Goal: Task Accomplishment & Management: Manage account settings

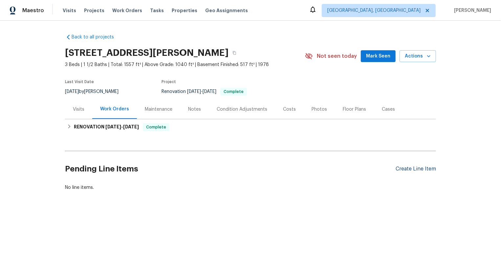
click at [425, 169] on div "Create Line Item" at bounding box center [416, 169] width 40 height 6
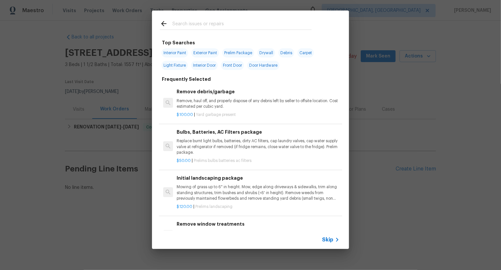
click at [331, 239] on span "Skip" at bounding box center [327, 239] width 11 height 7
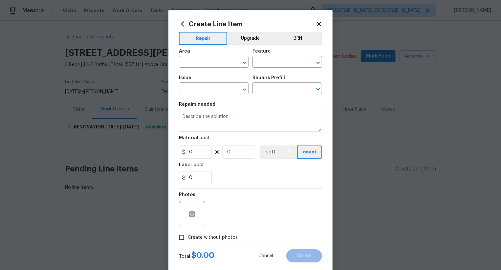
click at [206, 68] on span "Area ​" at bounding box center [214, 58] width 70 height 27
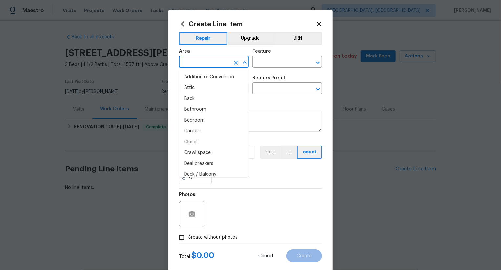
click at [207, 62] on input "text" at bounding box center [204, 62] width 51 height 10
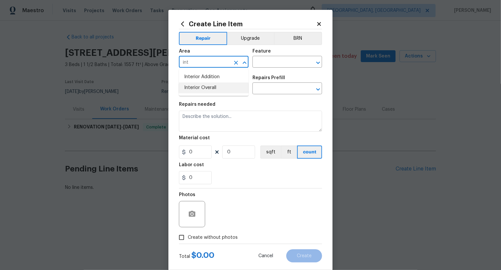
click at [215, 89] on li "Interior Overall" at bounding box center [214, 87] width 70 height 11
type input "Interior Overall"
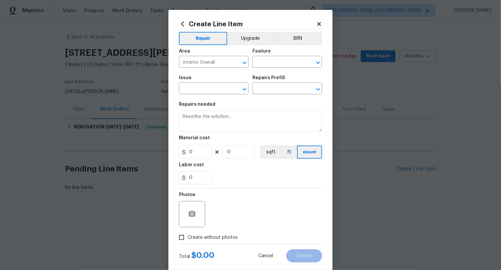
click at [267, 68] on div "Area Interior Overall ​ Feature ​" at bounding box center [250, 58] width 143 height 27
click at [269, 67] on input "text" at bounding box center [278, 62] width 51 height 10
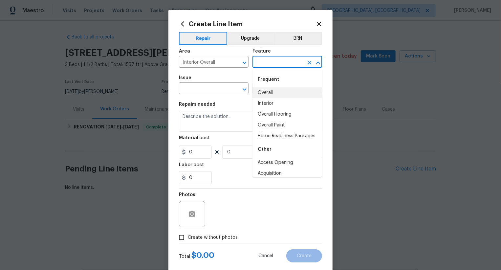
click at [274, 96] on li "Overall" at bounding box center [288, 92] width 70 height 11
type input "Overall"
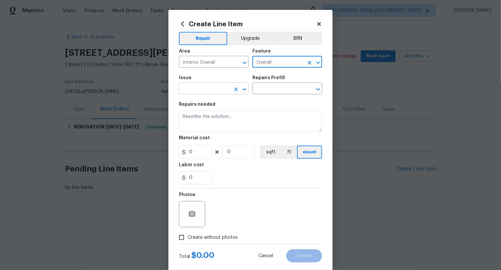
click at [224, 93] on input "text" at bounding box center [204, 89] width 51 height 10
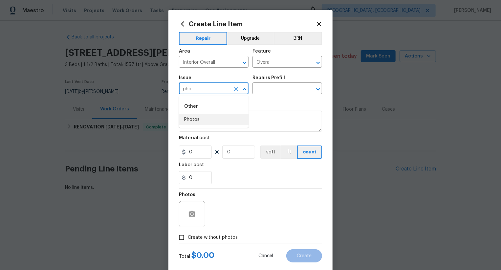
click at [213, 123] on li "Photos" at bounding box center [214, 119] width 70 height 11
type input "Photos"
click at [265, 92] on input "text" at bounding box center [278, 89] width 51 height 10
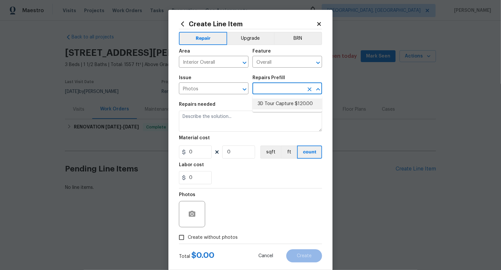
click at [268, 108] on li "3D Tour Capture $120.00" at bounding box center [288, 104] width 70 height 11
type input "3D Tour Capture $120.00"
type textarea "Capture 3D tour of home"
type input "1"
type input "120"
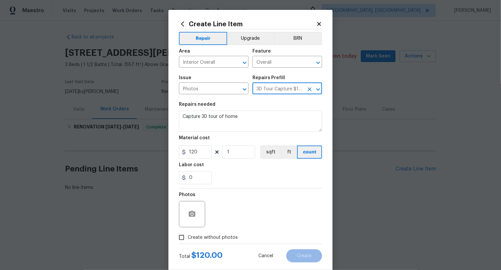
scroll to position [13, 0]
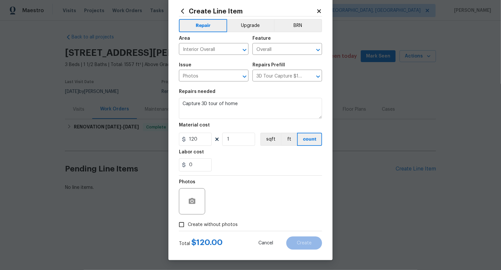
click at [216, 221] on span "Create without photos" at bounding box center [213, 224] width 50 height 7
click at [188, 221] on input "Create without photos" at bounding box center [181, 224] width 12 height 12
checkbox input "true"
type textarea ".."
click at [287, 251] on div "Create Line Item Repair Upgrade BRN Area Interior Overall ​ Feature Overall ​ I…" at bounding box center [250, 128] width 164 height 263
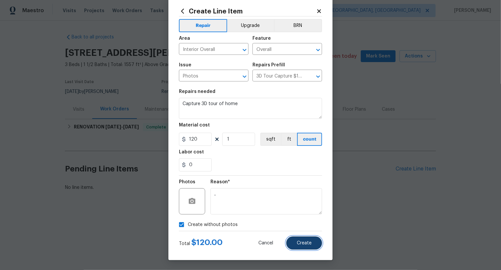
click at [295, 246] on button "Create" at bounding box center [304, 242] width 36 height 13
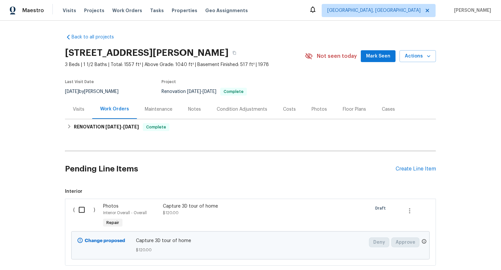
scroll to position [40, 0]
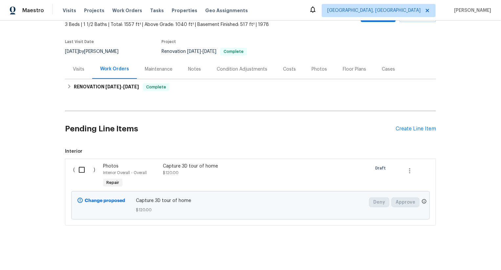
click at [79, 166] on input "checkbox" at bounding box center [84, 170] width 19 height 14
checkbox input "true"
click at [460, 250] on span "Create Work Order" at bounding box center [464, 254] width 44 height 8
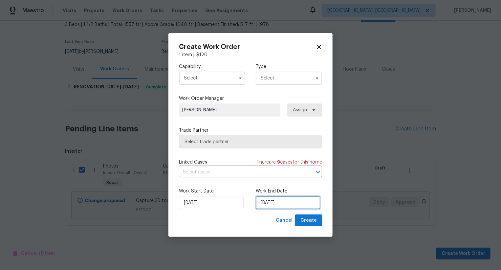
click at [281, 206] on input "[DATE]" at bounding box center [288, 202] width 65 height 13
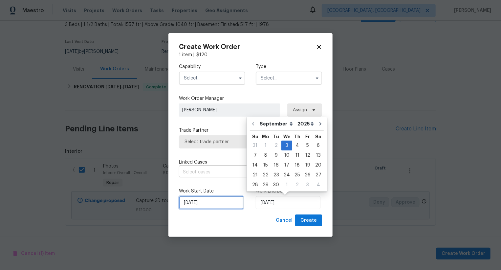
click at [195, 205] on input "[DATE]" at bounding box center [211, 202] width 65 height 13
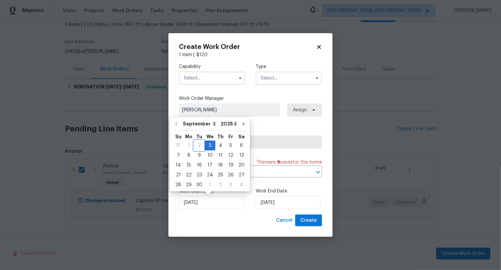
click at [198, 148] on div "2" at bounding box center [199, 145] width 11 height 9
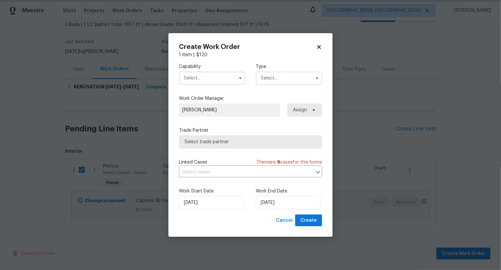
click at [237, 220] on div "Cancel Create" at bounding box center [250, 220] width 143 height 12
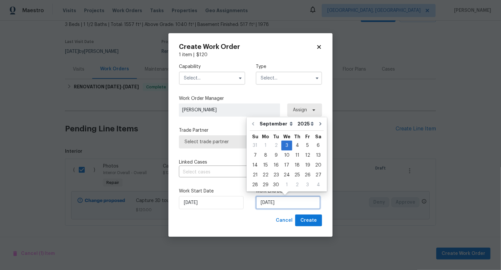
click at [273, 197] on input "[DATE]" at bounding box center [288, 202] width 65 height 13
click at [297, 148] on div "4" at bounding box center [297, 145] width 10 height 9
type input "[DATE]"
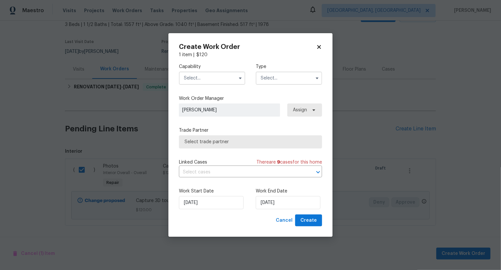
click at [228, 84] on input "text" at bounding box center [212, 78] width 66 height 13
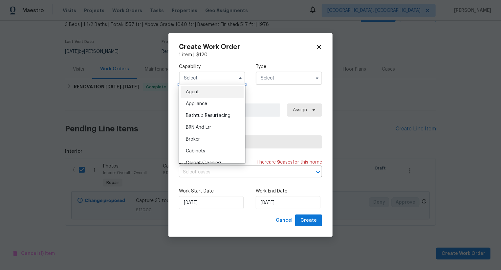
click at [228, 84] on input "text" at bounding box center [212, 78] width 66 height 13
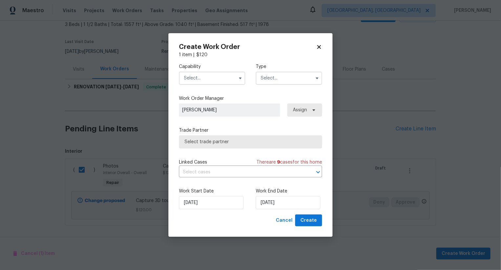
click at [228, 84] on input "text" at bounding box center [212, 78] width 66 height 13
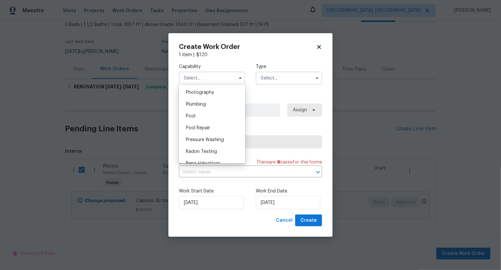
scroll to position [562, 0]
click at [230, 107] on div "Photography" at bounding box center [212, 106] width 63 height 12
type input "Photography"
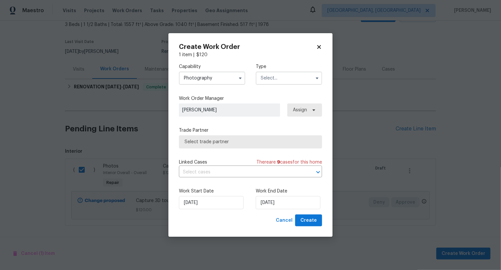
click at [282, 76] on input "text" at bounding box center [289, 78] width 66 height 13
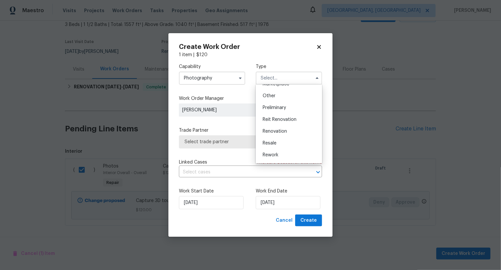
scroll to position [124, 0]
click at [285, 102] on div "Other" at bounding box center [288, 98] width 63 height 12
type input "Other"
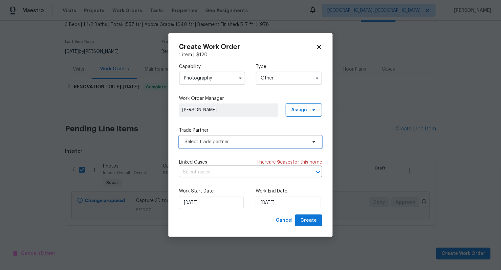
click at [264, 147] on span "Select trade partner" at bounding box center [250, 141] width 143 height 13
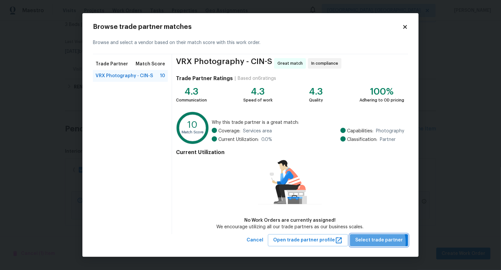
click at [378, 242] on span "Select trade partner" at bounding box center [379, 240] width 48 height 8
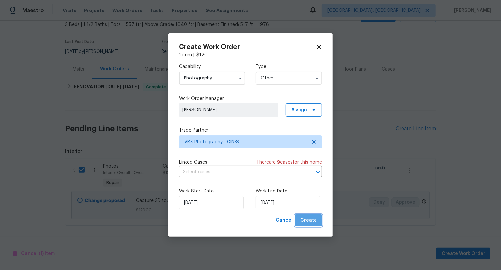
click at [319, 220] on button "Create" at bounding box center [308, 220] width 27 height 12
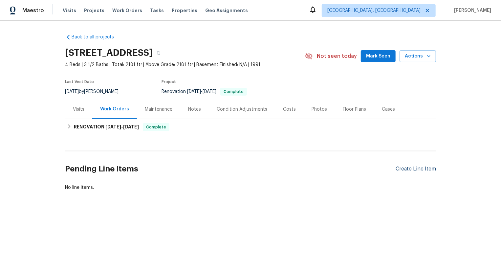
click at [414, 169] on div "Create Line Item" at bounding box center [416, 169] width 40 height 6
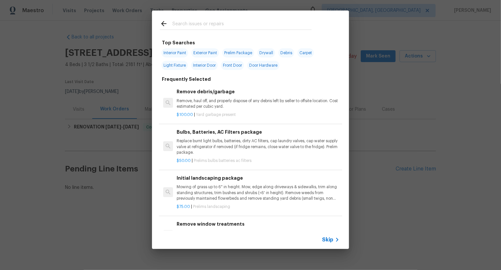
click at [328, 239] on span "Skip" at bounding box center [327, 239] width 11 height 7
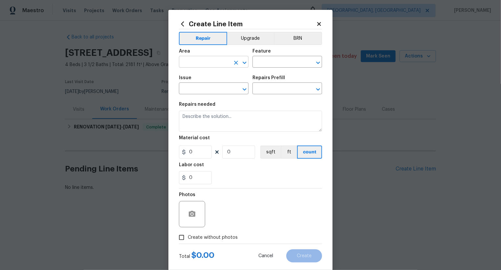
click at [196, 66] on input "text" at bounding box center [204, 62] width 51 height 10
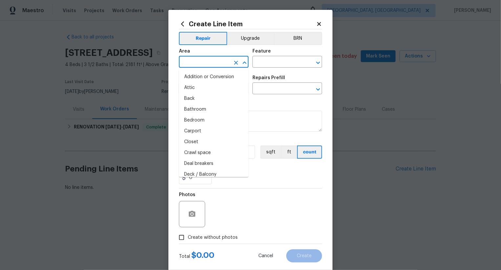
type input "i"
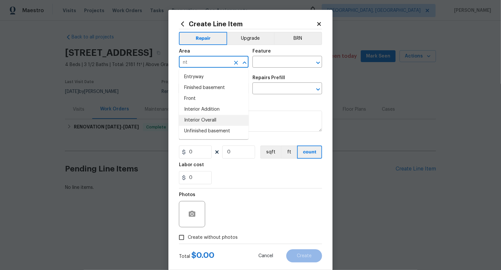
drag, startPoint x: 202, startPoint y: 120, endPoint x: 262, endPoint y: 78, distance: 72.9
click at [202, 120] on li "Interior Overall" at bounding box center [214, 120] width 70 height 11
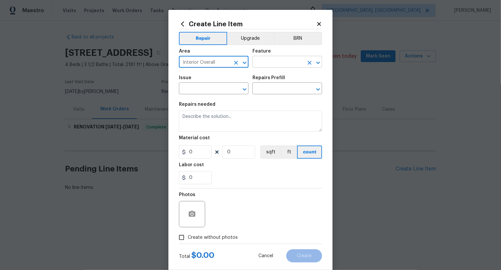
type input "Interior Overall"
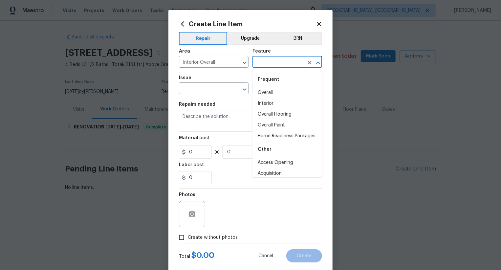
click at [279, 60] on input "text" at bounding box center [278, 62] width 51 height 10
click at [282, 95] on li "Overall" at bounding box center [288, 92] width 70 height 11
type input "Overall"
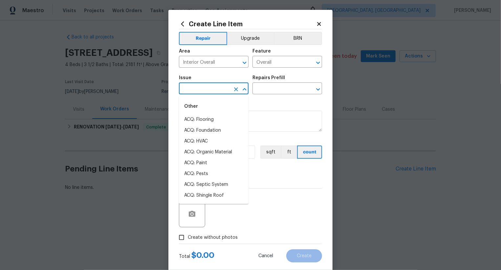
click at [226, 90] on input "text" at bounding box center [204, 89] width 51 height 10
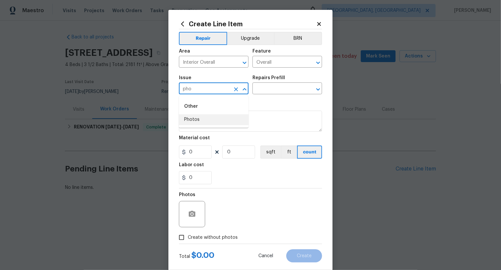
click at [219, 115] on li "Photos" at bounding box center [214, 119] width 70 height 11
type input "Photos"
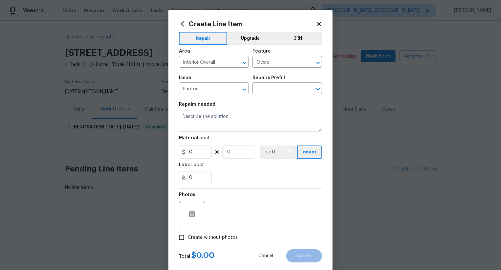
click at [276, 97] on div "Issue Photos ​ Repairs Prefill ​" at bounding box center [250, 85] width 143 height 27
click at [275, 88] on input "text" at bounding box center [278, 89] width 51 height 10
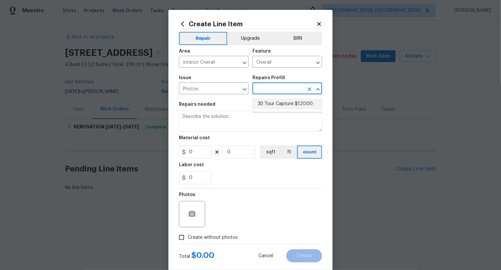
click at [275, 107] on li "3D Tour Capture $120.00" at bounding box center [288, 104] width 70 height 11
type input "3D Tour Capture $120.00"
type textarea "Capture 3D tour of home"
type input "1"
type input "120"
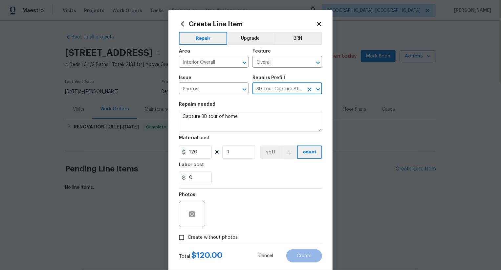
scroll to position [13, 0]
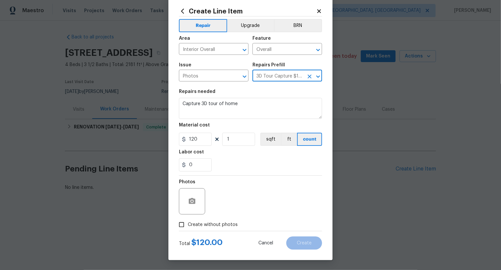
click at [217, 226] on span "Create without photos" at bounding box center [213, 224] width 50 height 7
click at [188, 226] on input "Create without photos" at bounding box center [181, 224] width 12 height 12
checkbox input "true"
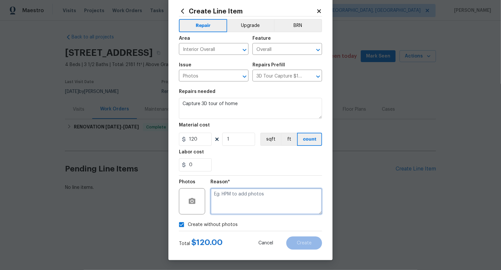
click at [238, 204] on textarea at bounding box center [266, 201] width 112 height 26
type textarea ".."
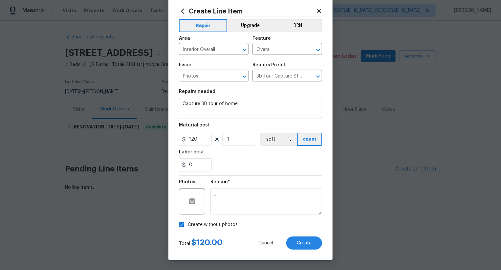
drag, startPoint x: 306, startPoint y: 260, endPoint x: 306, endPoint y: 253, distance: 6.6
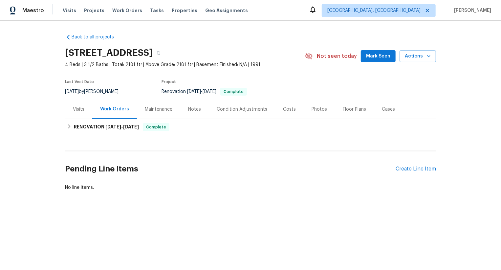
click at [306, 235] on html "Maestro Visits Projects Work Orders Tasks Properties Geo Assignments Albuquerqu…" at bounding box center [250, 117] width 501 height 235
click at [409, 169] on div "Create Line Item" at bounding box center [416, 169] width 40 height 6
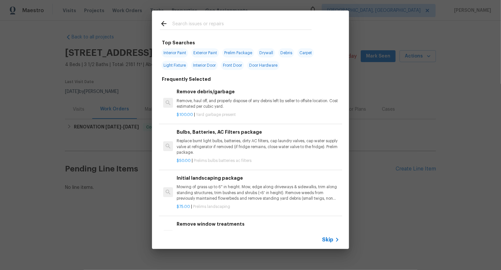
click at [325, 239] on span "Skip" at bounding box center [327, 239] width 11 height 7
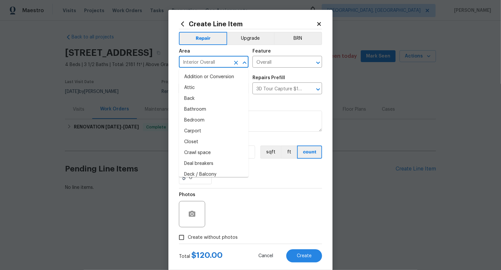
click at [206, 57] on input "Interior Overall" at bounding box center [204, 62] width 51 height 10
click at [288, 56] on div "Feature" at bounding box center [288, 53] width 70 height 9
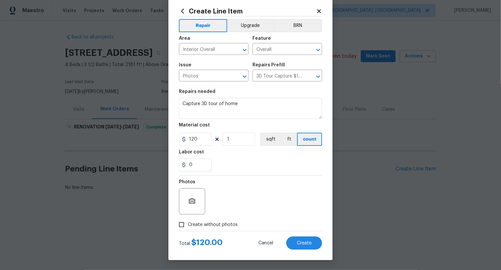
click at [212, 224] on span "Create without photos" at bounding box center [213, 224] width 50 height 7
click at [188, 224] on input "Create without photos" at bounding box center [181, 224] width 12 height 12
checkbox input "true"
click at [241, 205] on textarea ".." at bounding box center [266, 201] width 112 height 26
click at [284, 230] on div "Create without photos" at bounding box center [250, 224] width 143 height 12
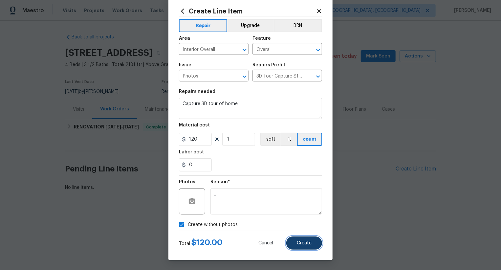
click at [293, 241] on button "Create" at bounding box center [304, 242] width 36 height 13
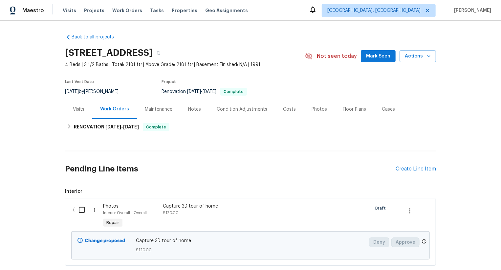
scroll to position [40, 0]
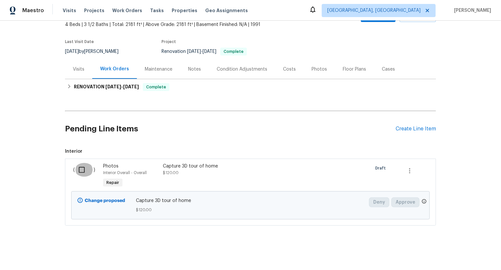
click at [79, 168] on input "checkbox" at bounding box center [84, 170] width 19 height 14
checkbox input "true"
click at [463, 253] on span "Create Work Order" at bounding box center [464, 254] width 44 height 8
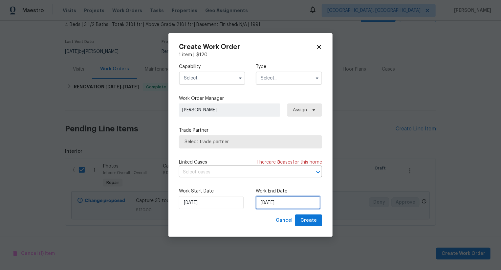
click at [279, 200] on input "[DATE]" at bounding box center [288, 202] width 65 height 13
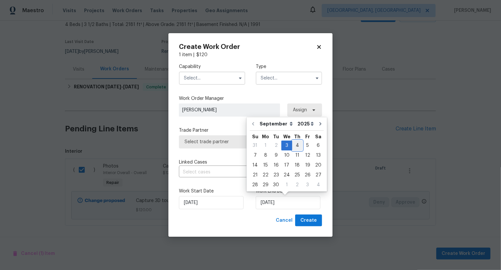
click at [296, 146] on div "4" at bounding box center [297, 145] width 10 height 9
type input "[DATE]"
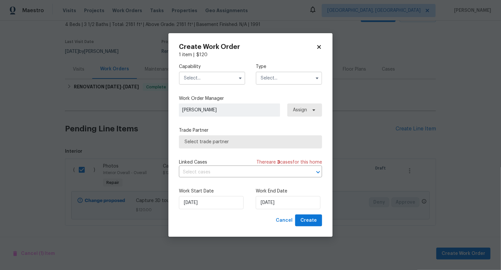
click at [223, 79] on input "text" at bounding box center [212, 78] width 66 height 13
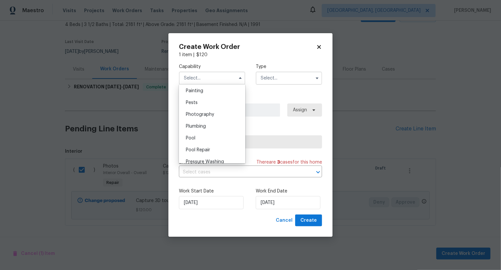
scroll to position [548, 0]
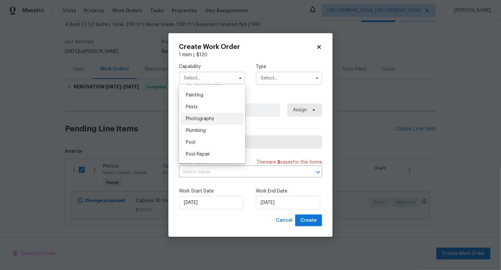
click at [225, 121] on div "Photography" at bounding box center [212, 119] width 63 height 12
type input "Photography"
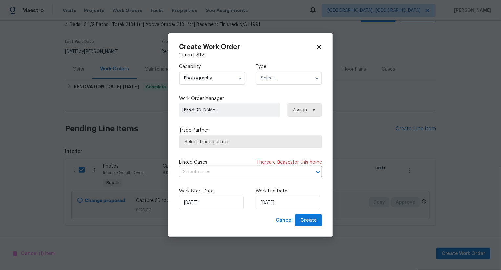
click at [270, 77] on input "text" at bounding box center [289, 78] width 66 height 13
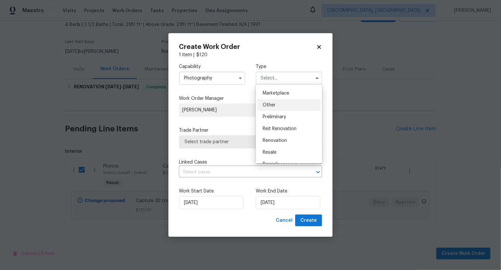
scroll to position [117, 0]
click at [274, 107] on span "Other" at bounding box center [269, 105] width 13 height 5
type input "Other"
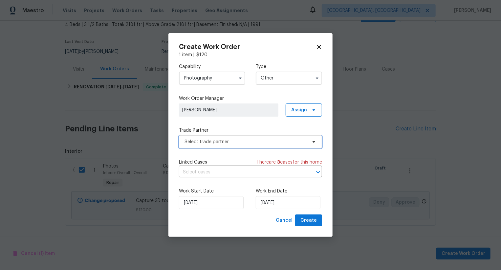
click at [270, 140] on span "Select trade partner" at bounding box center [246, 142] width 122 height 7
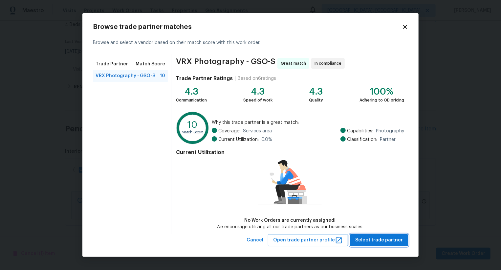
click at [377, 245] on button "Select trade partner" at bounding box center [379, 240] width 58 height 12
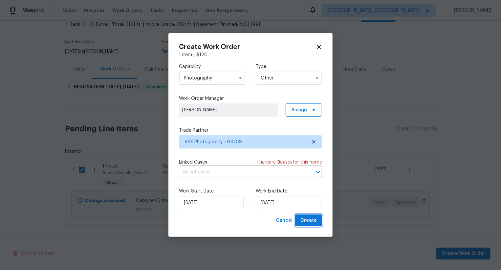
click at [322, 221] on button "Create" at bounding box center [308, 220] width 27 height 12
checkbox input "false"
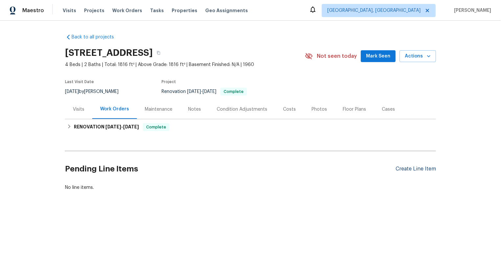
click at [421, 170] on div "Create Line Item" at bounding box center [416, 169] width 40 height 6
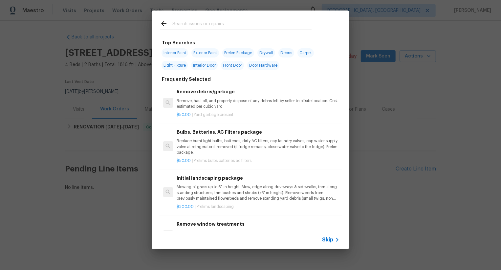
click at [328, 241] on span "Skip" at bounding box center [327, 239] width 11 height 7
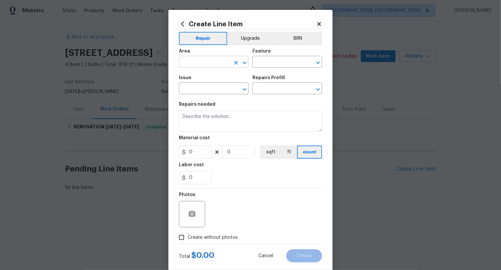
click at [202, 63] on input "text" at bounding box center [204, 62] width 51 height 10
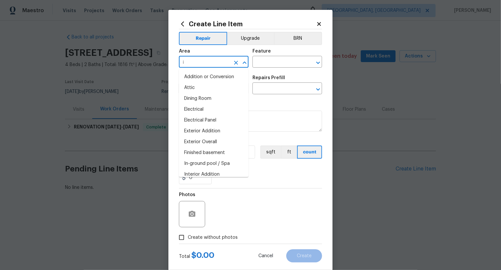
type input "in"
type input "t"
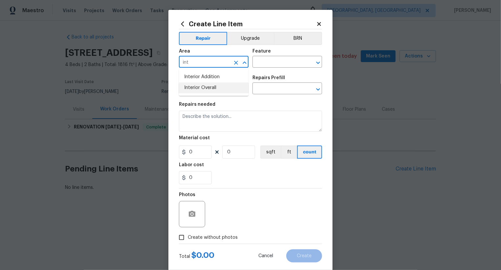
click at [219, 93] on ul "Interior Addition Interior Overall" at bounding box center [214, 82] width 70 height 27
click at [219, 91] on li "Interior Overall" at bounding box center [214, 87] width 70 height 11
type input "Interior Overall"
click at [277, 62] on input "text" at bounding box center [278, 62] width 51 height 10
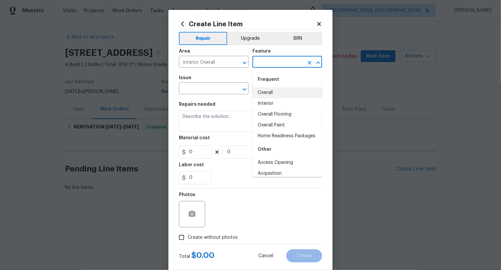
click at [277, 91] on li "Overall" at bounding box center [288, 92] width 70 height 11
type input "Overall"
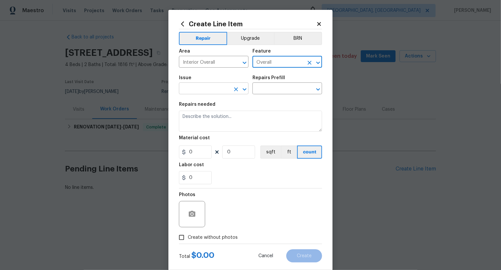
click at [223, 91] on input "text" at bounding box center [204, 89] width 51 height 10
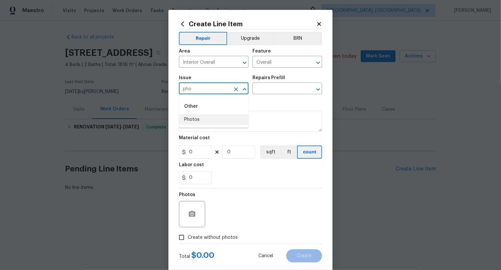
click at [215, 121] on li "Photos" at bounding box center [214, 119] width 70 height 11
type input "Photos"
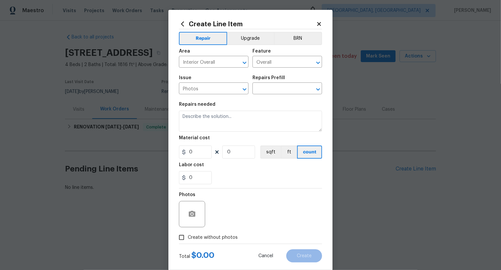
click at [268, 96] on div "Issue Photos ​ Repairs Prefill ​" at bounding box center [250, 85] width 143 height 27
click at [273, 91] on input "text" at bounding box center [278, 89] width 51 height 10
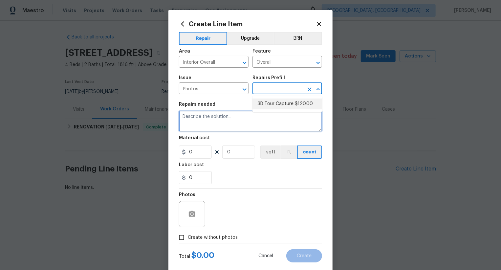
click at [273, 113] on textarea at bounding box center [250, 121] width 143 height 21
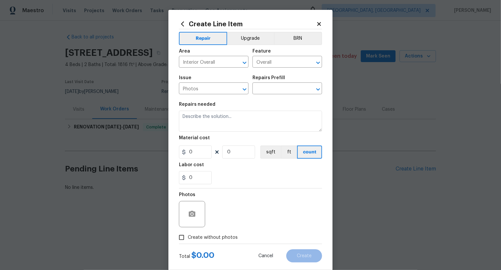
click at [276, 97] on div "Issue Photos ​ Repairs Prefill ​" at bounding box center [250, 85] width 143 height 27
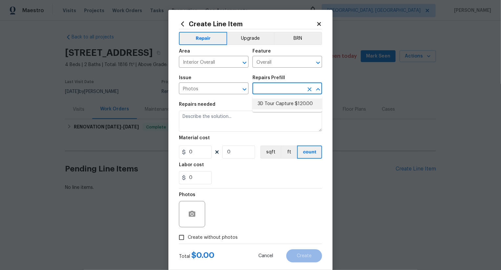
click at [276, 89] on input "text" at bounding box center [278, 89] width 51 height 10
click at [276, 96] on ul "3D Tour Capture $120.00" at bounding box center [288, 104] width 70 height 16
click at [276, 99] on li "3D Tour Capture $120.00" at bounding box center [288, 104] width 70 height 11
type input "3D Tour Capture $120.00"
type textarea "Capture 3D tour of home"
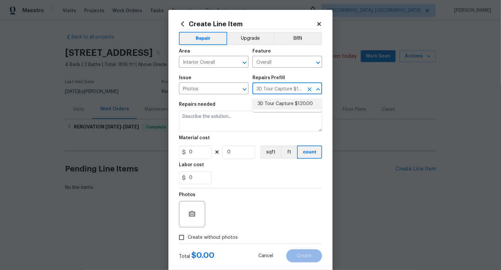
type input "120"
type input "1"
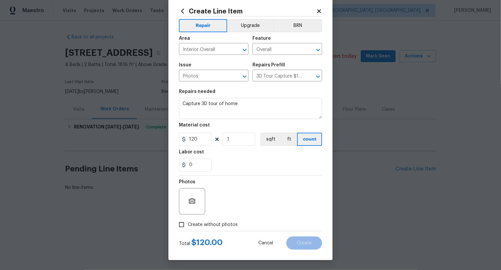
click at [223, 223] on span "Create without photos" at bounding box center [213, 224] width 50 height 7
click at [188, 223] on input "Create without photos" at bounding box center [181, 224] width 12 height 12
checkbox input "true"
click at [263, 201] on textarea at bounding box center [266, 201] width 112 height 26
type textarea "."
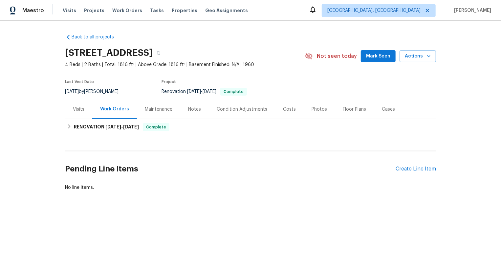
click at [423, 177] on div "Pending Line Items Create Line Item" at bounding box center [250, 169] width 371 height 31
click at [423, 169] on div "Create Line Item" at bounding box center [416, 169] width 40 height 6
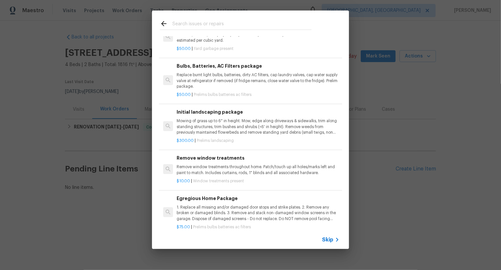
scroll to position [171, 0]
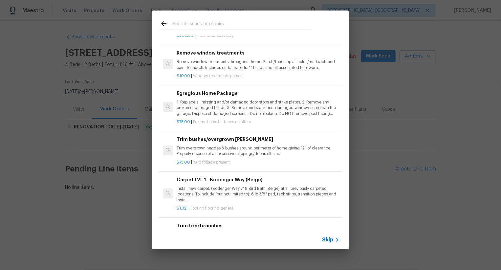
click at [329, 236] on span "Skip" at bounding box center [327, 239] width 11 height 7
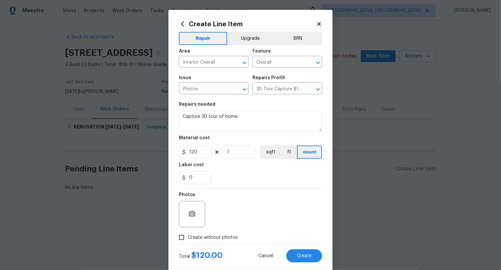
scroll to position [13, 0]
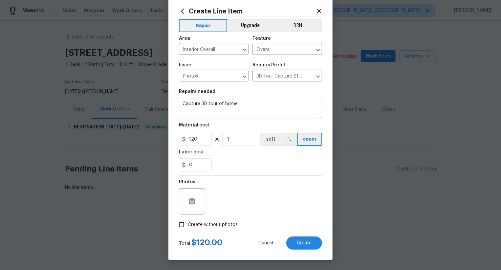
click at [221, 222] on span "Create without photos" at bounding box center [213, 224] width 50 height 7
click at [188, 222] on input "Create without photos" at bounding box center [181, 224] width 12 height 12
checkbox input "true"
click at [248, 202] on textarea "." at bounding box center [266, 201] width 112 height 26
click at [291, 243] on button "Create" at bounding box center [304, 242] width 36 height 13
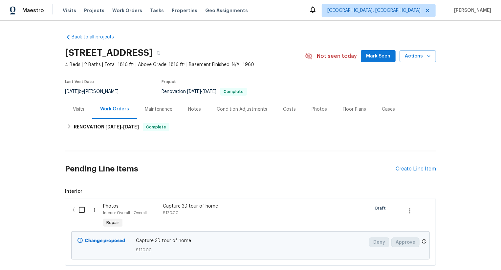
scroll to position [40, 0]
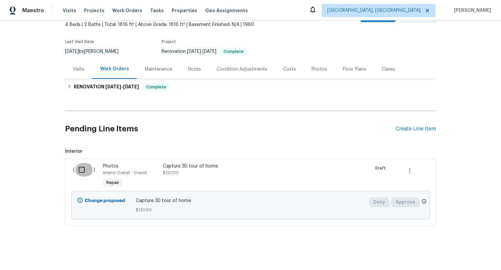
click at [83, 174] on input "checkbox" at bounding box center [84, 170] width 19 height 14
checkbox input "true"
click at [458, 250] on span "Create Work Order" at bounding box center [464, 254] width 44 height 8
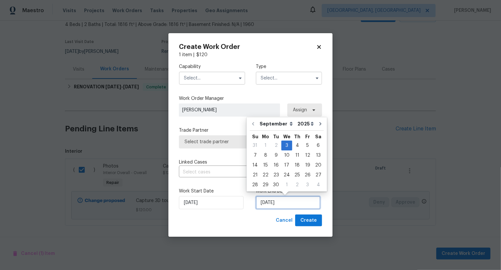
click at [274, 204] on input "[DATE]" at bounding box center [288, 202] width 65 height 13
click at [296, 148] on div "4" at bounding box center [297, 145] width 10 height 9
type input "[DATE]"
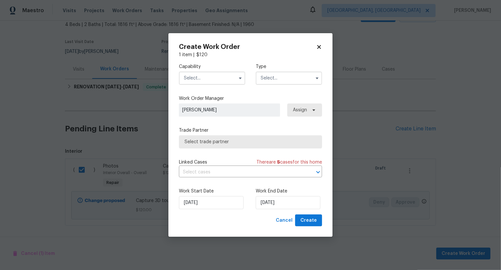
click at [210, 77] on input "text" at bounding box center [212, 78] width 66 height 13
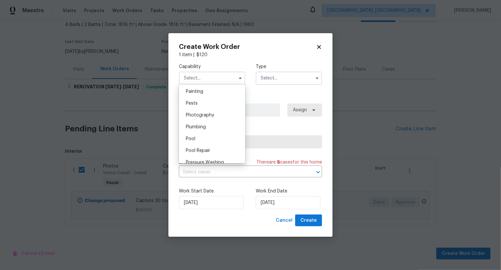
scroll to position [538, 0]
click at [212, 128] on span "Photography" at bounding box center [200, 129] width 28 height 5
type input "Photography"
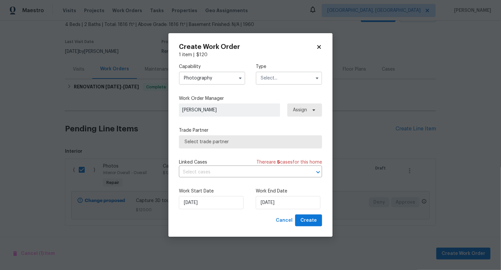
click at [275, 77] on input "text" at bounding box center [289, 78] width 66 height 13
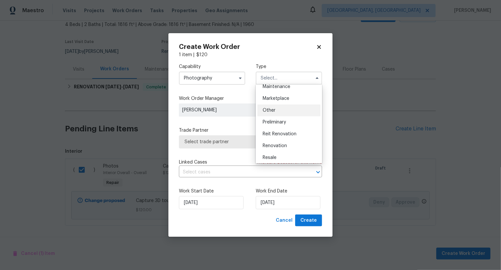
scroll to position [111, 0]
click at [279, 112] on div "Other" at bounding box center [288, 111] width 63 height 12
type input "Other"
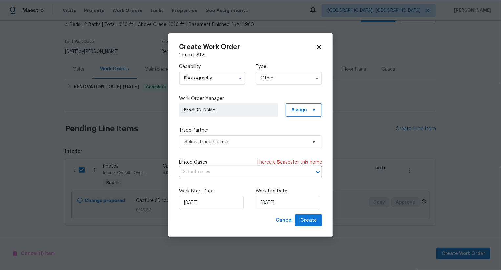
scroll to position [0, 0]
click at [263, 139] on span "Select trade partner" at bounding box center [246, 142] width 122 height 7
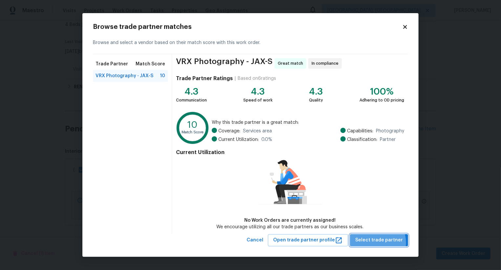
click at [379, 242] on span "Select trade partner" at bounding box center [379, 240] width 48 height 8
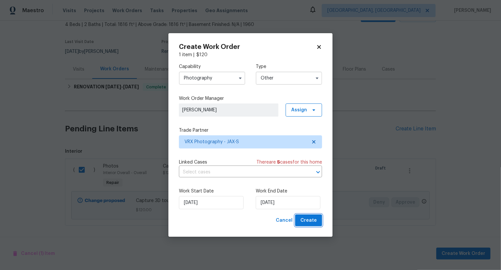
click at [307, 219] on span "Create" at bounding box center [308, 220] width 16 height 8
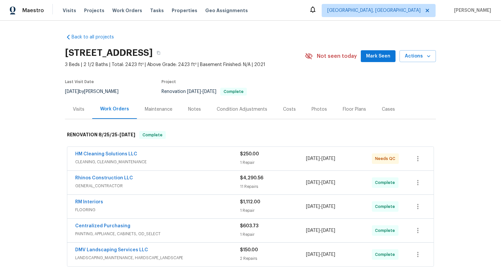
scroll to position [99, 0]
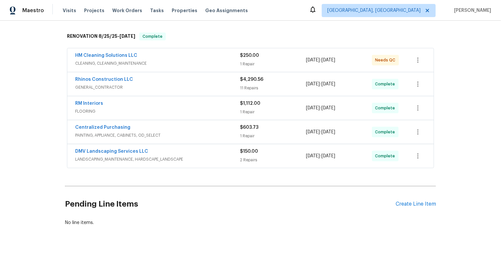
click at [422, 198] on div "Pending Line Items Create Line Item" at bounding box center [250, 204] width 371 height 31
click at [417, 202] on div "Create Line Item" at bounding box center [416, 204] width 40 height 6
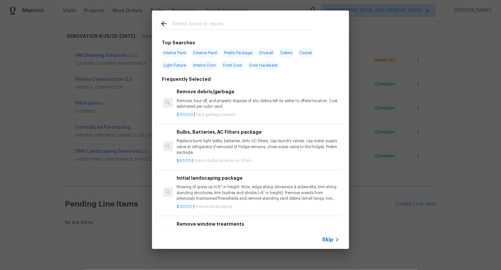
click at [326, 236] on span "Skip" at bounding box center [327, 239] width 11 height 7
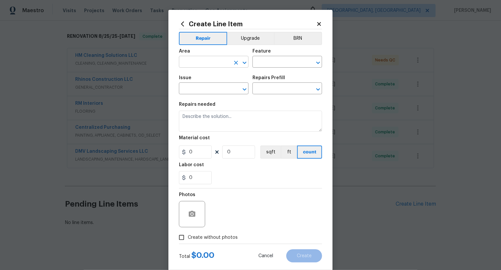
click at [213, 63] on input "text" at bounding box center [204, 62] width 51 height 10
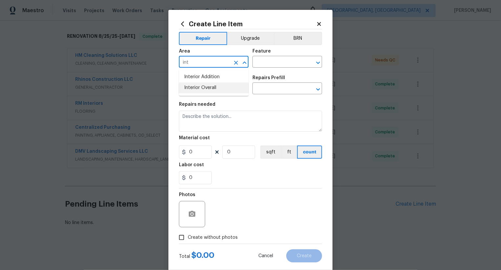
click at [221, 86] on li "Interior Overall" at bounding box center [214, 87] width 70 height 11
type input "Interior Overall"
click at [261, 67] on input "text" at bounding box center [278, 62] width 51 height 10
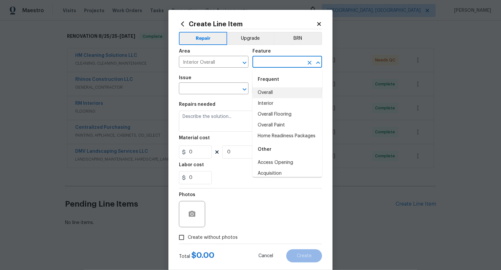
click at [269, 91] on li "Overall" at bounding box center [288, 92] width 70 height 11
type input "Overall"
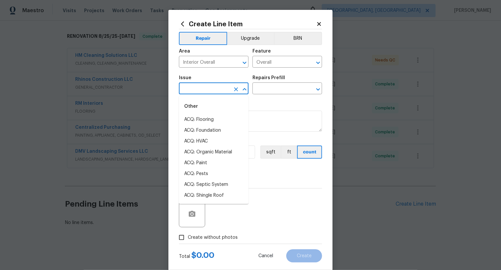
click at [212, 91] on input "text" at bounding box center [204, 89] width 51 height 10
click at [211, 118] on li "Photos" at bounding box center [214, 119] width 70 height 11
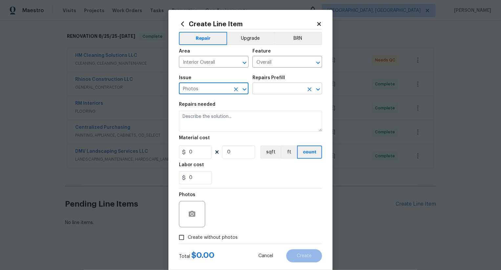
type input "Photos"
click at [271, 88] on input "text" at bounding box center [278, 89] width 51 height 10
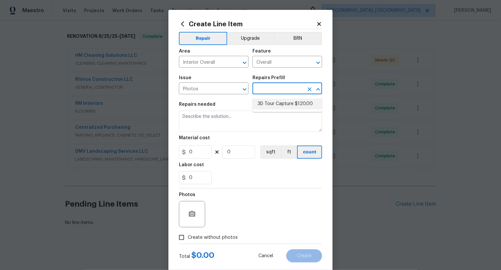
click at [275, 111] on ul "3D Tour Capture $120.00" at bounding box center [288, 104] width 70 height 16
click at [278, 105] on li "3D Tour Capture $120.00" at bounding box center [288, 104] width 70 height 11
type input "3D Tour Capture $120.00"
type textarea "Capture 3D tour of home"
type input "120"
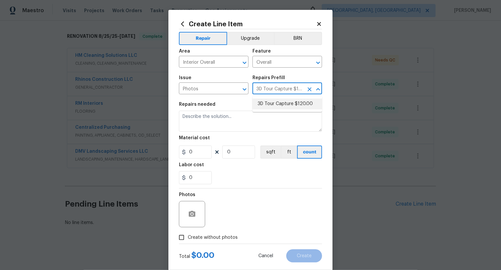
type input "1"
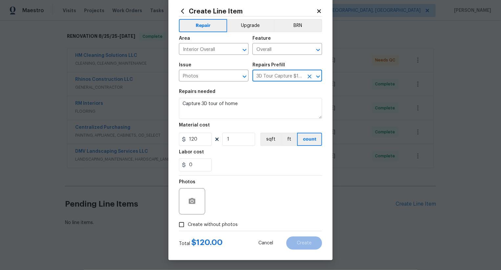
drag, startPoint x: 219, startPoint y: 225, endPoint x: 226, endPoint y: 218, distance: 9.3
click at [219, 225] on span "Create without photos" at bounding box center [213, 224] width 50 height 7
click at [188, 225] on input "Create without photos" at bounding box center [181, 224] width 12 height 12
checkbox input "true"
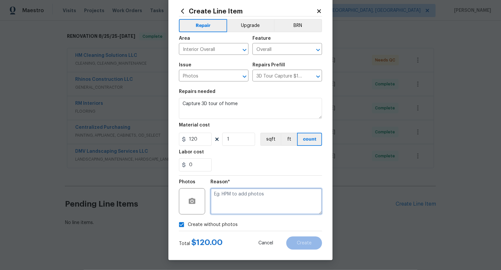
click at [252, 195] on textarea at bounding box center [266, 201] width 112 height 26
type textarea "//"
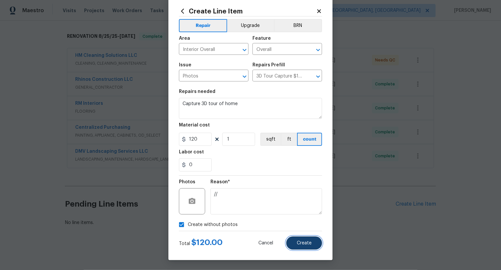
click at [311, 243] on span "Create" at bounding box center [304, 243] width 15 height 5
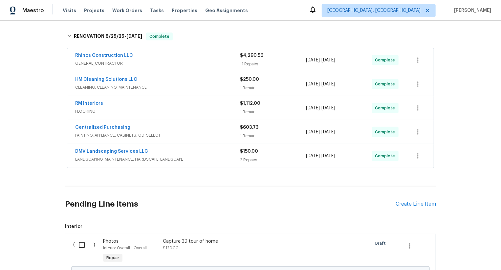
scroll to position [173, 0]
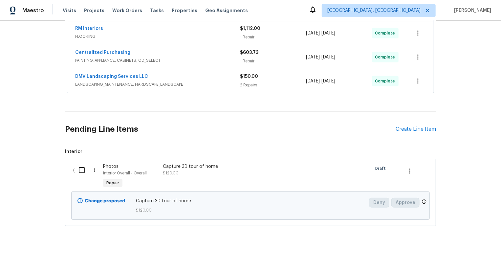
click at [79, 173] on input "checkbox" at bounding box center [84, 170] width 19 height 14
checkbox input "true"
click at [463, 254] on span "Create Work Order" at bounding box center [464, 254] width 44 height 8
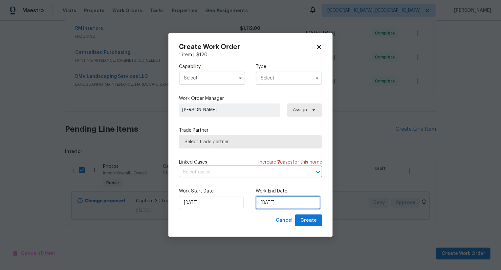
click at [271, 201] on input "[DATE]" at bounding box center [288, 202] width 65 height 13
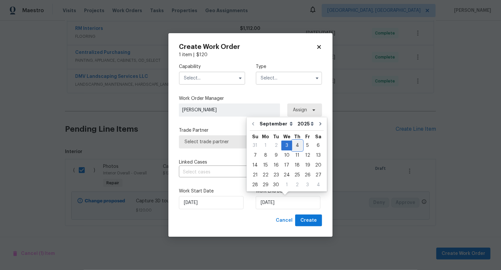
click at [294, 146] on div "4" at bounding box center [297, 145] width 10 height 9
type input "[DATE]"
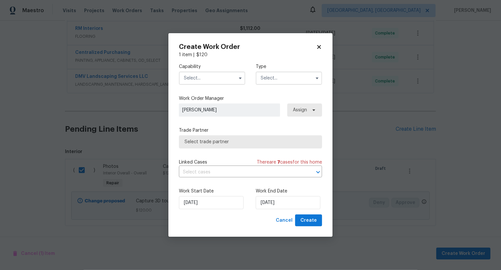
click at [206, 75] on input "text" at bounding box center [212, 78] width 66 height 13
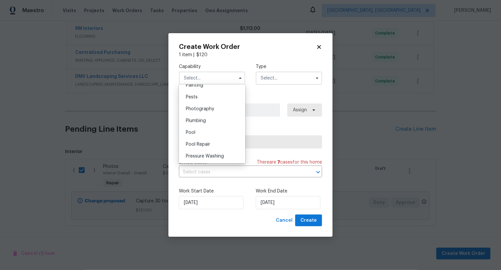
scroll to position [555, 0]
click at [206, 115] on div "Photography" at bounding box center [212, 112] width 63 height 12
type input "Photography"
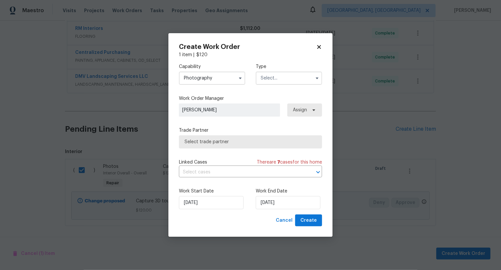
click at [276, 79] on input "text" at bounding box center [289, 78] width 66 height 13
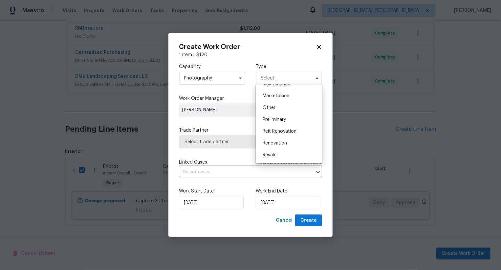
scroll to position [114, 0]
click at [281, 104] on div "Other" at bounding box center [288, 108] width 63 height 12
type input "Other"
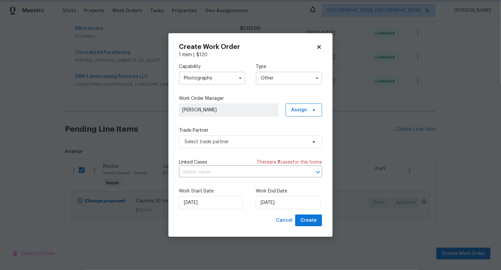
scroll to position [0, 0]
click at [248, 141] on span "Select trade partner" at bounding box center [246, 142] width 122 height 7
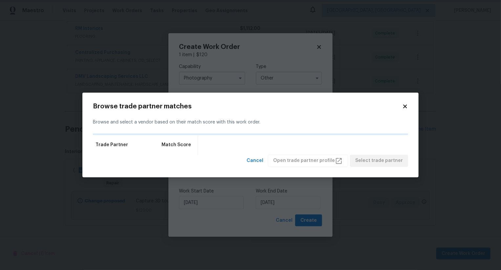
click at [259, 71] on body "Maestro Visits Projects Work Orders Tasks Properties Geo Assignments Albuquerqu…" at bounding box center [250, 135] width 501 height 270
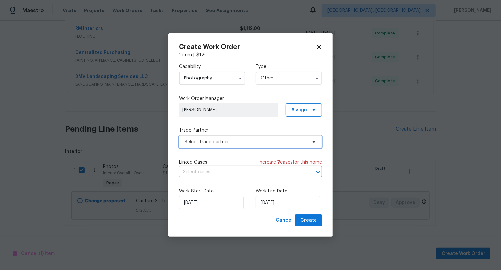
click at [253, 139] on span "Select trade partner" at bounding box center [246, 142] width 122 height 7
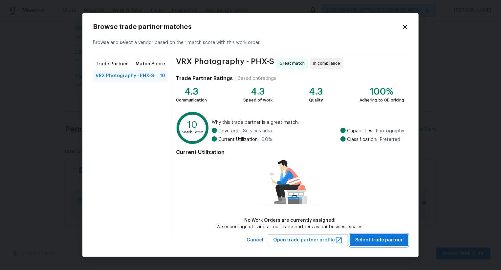
click at [378, 239] on span "Select trade partner" at bounding box center [379, 240] width 48 height 8
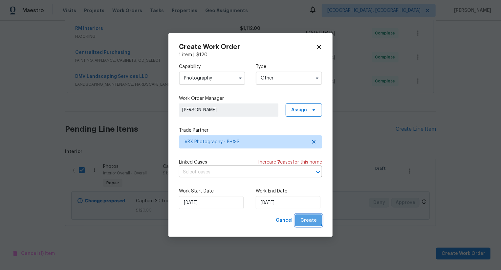
click at [301, 217] on button "Create" at bounding box center [308, 220] width 27 height 12
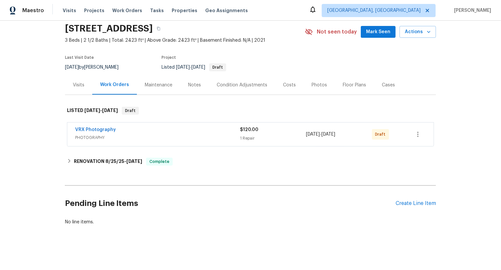
scroll to position [24, 0]
click at [420, 138] on icon "button" at bounding box center [418, 135] width 8 height 8
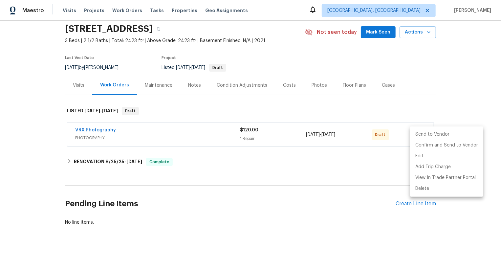
click at [419, 138] on li "Send to Vendor" at bounding box center [446, 134] width 73 height 11
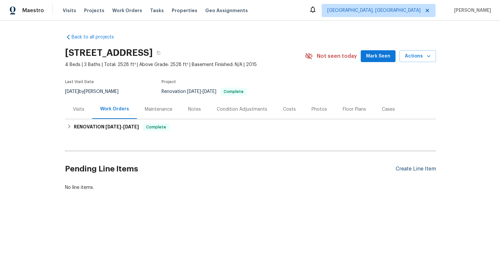
click at [421, 169] on div "Create Line Item" at bounding box center [416, 169] width 40 height 6
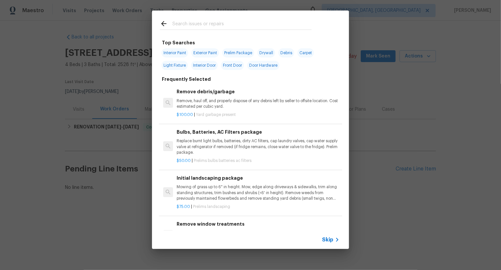
click at [323, 240] on span "Skip" at bounding box center [327, 239] width 11 height 7
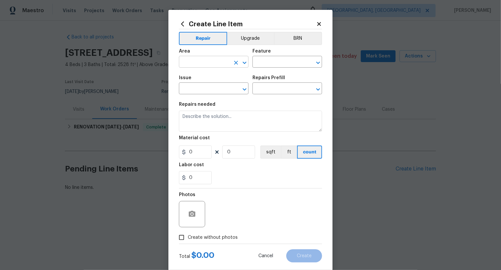
click at [203, 67] on input "text" at bounding box center [204, 62] width 51 height 10
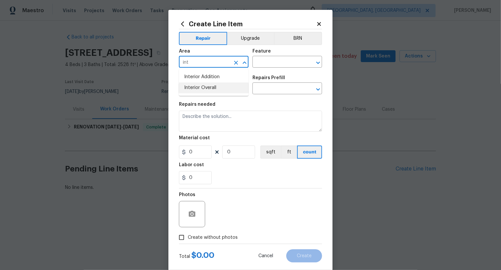
click at [206, 88] on li "Interior Overall" at bounding box center [214, 87] width 70 height 11
type input "Interior Overall"
click at [279, 60] on input "text" at bounding box center [278, 62] width 51 height 10
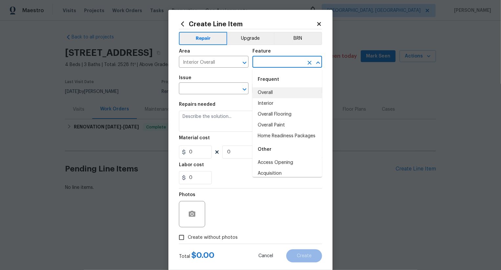
click at [276, 90] on li "Overall" at bounding box center [288, 92] width 70 height 11
type input "Overall"
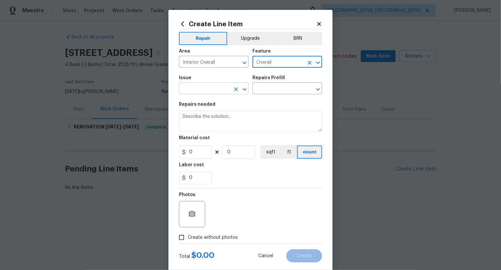
click at [216, 85] on input "text" at bounding box center [204, 89] width 51 height 10
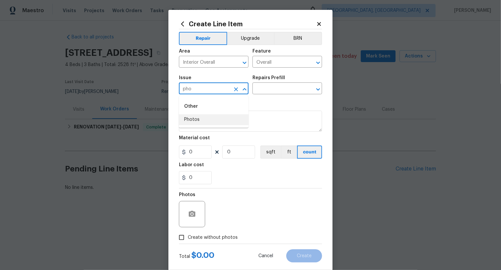
click at [216, 118] on li "Photos" at bounding box center [214, 119] width 70 height 11
type input "Photos"
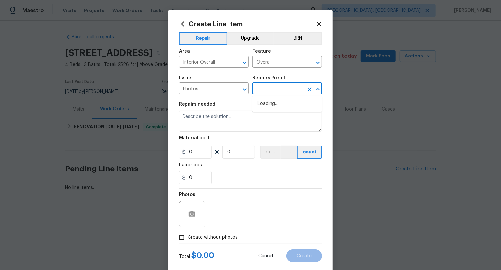
click at [279, 91] on input "text" at bounding box center [278, 89] width 51 height 10
click at [284, 102] on li "3D Tour Capture $120.00" at bounding box center [288, 104] width 70 height 11
type input "3D Tour Capture $120.00"
type textarea "Capture 3D tour of home"
type input "1"
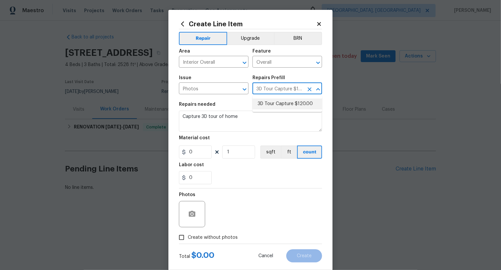
type input "120"
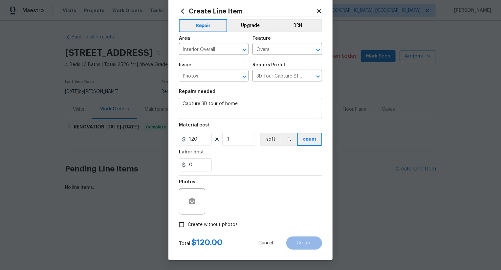
click at [216, 220] on label "Create without photos" at bounding box center [206, 224] width 62 height 12
click at [188, 220] on input "Create without photos" at bounding box center [181, 224] width 12 height 12
checkbox input "true"
click at [247, 207] on textarea at bounding box center [266, 201] width 112 height 26
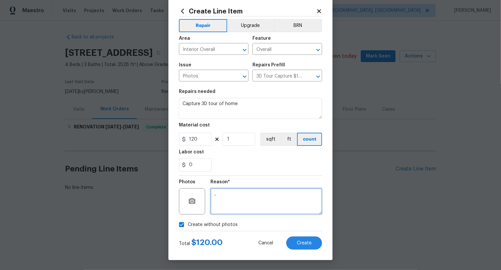
type textarea ".."
click at [307, 254] on div "Create Line Item Repair Upgrade BRN Area Interior Overall ​ Feature Overall ​ I…" at bounding box center [250, 128] width 164 height 263
click at [307, 250] on div "Create Line Item Repair Upgrade BRN Area Interior Overall ​ Feature Overall ​ I…" at bounding box center [250, 128] width 164 height 263
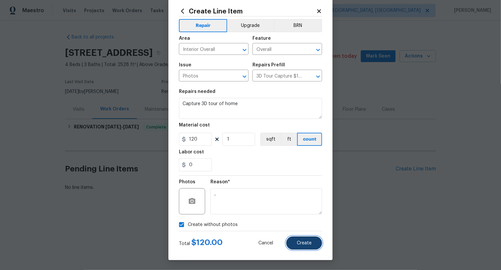
click at [307, 248] on button "Create" at bounding box center [304, 242] width 36 height 13
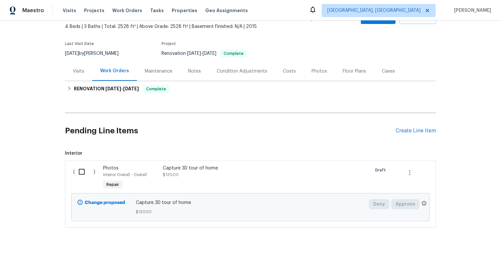
scroll to position [40, 0]
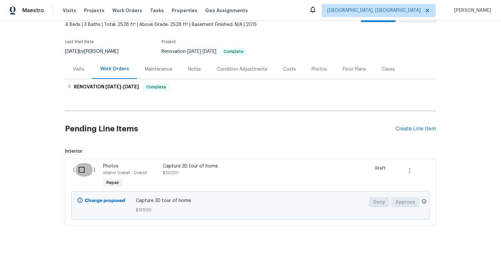
click at [82, 174] on input "checkbox" at bounding box center [84, 170] width 19 height 14
checkbox input "true"
click at [455, 255] on span "Create Work Order" at bounding box center [464, 254] width 44 height 8
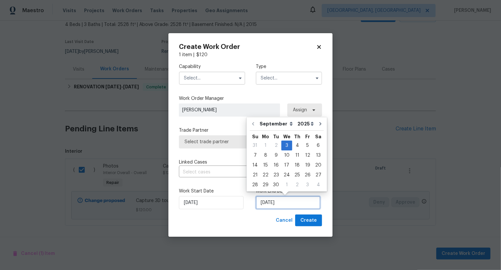
click at [264, 202] on input "[DATE]" at bounding box center [288, 202] width 65 height 13
click at [294, 146] on div "4" at bounding box center [297, 145] width 10 height 9
type input "[DATE]"
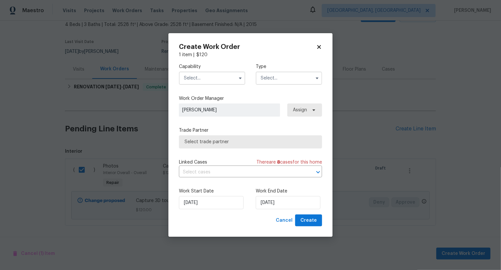
click at [209, 83] on input "text" at bounding box center [212, 78] width 66 height 13
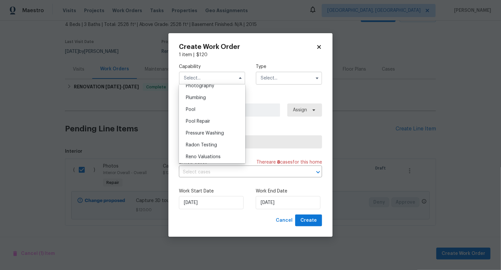
scroll to position [563, 0]
drag, startPoint x: 212, startPoint y: 104, endPoint x: 269, endPoint y: 84, distance: 60.1
click at [212, 104] on span "Photography" at bounding box center [200, 103] width 28 height 5
type input "Photography"
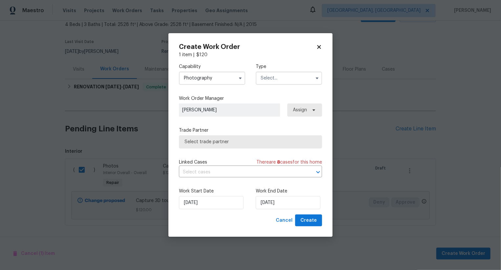
click at [274, 80] on input "text" at bounding box center [289, 78] width 66 height 13
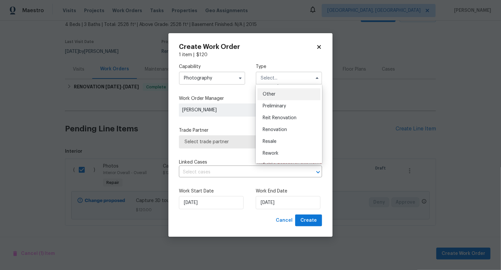
scroll to position [127, 0]
click at [274, 96] on span "Other" at bounding box center [269, 94] width 13 height 5
type input "Other"
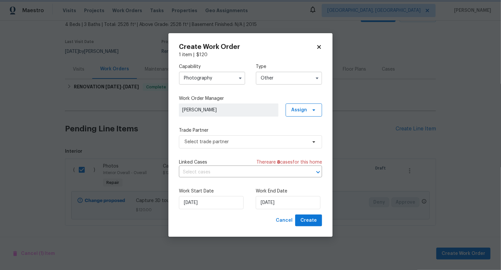
scroll to position [0, 0]
click at [254, 140] on span "Select trade partner" at bounding box center [246, 142] width 122 height 7
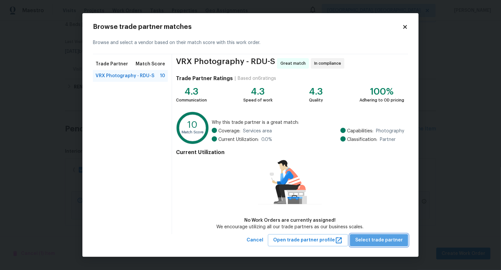
click at [383, 242] on span "Select trade partner" at bounding box center [379, 240] width 48 height 8
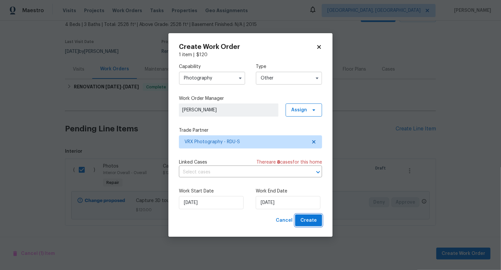
click at [310, 223] on span "Create" at bounding box center [308, 220] width 16 height 8
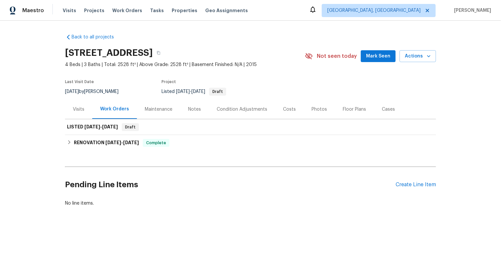
click at [221, 96] on div "Last Visit Date 8/29/2025 by Wayne Putnam Project Listed 9/3/2025 - 9/4/2025 Dr…" at bounding box center [176, 88] width 223 height 24
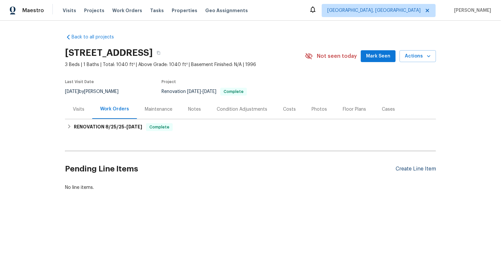
click at [415, 168] on div "Create Line Item" at bounding box center [416, 169] width 40 height 6
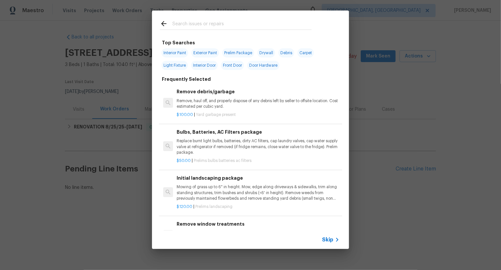
click at [355, 205] on div "Top Searches Interior Paint Exterior Paint Prelim Package Drywall Debris Carpet…" at bounding box center [250, 129] width 501 height 259
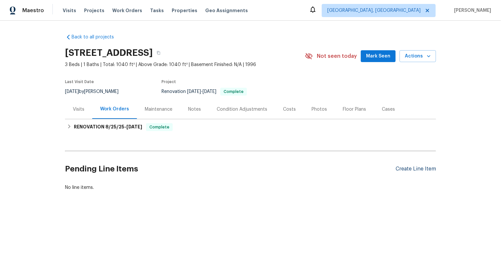
click at [418, 168] on div "Create Line Item" at bounding box center [416, 169] width 40 height 6
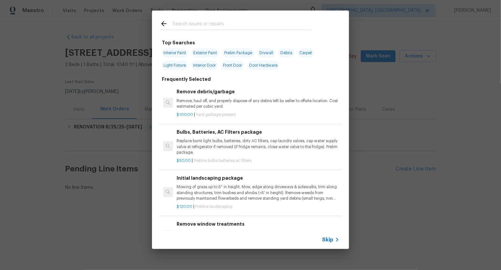
click at [329, 243] on span "Skip" at bounding box center [327, 239] width 11 height 7
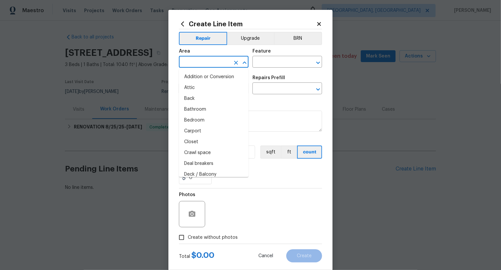
click at [210, 60] on input "text" at bounding box center [204, 62] width 51 height 10
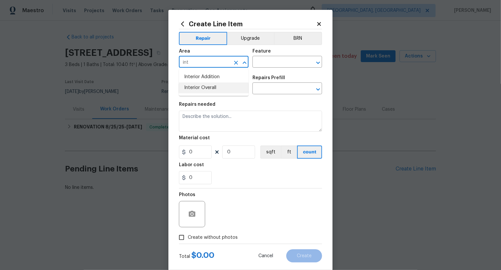
click at [218, 89] on li "Interior Overall" at bounding box center [214, 87] width 70 height 11
type input "Interior Overall"
click at [273, 58] on input "text" at bounding box center [278, 62] width 51 height 10
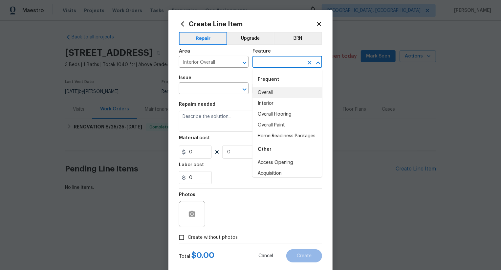
click at [275, 91] on li "Overall" at bounding box center [288, 92] width 70 height 11
type input "Overall"
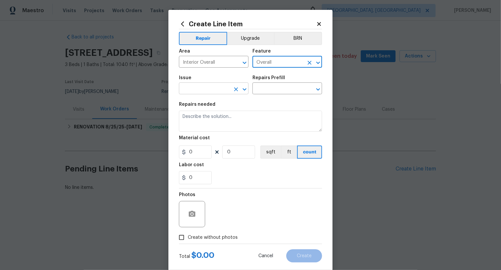
click at [210, 91] on input "text" at bounding box center [204, 89] width 51 height 10
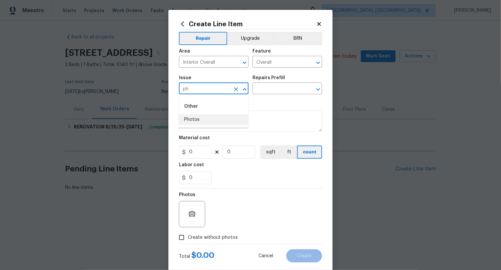
click at [223, 116] on li "Photos" at bounding box center [214, 119] width 70 height 11
type input "Photos"
click at [277, 85] on input "text" at bounding box center [278, 89] width 51 height 10
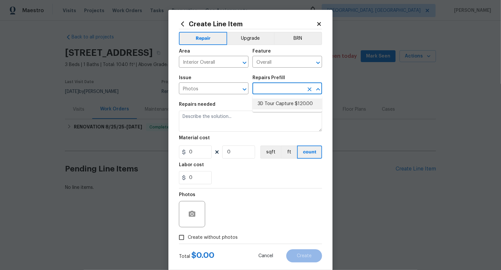
click at [278, 104] on li "3D Tour Capture $120.00" at bounding box center [288, 104] width 70 height 11
type input "3D Tour Capture $120.00"
type textarea "Capture 3D tour of home"
type input "1"
type input "120"
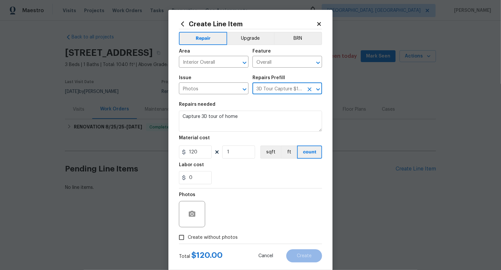
scroll to position [13, 0]
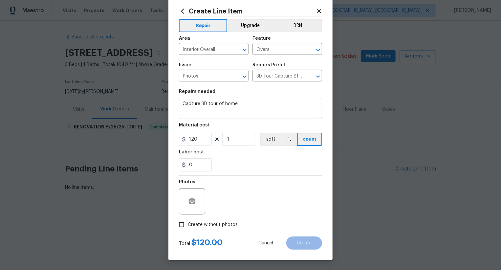
click at [220, 229] on label "Create without photos" at bounding box center [206, 224] width 62 height 12
click at [188, 229] on input "Create without photos" at bounding box center [181, 224] width 12 height 12
click at [225, 225] on span "Create without photos" at bounding box center [213, 224] width 50 height 7
click at [188, 225] on input "Create without photos" at bounding box center [181, 224] width 12 height 12
click at [225, 225] on span "Create without photos" at bounding box center [213, 224] width 50 height 7
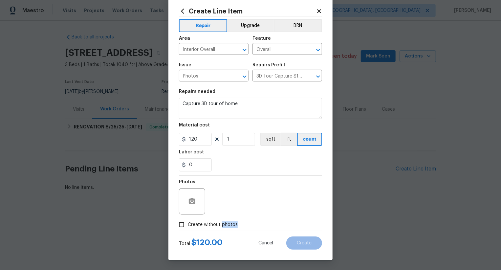
click at [188, 225] on input "Create without photos" at bounding box center [181, 224] width 12 height 12
checkbox input "true"
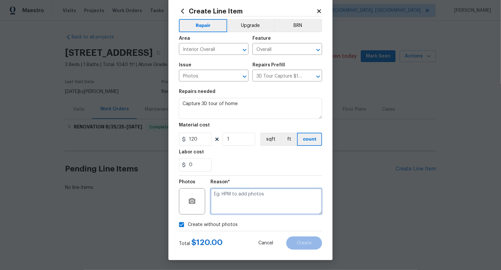
click at [257, 199] on textarea at bounding box center [266, 201] width 112 height 26
type textarea ".."
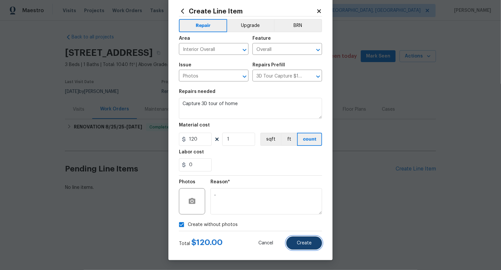
click at [296, 240] on button "Create" at bounding box center [304, 242] width 36 height 13
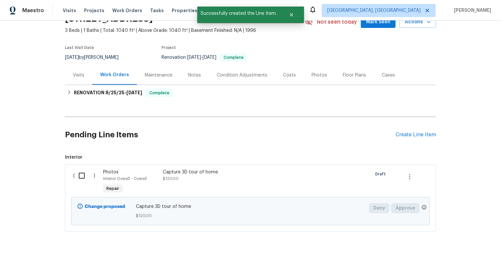
scroll to position [40, 0]
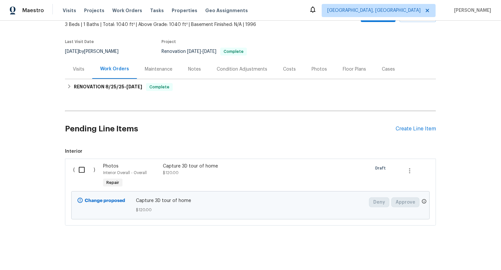
click at [84, 172] on input "checkbox" at bounding box center [84, 170] width 19 height 14
checkbox input "true"
click at [469, 258] on button "Create Work Order" at bounding box center [463, 254] width 54 height 12
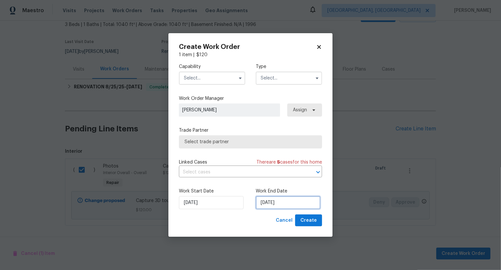
click at [301, 205] on input "03/09/2025" at bounding box center [288, 202] width 65 height 13
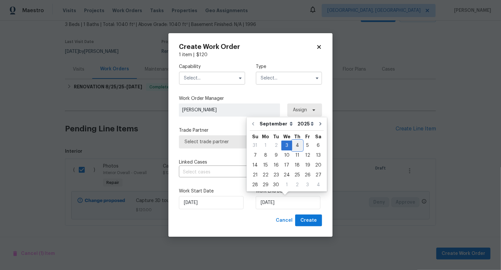
click at [296, 145] on div "4" at bounding box center [297, 145] width 10 height 9
type input "04/09/2025"
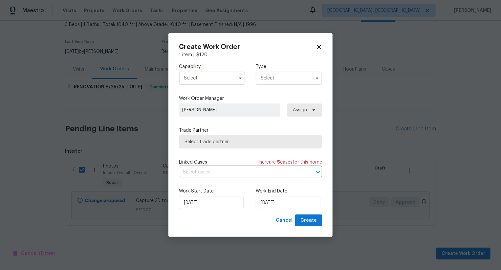
click at [222, 78] on input "text" at bounding box center [212, 78] width 66 height 13
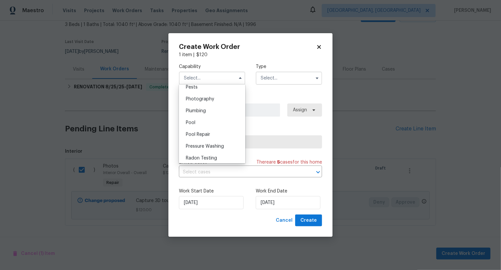
scroll to position [562, 0]
click at [228, 101] on div "Photography" at bounding box center [212, 106] width 63 height 12
type input "Photography"
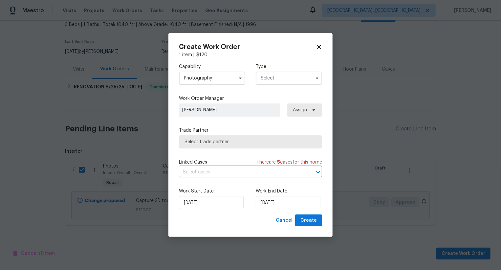
click at [278, 74] on input "text" at bounding box center [289, 78] width 66 height 13
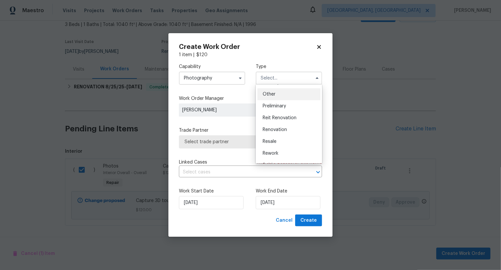
scroll to position [127, 0]
click at [279, 96] on div "Other" at bounding box center [288, 95] width 63 height 12
type input "Other"
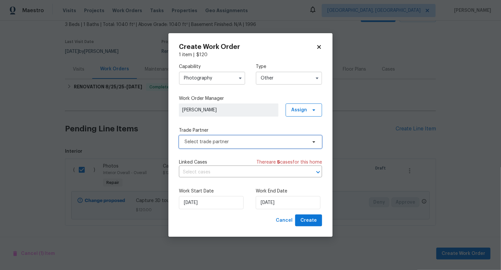
click at [268, 142] on span "Select trade partner" at bounding box center [246, 142] width 122 height 7
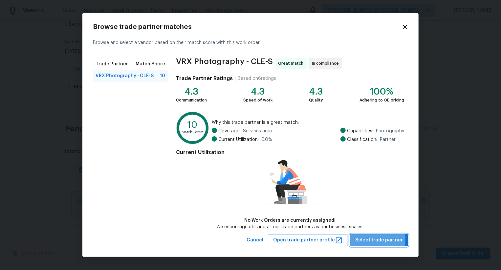
click at [365, 238] on span "Select trade partner" at bounding box center [379, 240] width 48 height 8
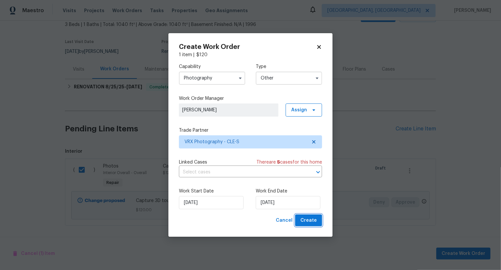
click at [307, 220] on span "Create" at bounding box center [308, 220] width 16 height 8
checkbox input "false"
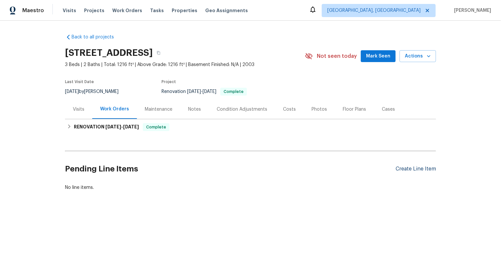
click at [418, 170] on div "Create Line Item" at bounding box center [416, 169] width 40 height 6
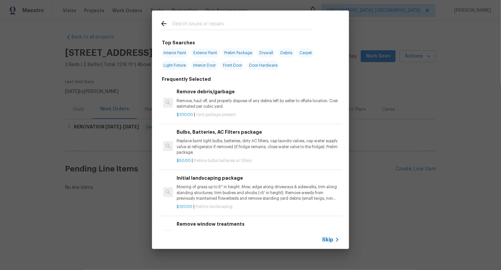
click at [328, 242] on span "Skip" at bounding box center [327, 239] width 11 height 7
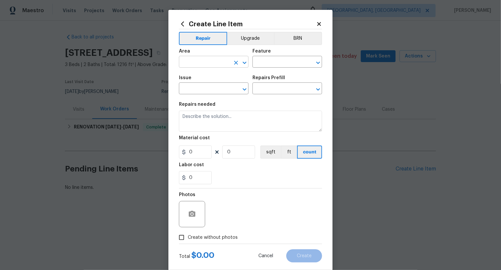
click at [200, 65] on input "text" at bounding box center [204, 62] width 51 height 10
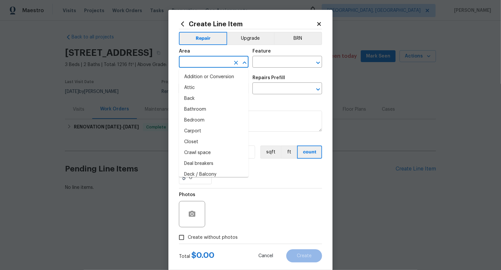
type input "i"
click at [200, 65] on input "n" at bounding box center [204, 62] width 51 height 10
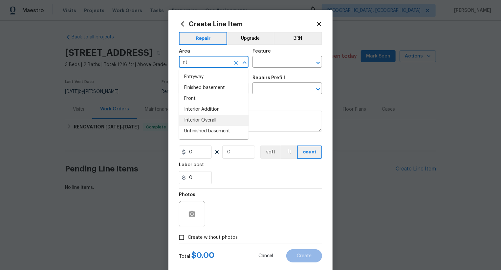
click at [216, 121] on li "Interior Overall" at bounding box center [214, 120] width 70 height 11
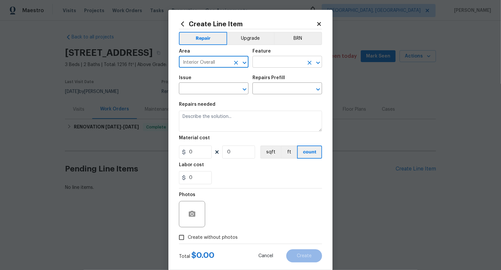
type input "Interior Overall"
click at [266, 65] on input "text" at bounding box center [278, 62] width 51 height 10
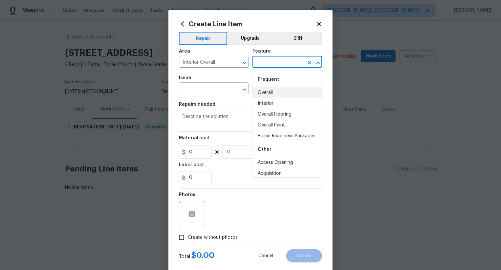
click at [270, 91] on li "Overall" at bounding box center [288, 92] width 70 height 11
type input "Overall"
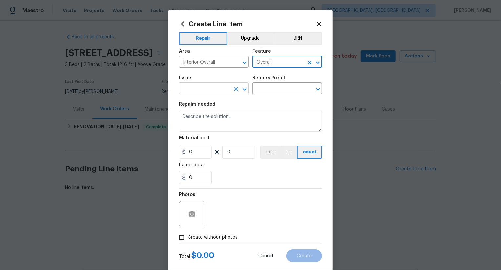
click at [210, 91] on input "text" at bounding box center [204, 89] width 51 height 10
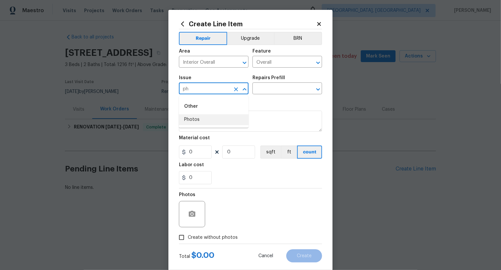
click at [214, 123] on li "Photos" at bounding box center [214, 119] width 70 height 11
type input "Photos"
click at [269, 91] on input "text" at bounding box center [278, 89] width 51 height 10
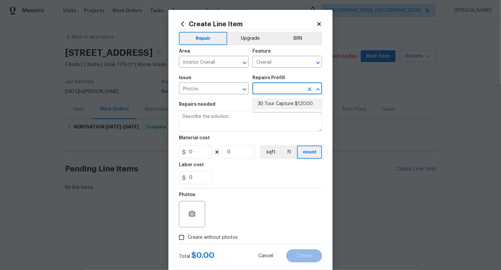
click at [273, 110] on ul "3D Tour Capture $120.00" at bounding box center [288, 104] width 70 height 16
click at [277, 105] on li "3D Tour Capture $120.00" at bounding box center [288, 104] width 70 height 11
type input "3D Tour Capture $120.00"
type textarea "Capture 3D tour of home"
type input "1"
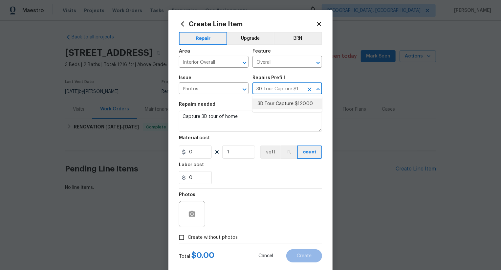
type input "120"
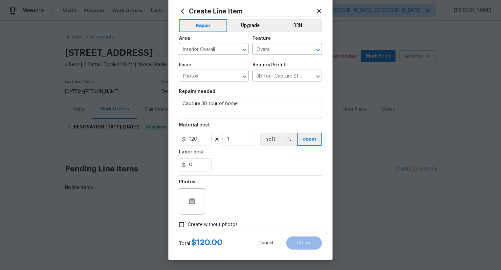
click at [222, 222] on span "Create without photos" at bounding box center [213, 224] width 50 height 7
click at [188, 222] on input "Create without photos" at bounding box center [181, 224] width 12 height 12
checkbox input "true"
click at [271, 196] on textarea at bounding box center [266, 201] width 112 height 26
type textarea ".."
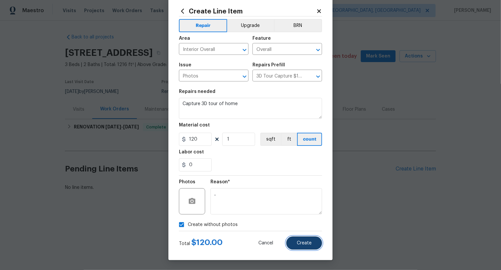
click at [311, 241] on span "Create" at bounding box center [304, 243] width 15 height 5
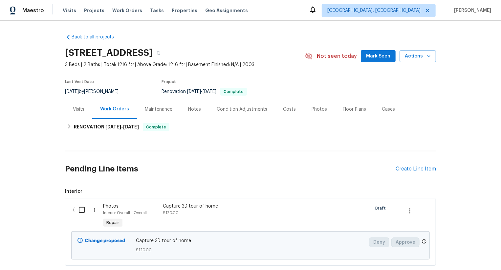
scroll to position [40, 0]
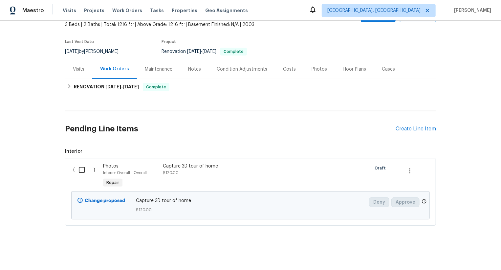
click at [79, 180] on div "( )" at bounding box center [86, 176] width 30 height 30
click at [90, 168] on input "checkbox" at bounding box center [84, 170] width 19 height 14
checkbox input "true"
click at [456, 254] on span "Create Work Order" at bounding box center [464, 254] width 44 height 8
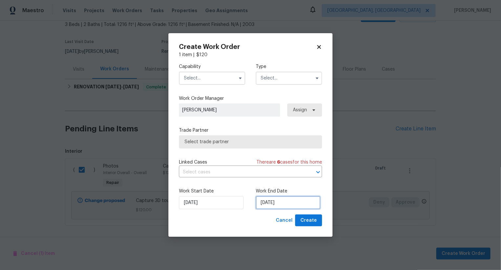
click at [272, 206] on input "03/09/2025" at bounding box center [288, 202] width 65 height 13
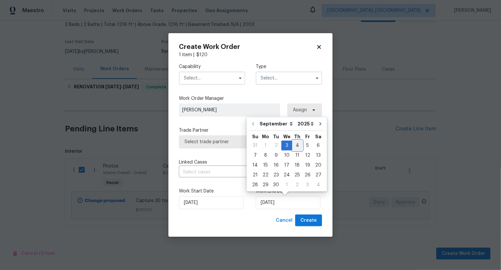
click at [295, 142] on div "4" at bounding box center [297, 145] width 10 height 9
type input "04/09/2025"
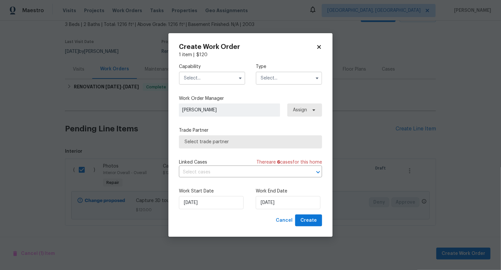
click at [203, 76] on input "text" at bounding box center [212, 78] width 66 height 13
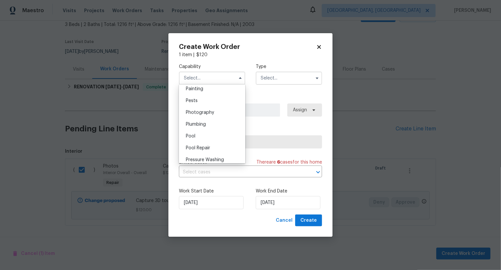
scroll to position [536, 0]
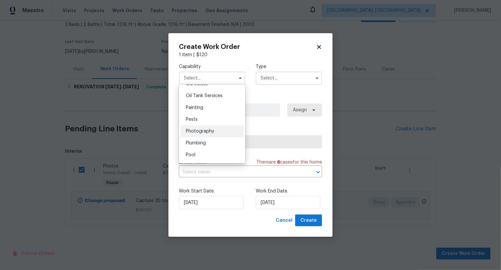
click at [204, 131] on span "Photography" at bounding box center [200, 131] width 28 height 5
type input "Photography"
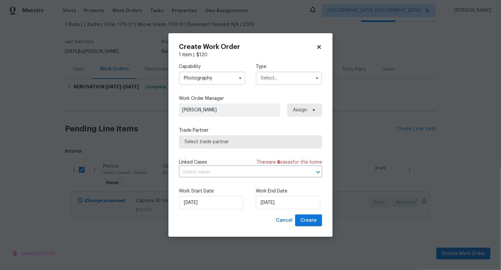
click at [289, 75] on input "text" at bounding box center [289, 78] width 66 height 13
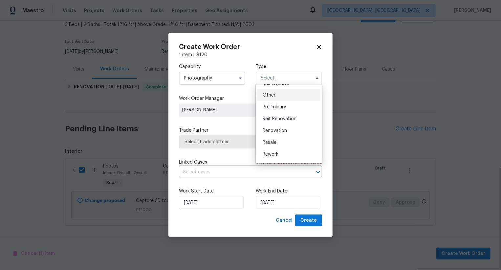
scroll to position [125, 0]
click at [287, 101] on div "Other" at bounding box center [288, 97] width 63 height 12
type input "Other"
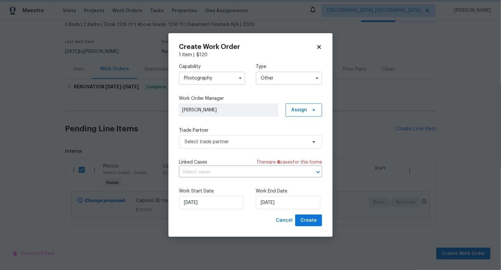
scroll to position [0, 0]
click at [258, 149] on div "Capability Photography Type Other Work Order Manager Swastik Mohanty Assign Tra…" at bounding box center [250, 136] width 143 height 156
click at [263, 146] on span "Select trade partner" at bounding box center [250, 141] width 143 height 13
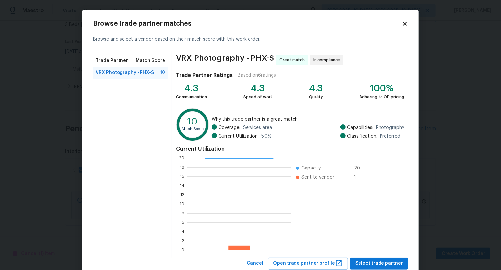
scroll to position [20, 0]
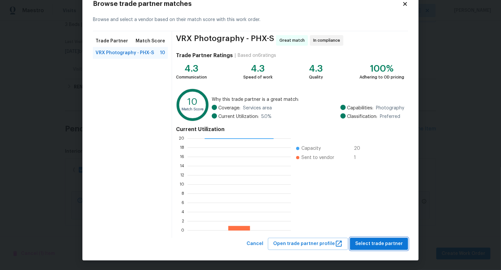
click at [371, 240] on span "Select trade partner" at bounding box center [379, 244] width 48 height 8
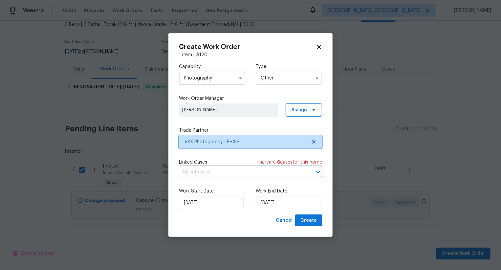
scroll to position [0, 0]
click at [310, 221] on span "Create" at bounding box center [308, 220] width 16 height 8
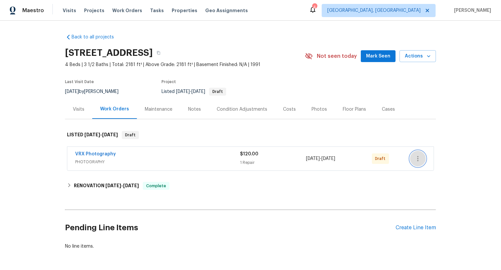
click at [419, 158] on icon "button" at bounding box center [418, 159] width 8 height 8
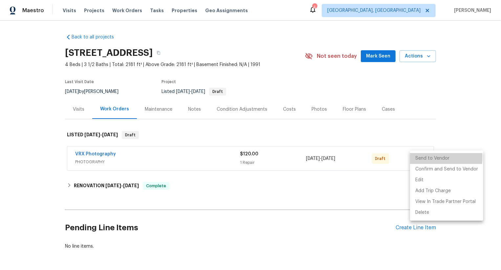
click at [419, 158] on li "Send to Vendor" at bounding box center [446, 158] width 73 height 11
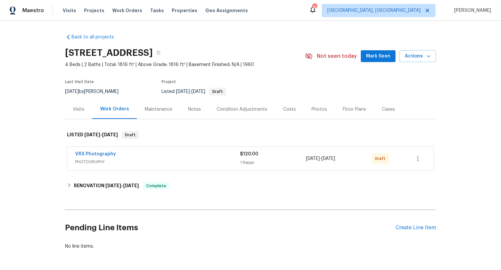
scroll to position [24, 0]
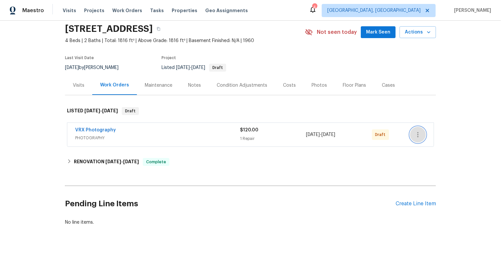
click at [419, 133] on icon "button" at bounding box center [418, 135] width 8 height 8
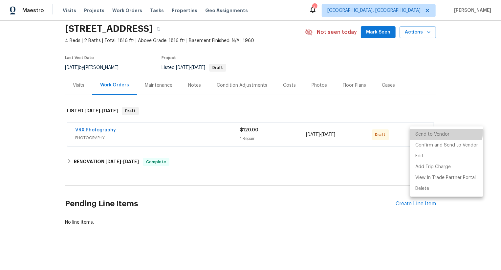
click at [419, 133] on li "Send to Vendor" at bounding box center [446, 134] width 73 height 11
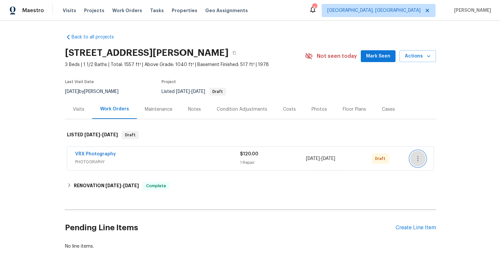
click at [414, 159] on button "button" at bounding box center [418, 159] width 16 height 16
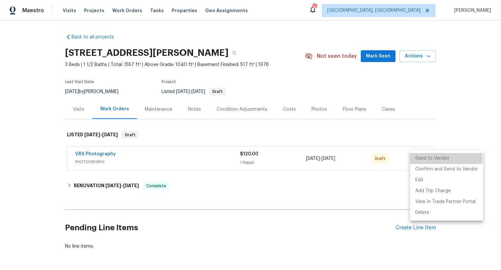
click at [415, 159] on li "Send to Vendor" at bounding box center [446, 158] width 73 height 11
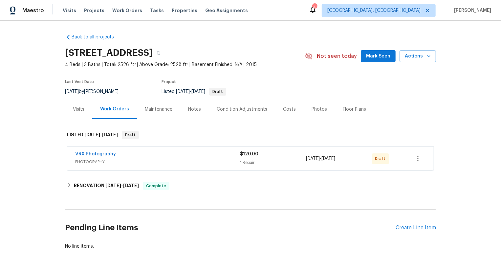
scroll to position [24, 0]
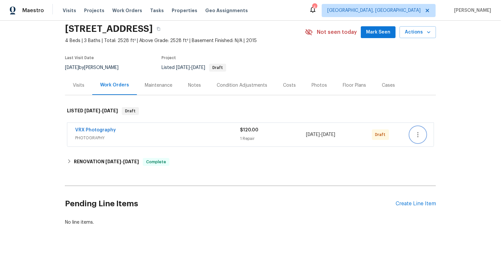
click at [416, 133] on icon "button" at bounding box center [418, 135] width 8 height 8
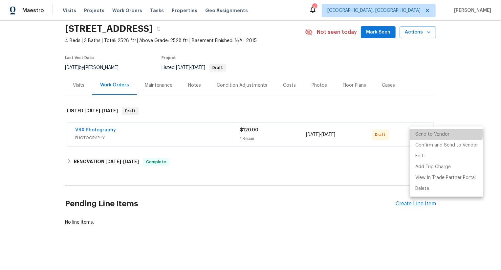
click at [416, 133] on li "Send to Vendor" at bounding box center [446, 134] width 73 height 11
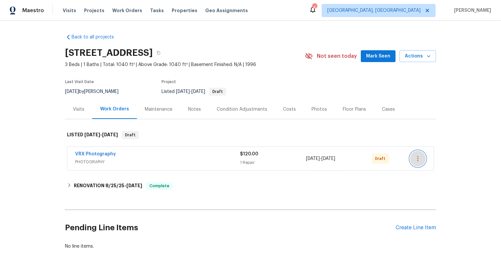
click at [414, 158] on icon "button" at bounding box center [418, 159] width 8 height 8
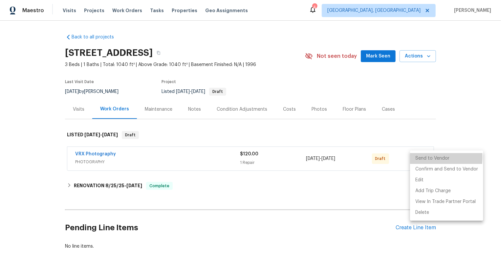
click at [414, 158] on li "Send to Vendor" at bounding box center [446, 158] width 73 height 11
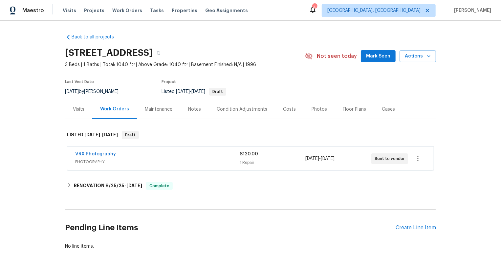
scroll to position [24, 0]
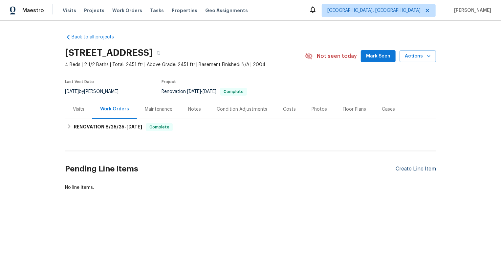
click at [419, 171] on div "Create Line Item" at bounding box center [416, 169] width 40 height 6
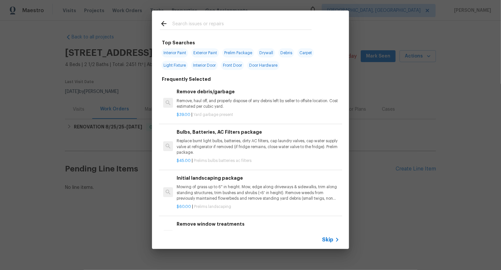
click at [331, 238] on span "Skip" at bounding box center [327, 239] width 11 height 7
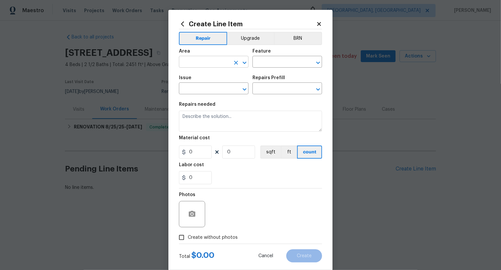
click at [217, 66] on input "text" at bounding box center [204, 62] width 51 height 10
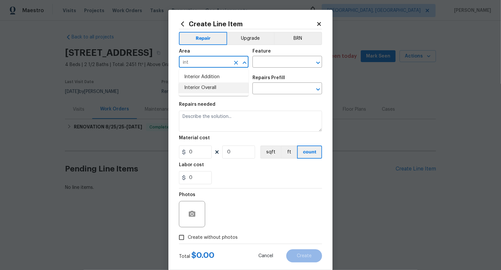
click at [223, 88] on li "Interior Overall" at bounding box center [214, 87] width 70 height 11
type input "Interior Overall"
click at [268, 63] on input "text" at bounding box center [278, 62] width 51 height 10
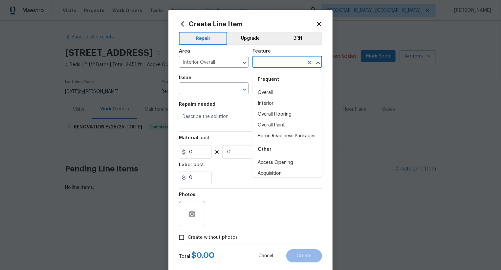
click at [269, 84] on div "Frequent" at bounding box center [288, 80] width 70 height 16
click at [269, 92] on li "Overall" at bounding box center [288, 92] width 70 height 11
type input "Overall"
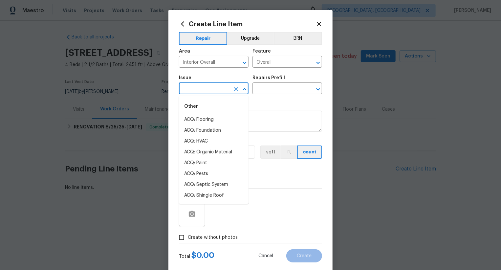
click at [204, 92] on input "text" at bounding box center [204, 89] width 51 height 10
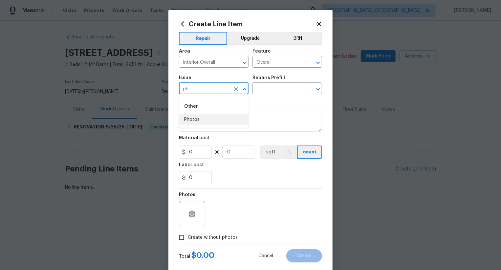
click at [204, 120] on li "Photos" at bounding box center [214, 119] width 70 height 11
type input "Photos"
click at [277, 89] on input "text" at bounding box center [278, 89] width 51 height 10
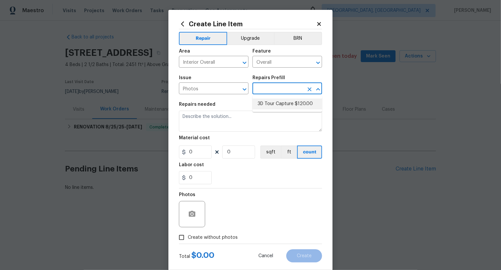
click at [282, 102] on li "3D Tour Capture $120.00" at bounding box center [288, 104] width 70 height 11
type input "3D Tour Capture $120.00"
type textarea "Capture 3D tour of home"
type input "120"
type input "1"
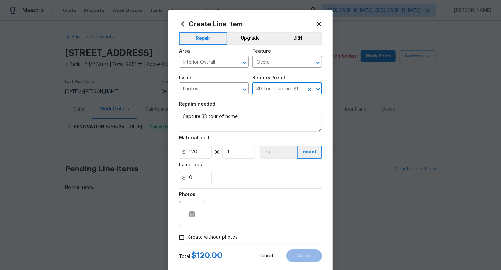
scroll to position [13, 0]
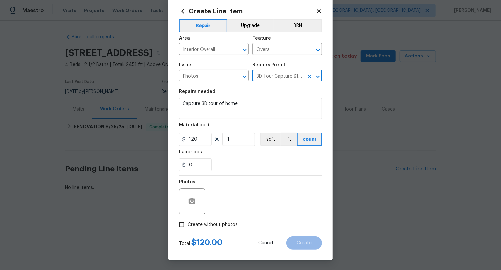
click at [227, 234] on div "Total $ 120.00 Cancel Create" at bounding box center [250, 240] width 143 height 18
click at [228, 222] on span "Create without photos" at bounding box center [213, 224] width 50 height 7
click at [188, 222] on input "Create without photos" at bounding box center [181, 224] width 12 height 12
checkbox input "true"
click at [285, 196] on textarea at bounding box center [266, 201] width 112 height 26
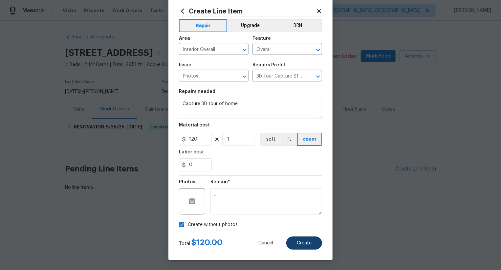
type textarea ".."
click at [310, 241] on span "Create" at bounding box center [304, 243] width 15 height 5
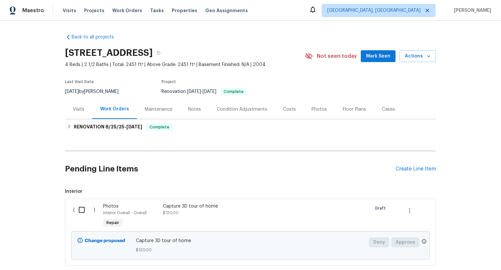
scroll to position [40, 0]
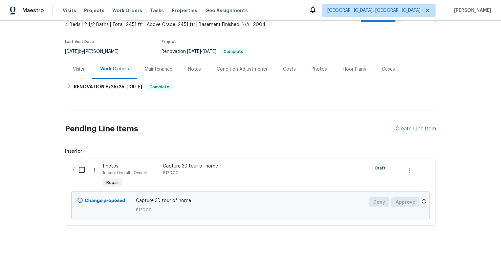
click at [87, 168] on input "checkbox" at bounding box center [84, 170] width 19 height 14
checkbox input "true"
click at [461, 251] on span "Create Work Order" at bounding box center [464, 254] width 44 height 8
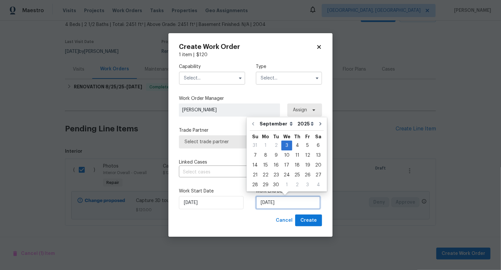
click at [275, 199] on input "[DATE]" at bounding box center [288, 202] width 65 height 13
click at [297, 147] on div "4" at bounding box center [297, 145] width 10 height 9
type input "[DATE]"
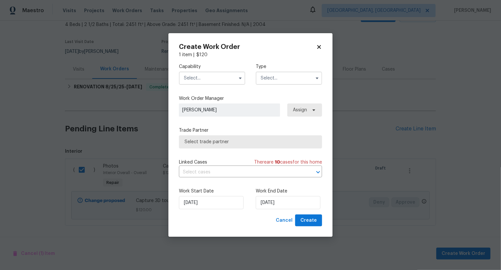
click at [218, 77] on input "text" at bounding box center [212, 78] width 66 height 13
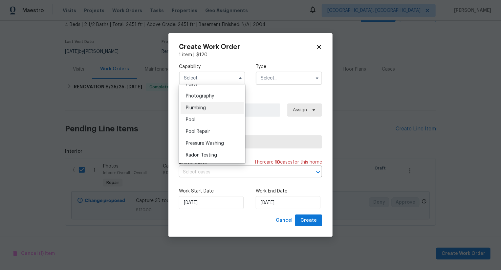
scroll to position [561, 0]
drag, startPoint x: 218, startPoint y: 109, endPoint x: 256, endPoint y: 91, distance: 41.3
click at [218, 109] on div "Photography" at bounding box center [212, 106] width 63 height 12
type input "Photography"
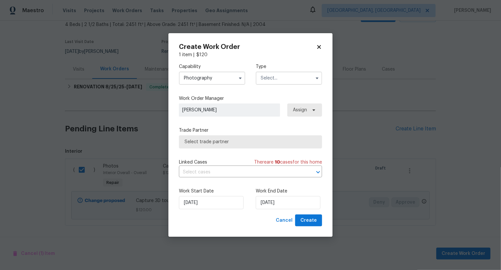
click at [275, 76] on input "text" at bounding box center [289, 78] width 66 height 13
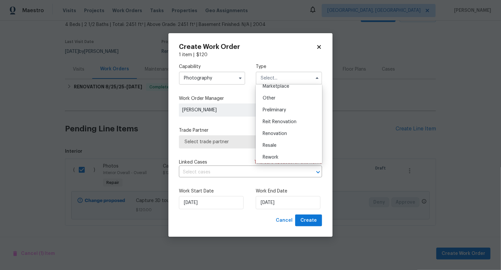
scroll to position [123, 0]
click at [273, 100] on span "Other" at bounding box center [269, 98] width 13 height 5
type input "Other"
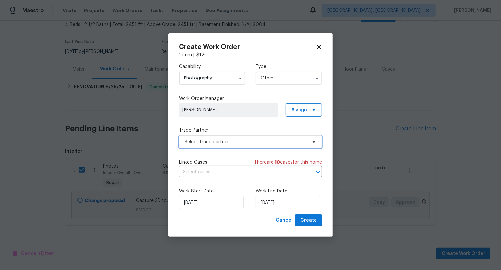
click at [263, 141] on span "Select trade partner" at bounding box center [246, 142] width 122 height 7
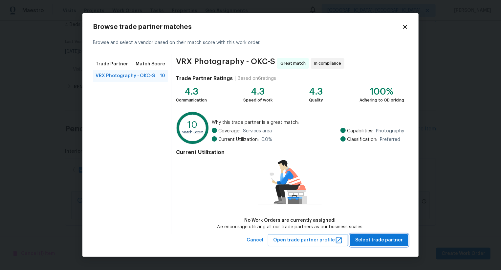
click at [363, 240] on span "Select trade partner" at bounding box center [379, 240] width 48 height 8
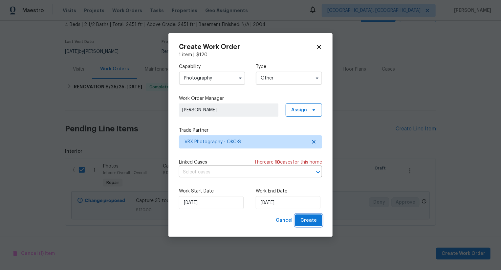
click at [311, 226] on button "Create" at bounding box center [308, 220] width 27 height 12
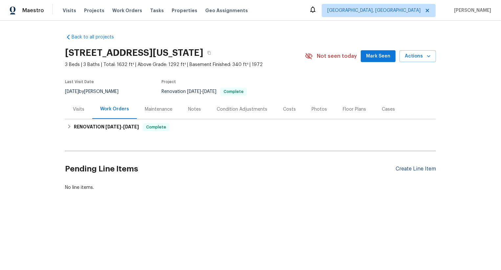
click at [424, 168] on div "Create Line Item" at bounding box center [416, 169] width 40 height 6
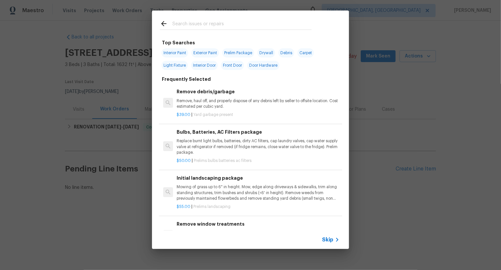
click at [329, 239] on span "Skip" at bounding box center [327, 239] width 11 height 7
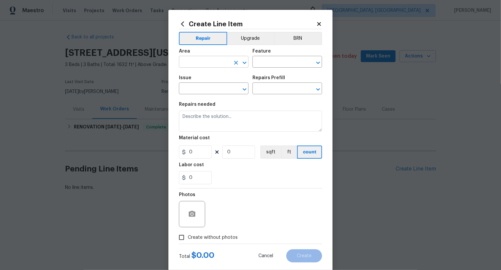
click at [193, 63] on input "text" at bounding box center [204, 62] width 51 height 10
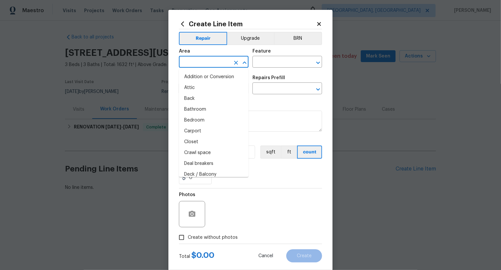
type input "i"
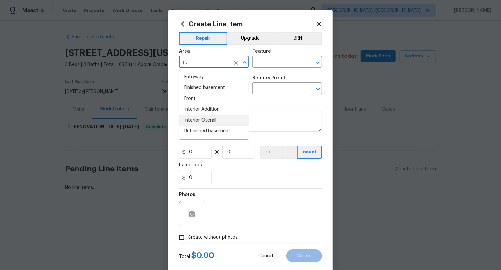
click at [213, 122] on li "Interior Overall" at bounding box center [214, 120] width 70 height 11
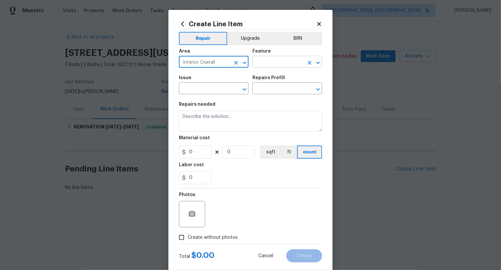
type input "Interior Overall"
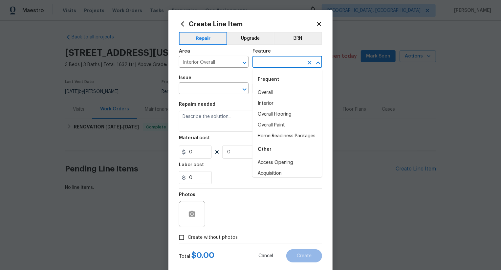
click at [278, 66] on input "text" at bounding box center [278, 62] width 51 height 10
click at [278, 91] on li "Overall" at bounding box center [288, 92] width 70 height 11
type input "Overall"
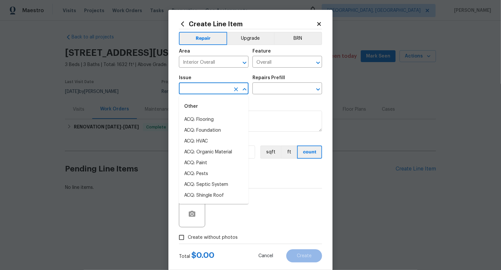
click at [225, 91] on input "text" at bounding box center [204, 89] width 51 height 10
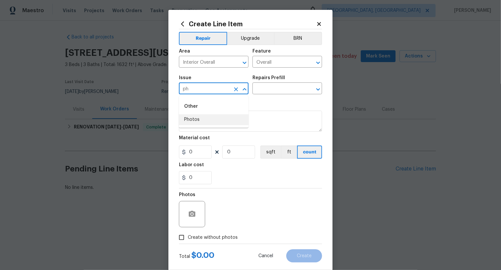
click at [228, 121] on li "Photos" at bounding box center [214, 119] width 70 height 11
type input "Photos"
click at [273, 90] on input "text" at bounding box center [278, 89] width 51 height 10
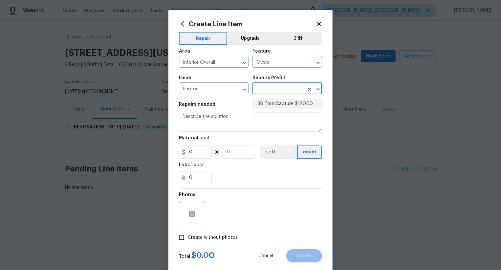
click at [278, 107] on li "3D Tour Capture $120.00" at bounding box center [288, 104] width 70 height 11
type input "3D Tour Capture $120.00"
type textarea "Capture 3D tour of home"
type input "1"
type input "120"
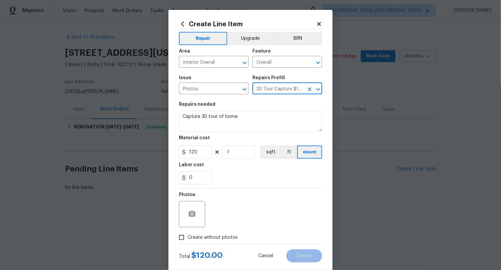
scroll to position [13, 0]
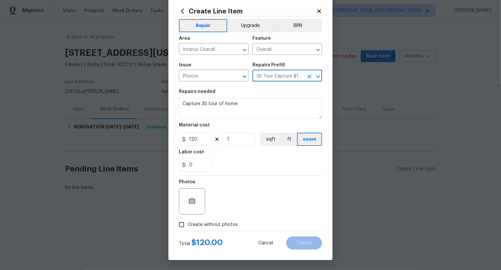
click at [230, 221] on span "Create without photos" at bounding box center [213, 224] width 50 height 7
click at [188, 221] on input "Create without photos" at bounding box center [181, 224] width 12 height 12
checkbox input "true"
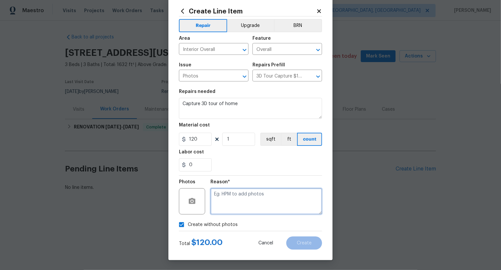
click at [279, 196] on textarea at bounding box center [266, 201] width 112 height 26
type textarea ".."
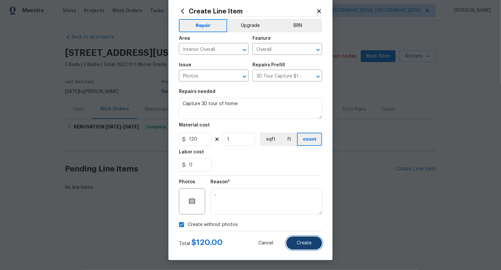
click at [309, 247] on button "Create" at bounding box center [304, 242] width 36 height 13
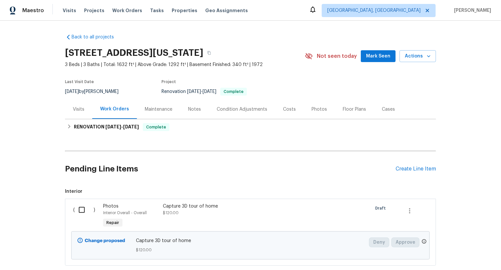
scroll to position [40, 0]
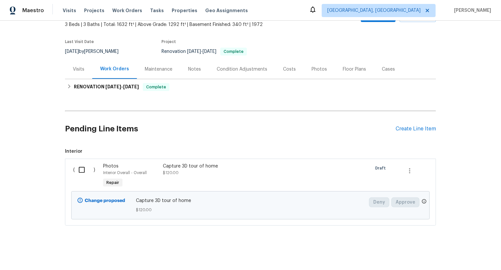
click at [78, 176] on input "checkbox" at bounding box center [84, 170] width 19 height 14
click at [84, 171] on input "checkbox" at bounding box center [84, 170] width 19 height 14
checkbox input "true"
click at [460, 258] on button "Create Work Order" at bounding box center [463, 254] width 54 height 12
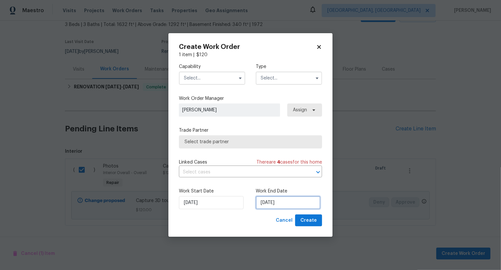
click at [266, 205] on input "[DATE]" at bounding box center [288, 202] width 65 height 13
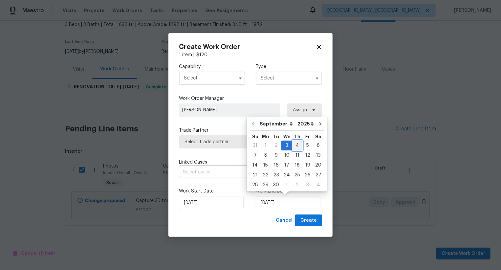
click at [296, 145] on div "4" at bounding box center [297, 145] width 10 height 9
type input "[DATE]"
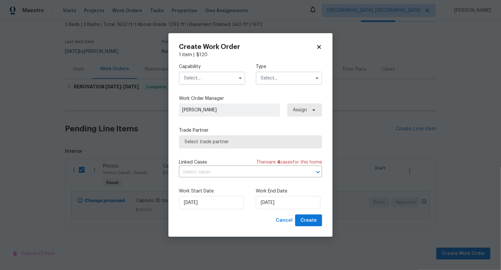
click at [219, 76] on input "text" at bounding box center [212, 78] width 66 height 13
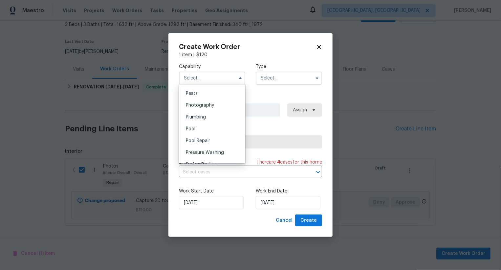
scroll to position [557, 0]
drag, startPoint x: 222, startPoint y: 109, endPoint x: 289, endPoint y: 80, distance: 73.1
click at [222, 109] on div "Photography" at bounding box center [212, 110] width 63 height 12
type input "Photography"
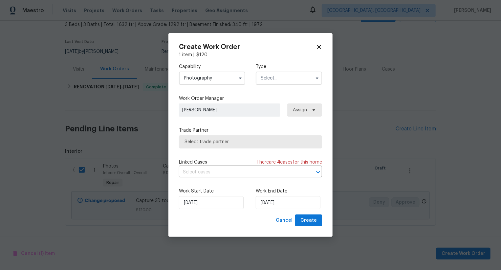
click at [289, 79] on input "text" at bounding box center [289, 78] width 66 height 13
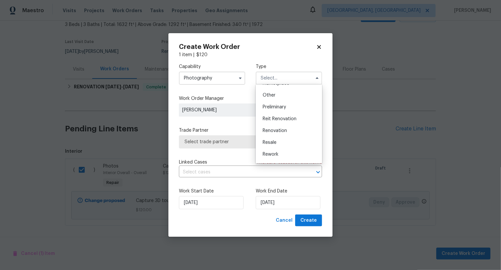
scroll to position [125, 0]
click at [288, 98] on div "Other" at bounding box center [288, 97] width 63 height 12
type input "Other"
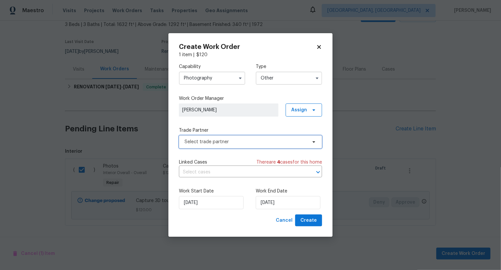
click at [271, 147] on span "Select trade partner" at bounding box center [250, 141] width 143 height 13
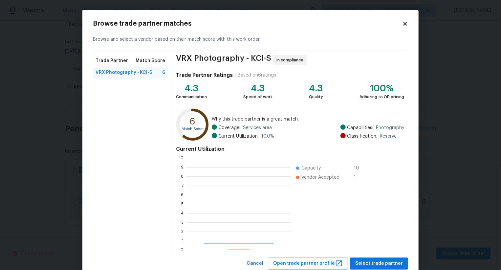
scroll to position [20, 0]
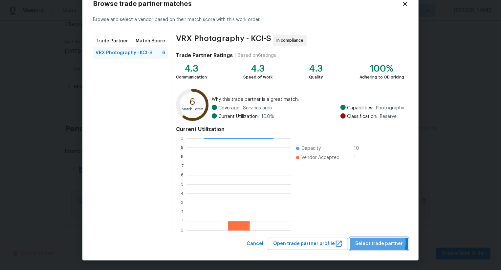
click at [373, 241] on span "Select trade partner" at bounding box center [379, 244] width 48 height 8
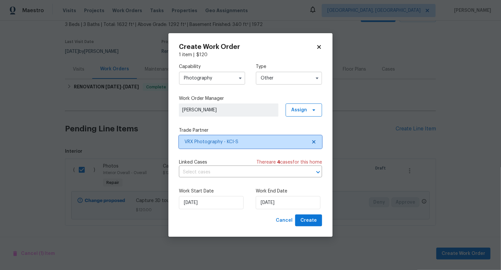
scroll to position [0, 0]
click at [314, 223] on span "Create" at bounding box center [308, 220] width 16 height 8
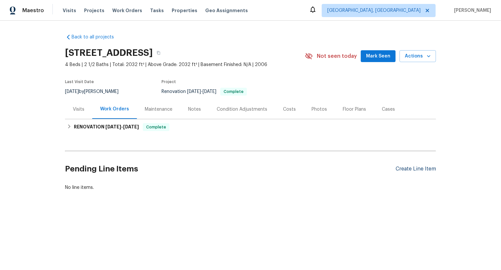
click at [413, 170] on div "Create Line Item" at bounding box center [416, 169] width 40 height 6
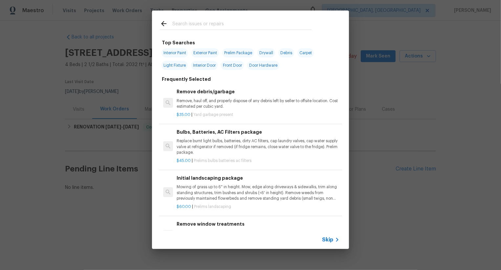
click at [329, 240] on span "Skip" at bounding box center [327, 239] width 11 height 7
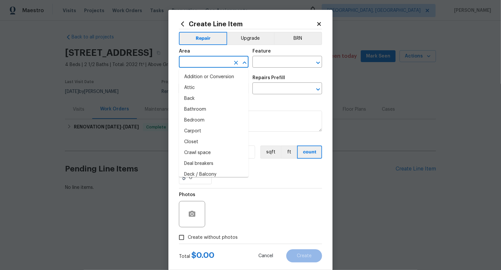
click at [199, 65] on input "text" at bounding box center [204, 62] width 51 height 10
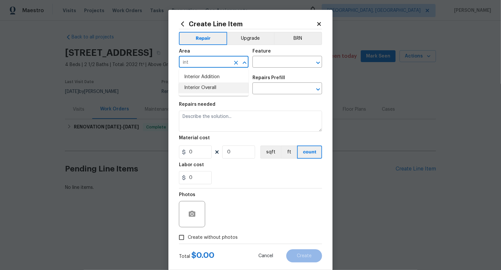
click at [207, 89] on li "Interior Overall" at bounding box center [214, 87] width 70 height 11
type input "Interior Overall"
click at [272, 61] on input "text" at bounding box center [278, 62] width 51 height 10
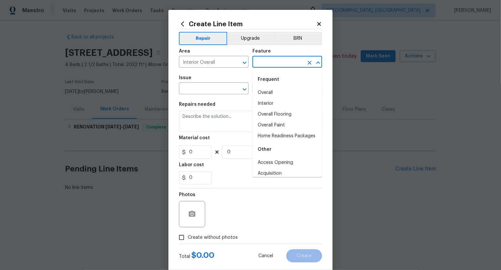
click at [272, 87] on li "Overall" at bounding box center [288, 92] width 70 height 11
type input "Overall"
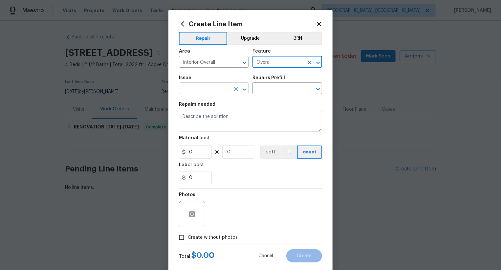
click at [211, 90] on input "text" at bounding box center [204, 89] width 51 height 10
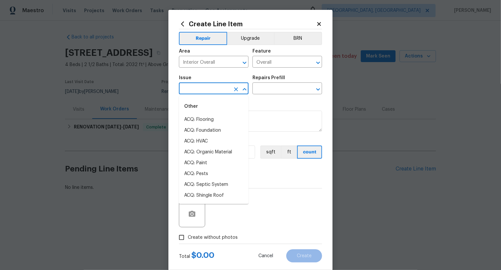
click at [211, 90] on input "text" at bounding box center [204, 89] width 51 height 10
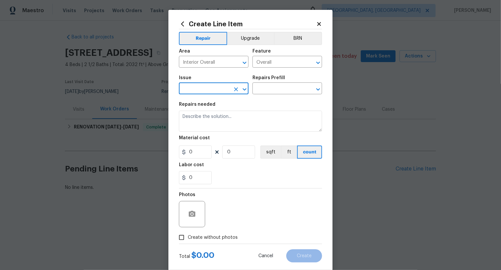
type input "h"
click at [211, 115] on li "Photos" at bounding box center [214, 119] width 70 height 11
type input "Photos"
click at [269, 84] on div "Repairs Prefill" at bounding box center [288, 80] width 70 height 9
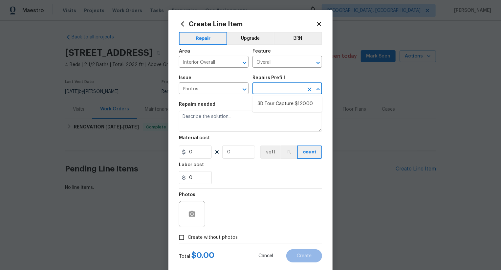
click at [270, 88] on input "text" at bounding box center [278, 89] width 51 height 10
click at [273, 104] on li "3D Tour Capture $120.00" at bounding box center [288, 104] width 70 height 11
type input "3D Tour Capture $120.00"
type textarea "Capture 3D tour of home"
type input "1"
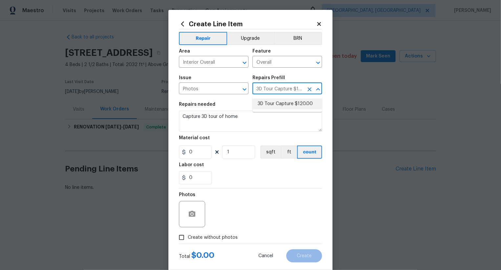
type input "120"
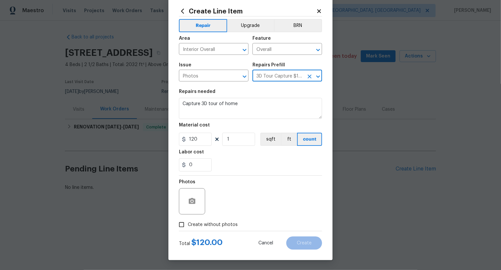
click at [226, 223] on span "Create without photos" at bounding box center [213, 224] width 50 height 7
click at [188, 223] on input "Create without photos" at bounding box center [181, 224] width 12 height 12
checkbox input "true"
click at [274, 184] on div "Reason*" at bounding box center [266, 184] width 112 height 9
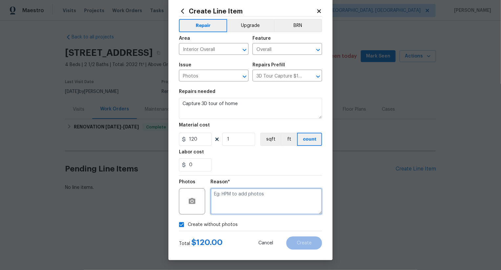
click at [274, 196] on textarea at bounding box center [266, 201] width 112 height 26
type textarea ".."
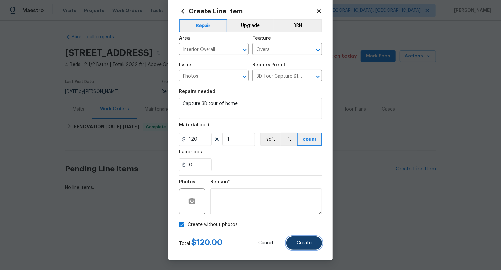
click at [312, 240] on button "Create" at bounding box center [304, 242] width 36 height 13
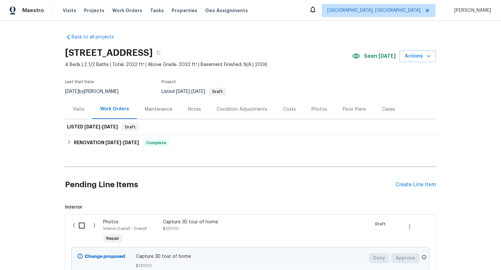
scroll to position [56, 0]
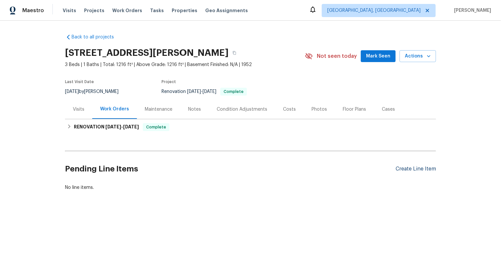
click at [418, 168] on div "Create Line Item" at bounding box center [416, 169] width 40 height 6
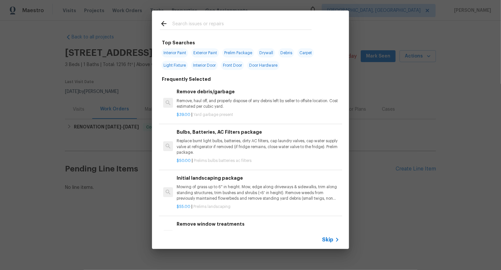
click at [329, 243] on span "Skip" at bounding box center [327, 239] width 11 height 7
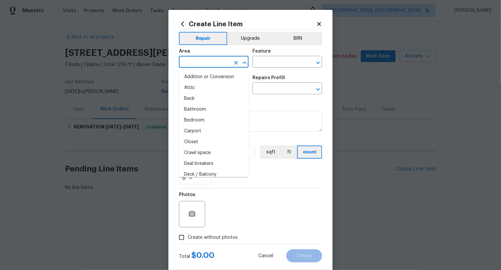
click at [209, 67] on input "text" at bounding box center [204, 62] width 51 height 10
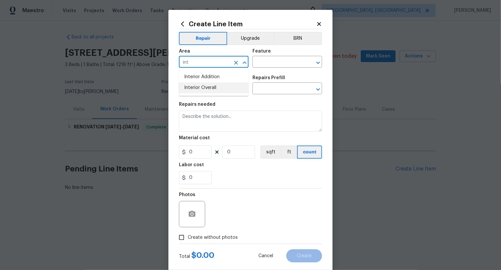
click at [224, 92] on li "Interior Overall" at bounding box center [214, 87] width 70 height 11
type input "Interior Overall"
click at [285, 62] on input "text" at bounding box center [278, 62] width 51 height 10
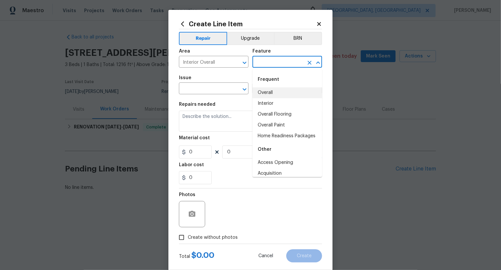
click at [285, 88] on li "Overall" at bounding box center [288, 92] width 70 height 11
type input "Overall"
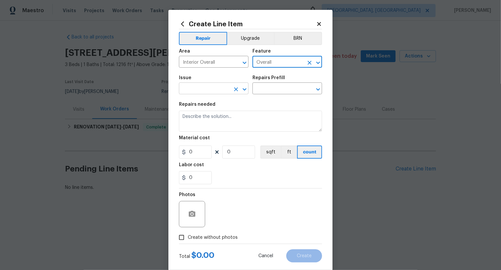
click at [219, 88] on input "text" at bounding box center [204, 89] width 51 height 10
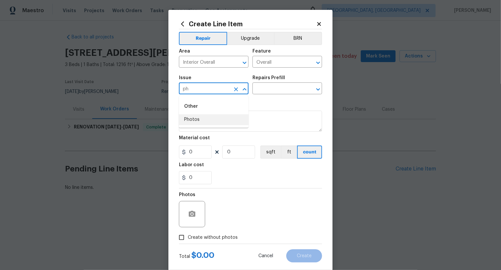
click at [211, 122] on li "Photos" at bounding box center [214, 119] width 70 height 11
type input "Photos"
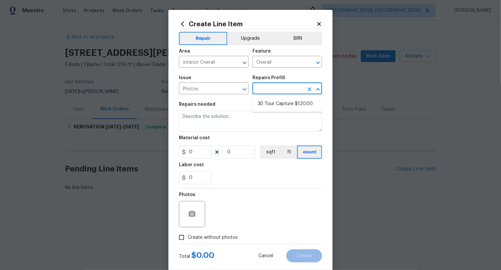
click at [274, 94] on body "Maestro Visits Projects Work Orders Tasks Properties Geo Assignments [GEOGRAPHI…" at bounding box center [250, 117] width 501 height 235
click at [275, 99] on li "3D Tour Capture $120.00" at bounding box center [288, 104] width 70 height 11
type input "3D Tour Capture $120.00"
type textarea "Capture 3D tour of home"
type input "1"
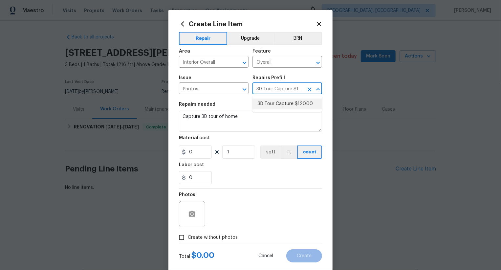
type input "120"
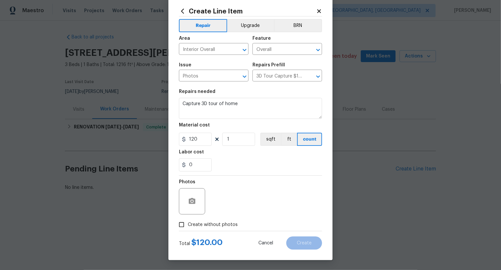
click at [214, 220] on label "Create without photos" at bounding box center [206, 224] width 62 height 12
click at [188, 220] on input "Create without photos" at bounding box center [181, 224] width 12 height 12
checkbox input "true"
click at [241, 195] on textarea at bounding box center [266, 201] width 112 height 26
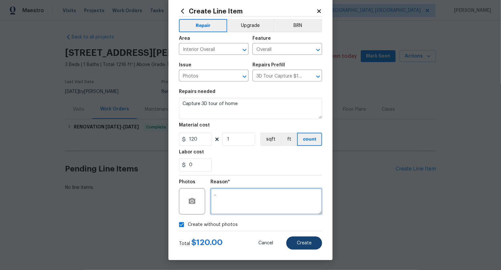
type textarea ".."
click at [295, 244] on button "Create" at bounding box center [304, 242] width 36 height 13
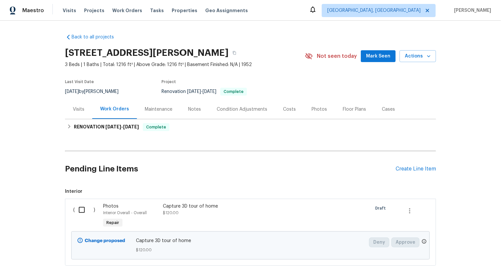
scroll to position [40, 0]
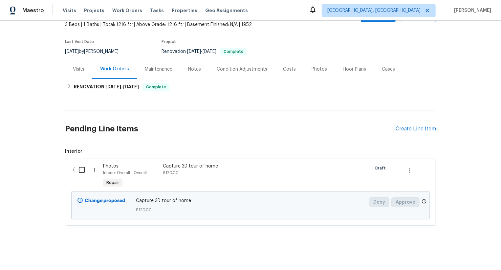
click at [78, 175] on input "checkbox" at bounding box center [84, 170] width 19 height 14
checkbox input "true"
click at [451, 255] on span "Create Work Order" at bounding box center [464, 254] width 44 height 8
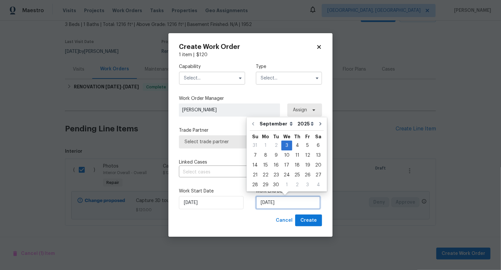
click at [274, 206] on input "[DATE]" at bounding box center [288, 202] width 65 height 13
click at [295, 147] on div "4" at bounding box center [297, 145] width 10 height 9
type input "[DATE]"
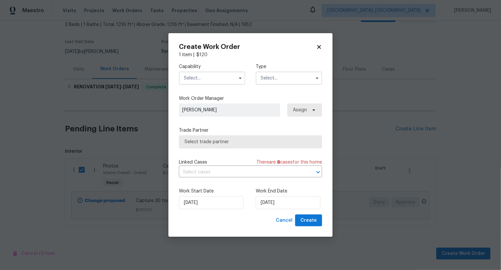
click at [221, 79] on input "text" at bounding box center [212, 78] width 66 height 13
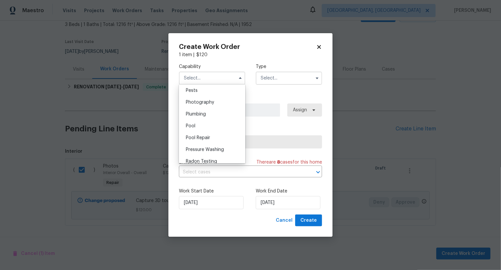
scroll to position [558, 0]
click at [221, 107] on div "Photography" at bounding box center [212, 109] width 63 height 12
type input "Photography"
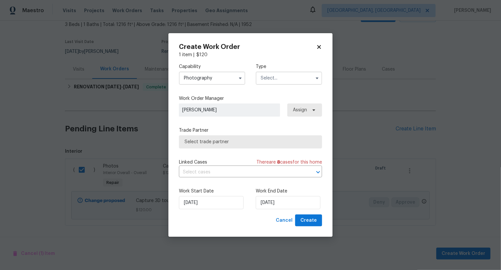
click at [274, 76] on input "text" at bounding box center [289, 78] width 66 height 13
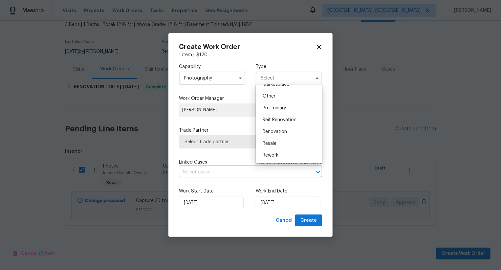
scroll to position [124, 0]
click at [274, 99] on span "Other" at bounding box center [269, 98] width 13 height 5
type input "Other"
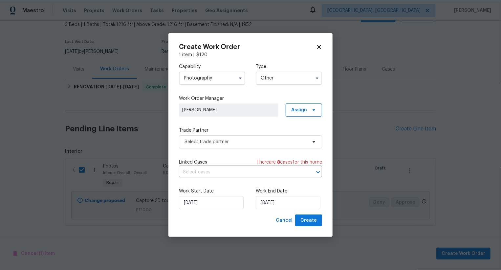
scroll to position [0, 0]
click at [253, 144] on span "Select trade partner" at bounding box center [250, 141] width 143 height 13
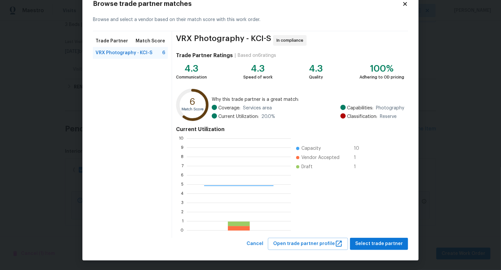
scroll to position [92, 104]
click at [365, 248] on button "Select trade partner" at bounding box center [379, 244] width 58 height 12
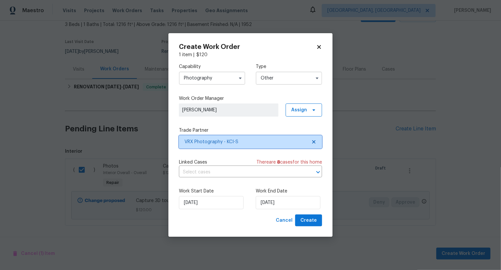
scroll to position [0, 0]
click at [316, 224] on span "Create" at bounding box center [308, 220] width 16 height 8
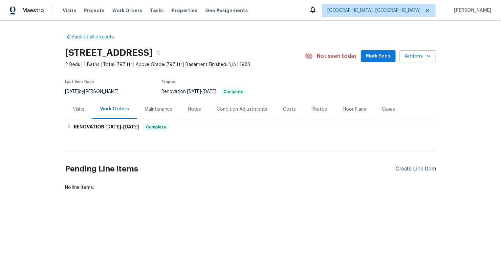
click at [417, 167] on div "Create Line Item" at bounding box center [416, 169] width 40 height 6
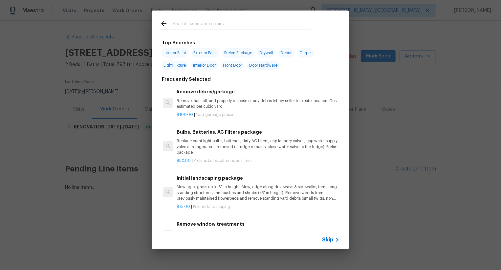
click at [331, 236] on span "Skip" at bounding box center [327, 239] width 11 height 7
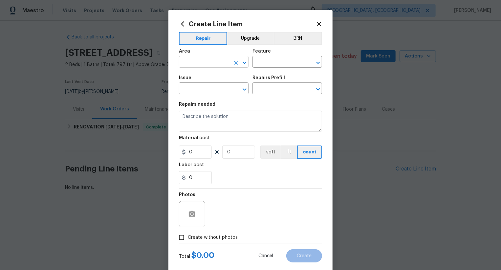
click at [197, 66] on input "text" at bounding box center [204, 62] width 51 height 10
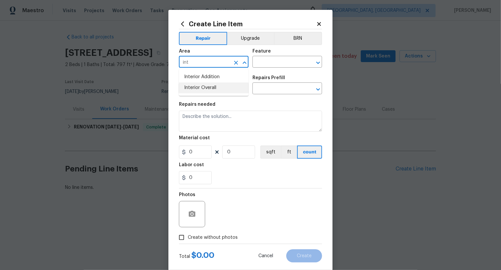
click at [193, 90] on li "Interior Overall" at bounding box center [214, 87] width 70 height 11
type input "Interior Overall"
click at [267, 61] on input "text" at bounding box center [278, 62] width 51 height 10
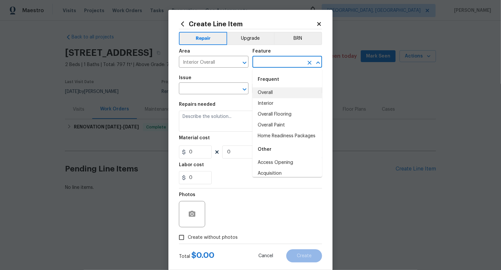
click at [268, 90] on li "Overall" at bounding box center [288, 92] width 70 height 11
type input "Overall"
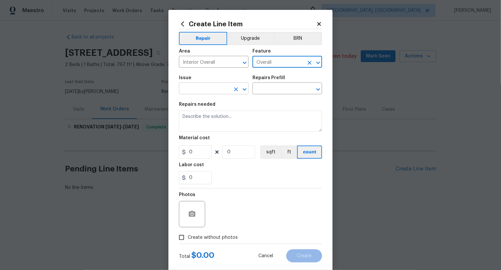
click at [211, 89] on input "text" at bounding box center [204, 89] width 51 height 10
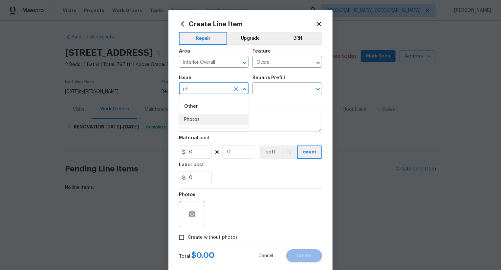
click at [211, 118] on li "Photos" at bounding box center [214, 119] width 70 height 11
type input "Photos"
click at [262, 93] on input "text" at bounding box center [278, 89] width 51 height 10
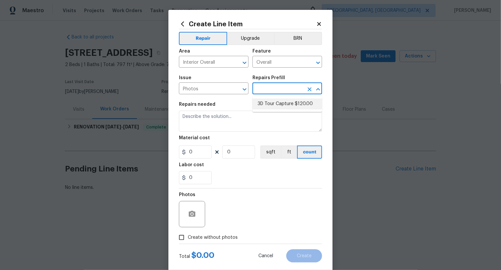
click at [270, 99] on li "3D Tour Capture $120.00" at bounding box center [288, 104] width 70 height 11
type input "3D Tour Capture $120.00"
type textarea "Capture 3D tour of home"
type input "1"
type input "120"
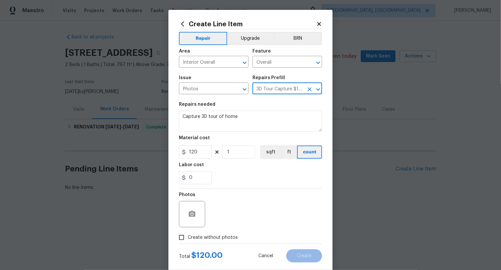
click at [270, 103] on div "Repairs needed" at bounding box center [250, 106] width 143 height 9
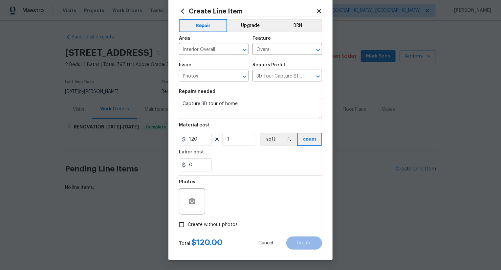
click at [218, 226] on span "Create without photos" at bounding box center [213, 224] width 50 height 7
click at [188, 226] on input "Create without photos" at bounding box center [181, 224] width 12 height 12
checkbox input "true"
click at [259, 185] on div "Reason*" at bounding box center [266, 184] width 112 height 9
click at [263, 197] on textarea at bounding box center [266, 201] width 112 height 26
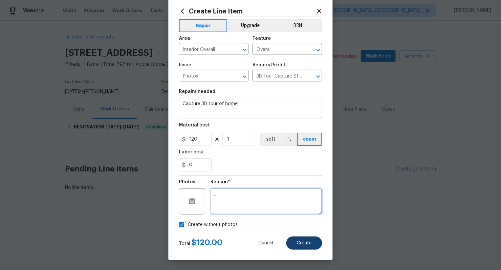
type textarea ".."
click at [301, 237] on button "Create" at bounding box center [304, 242] width 36 height 13
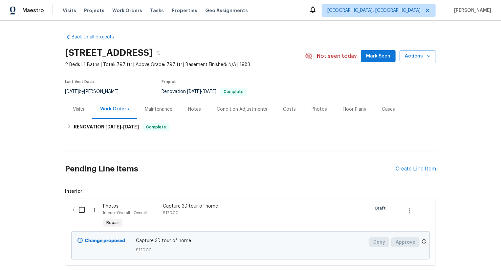
scroll to position [40, 0]
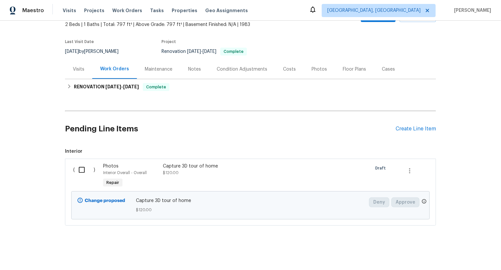
click at [83, 173] on input "checkbox" at bounding box center [84, 170] width 19 height 14
checkbox input "true"
click at [452, 254] on span "Create Work Order" at bounding box center [464, 254] width 44 height 8
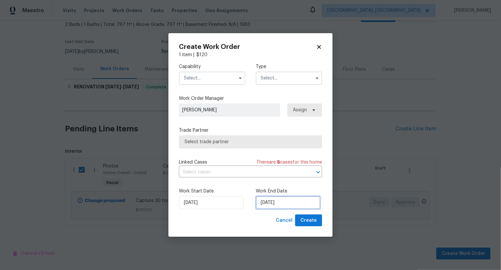
click at [284, 208] on input "[DATE]" at bounding box center [288, 202] width 65 height 13
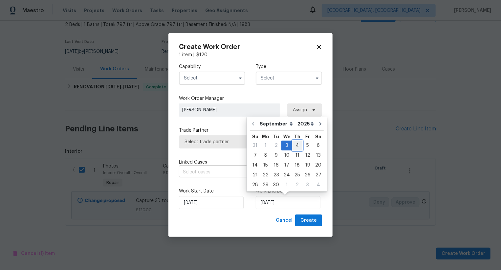
click at [294, 146] on div "4" at bounding box center [297, 145] width 10 height 9
type input "[DATE]"
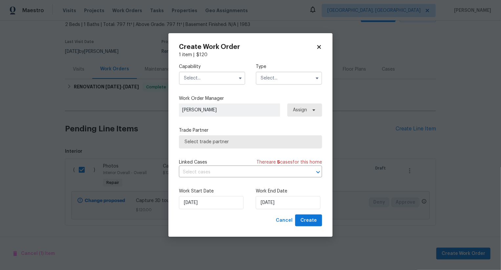
click at [215, 81] on input "text" at bounding box center [212, 78] width 66 height 13
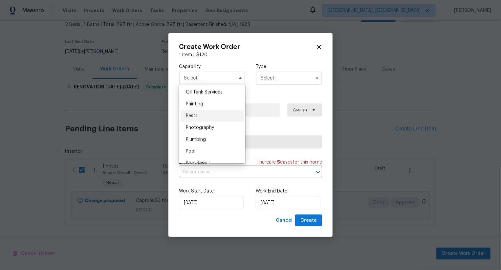
scroll to position [539, 0]
click at [217, 123] on div "Photography" at bounding box center [212, 129] width 63 height 12
type input "Photography"
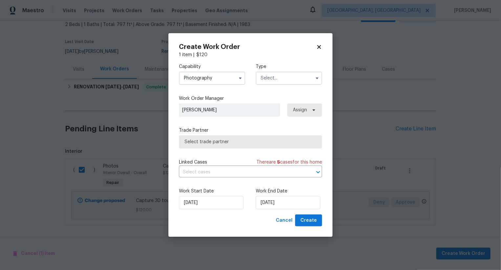
click at [281, 80] on input "text" at bounding box center [289, 78] width 66 height 13
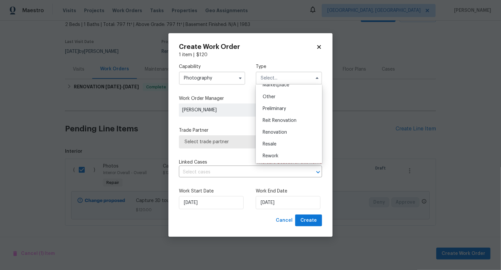
scroll to position [123, 0]
click at [281, 102] on div "Other" at bounding box center [288, 99] width 63 height 12
type input "Other"
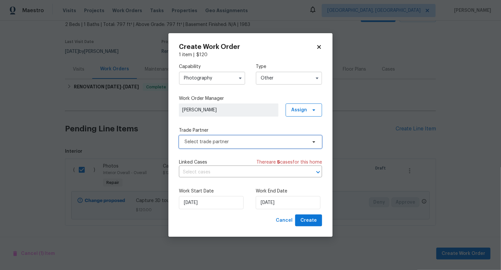
click at [252, 139] on span "Select trade partner" at bounding box center [246, 142] width 122 height 7
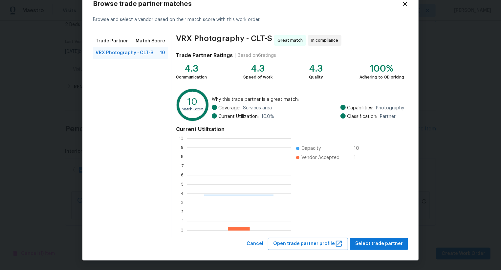
scroll to position [92, 104]
click at [375, 245] on span "Select trade partner" at bounding box center [379, 244] width 48 height 8
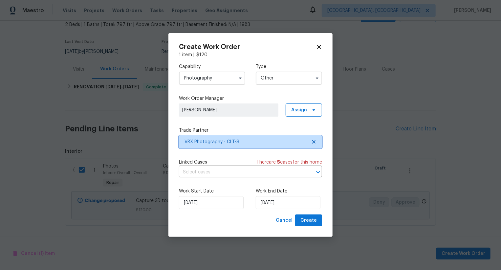
scroll to position [0, 0]
click at [320, 224] on button "Create" at bounding box center [308, 220] width 27 height 12
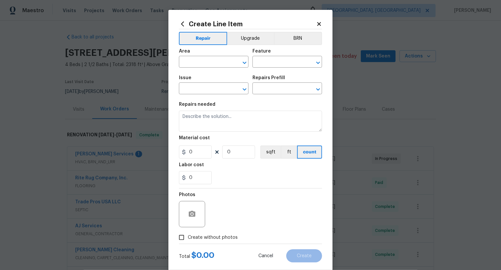
scroll to position [170, 0]
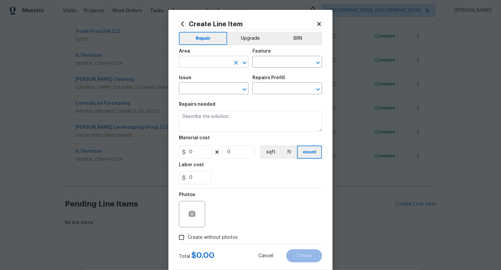
click at [217, 59] on input "text" at bounding box center [204, 62] width 51 height 10
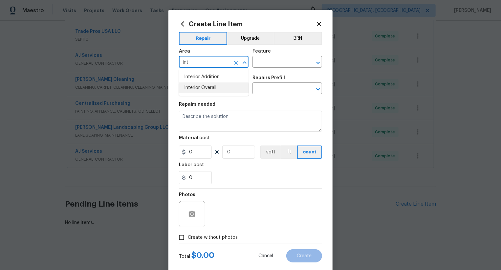
click at [223, 88] on li "Interior Overall" at bounding box center [214, 87] width 70 height 11
type input "Interior Overall"
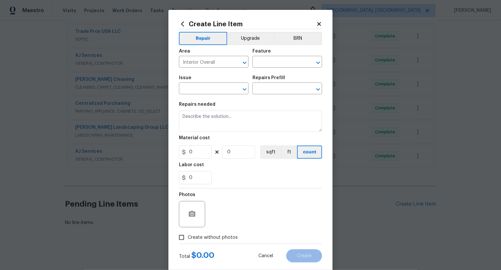
click at [271, 72] on div "Issue ​ Repairs Prefill ​" at bounding box center [250, 85] width 143 height 27
click at [271, 64] on input "text" at bounding box center [278, 62] width 51 height 10
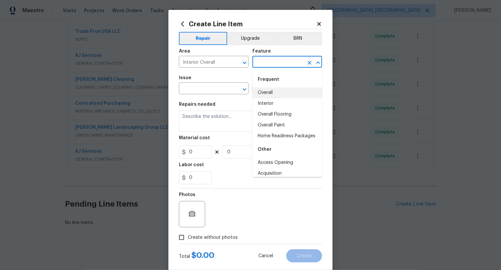
click at [271, 95] on li "Overall" at bounding box center [288, 92] width 70 height 11
type input "Overall"
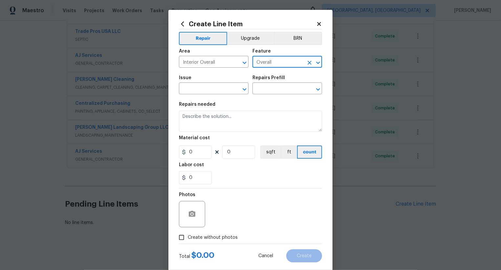
click at [207, 95] on span "Issue ​" at bounding box center [214, 85] width 70 height 27
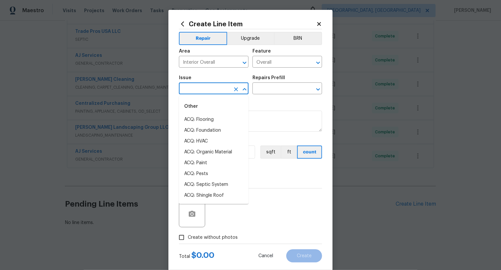
click at [210, 92] on input "text" at bounding box center [204, 89] width 51 height 10
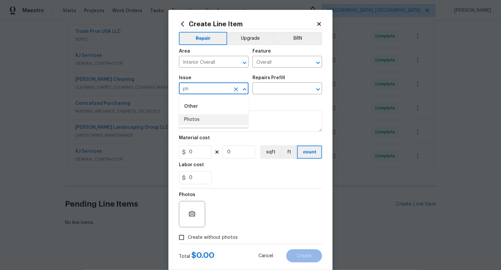
click at [214, 121] on li "Photos" at bounding box center [214, 119] width 70 height 11
type input "Photos"
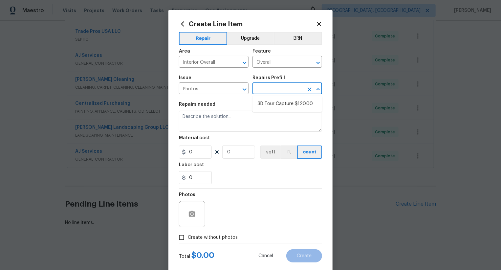
click at [274, 92] on input "text" at bounding box center [278, 89] width 51 height 10
click at [274, 102] on li "3D Tour Capture $120.00" at bounding box center [288, 104] width 70 height 11
type input "3D Tour Capture $120.00"
type input "1"
type input "120"
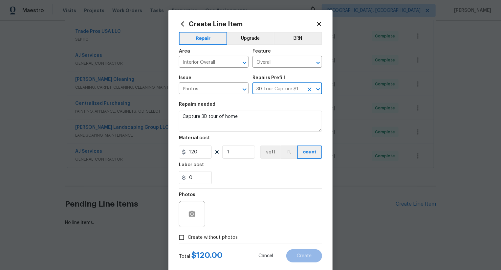
scroll to position [13, 0]
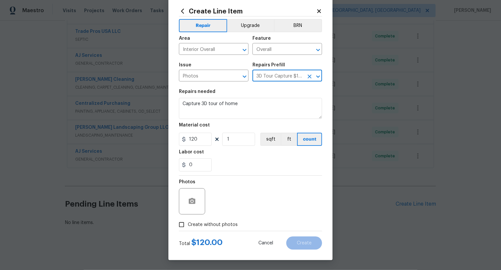
click at [217, 222] on span "Create without photos" at bounding box center [213, 224] width 50 height 7
click at [188, 222] on input "Create without photos" at bounding box center [181, 224] width 12 height 12
checkbox input "true"
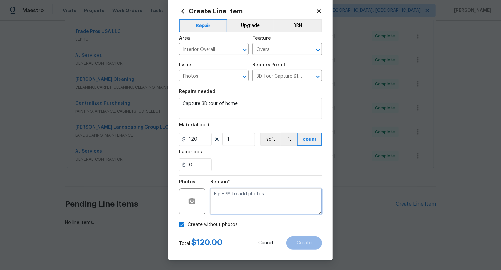
click at [255, 191] on textarea at bounding box center [266, 201] width 112 height 26
type textarea ".."
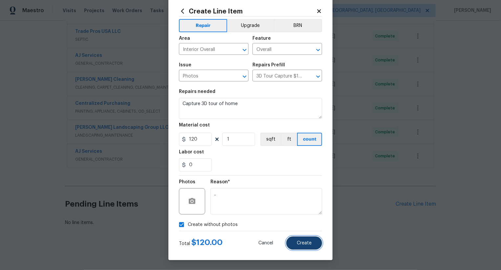
click at [302, 241] on span "Create" at bounding box center [304, 243] width 15 height 5
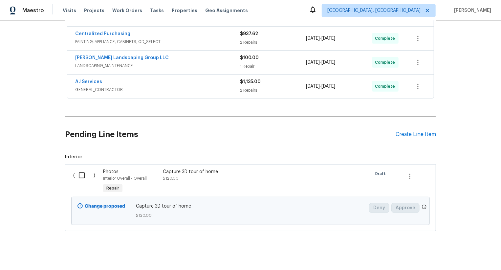
scroll to position [245, 0]
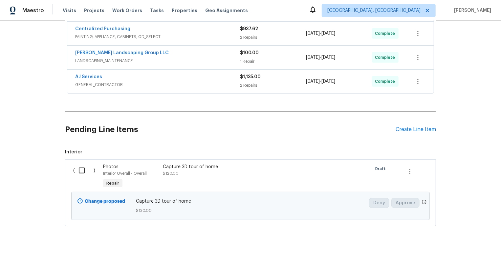
click at [86, 172] on input "checkbox" at bounding box center [84, 171] width 19 height 14
checkbox input "true"
click at [466, 253] on span "Create Work Order" at bounding box center [464, 254] width 44 height 8
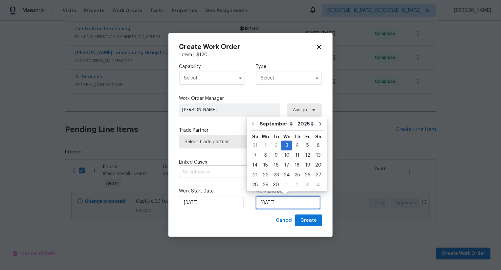
click at [286, 202] on input "[DATE]" at bounding box center [288, 202] width 65 height 13
click at [296, 145] on div "4" at bounding box center [297, 145] width 10 height 9
type input "[DATE]"
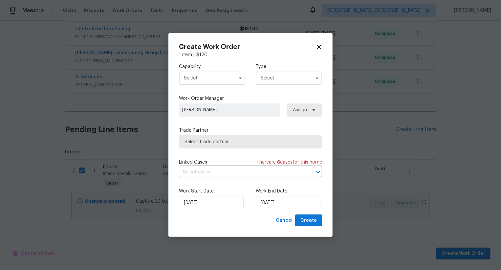
click at [213, 82] on input "text" at bounding box center [212, 78] width 66 height 13
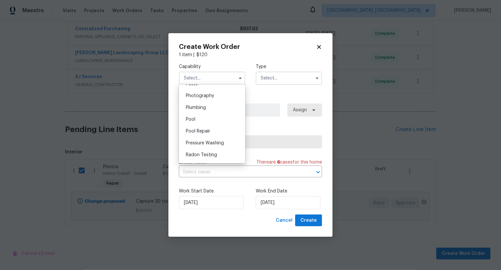
scroll to position [547, 0]
click at [218, 124] on div "Photography" at bounding box center [212, 121] width 63 height 12
type input "Photography"
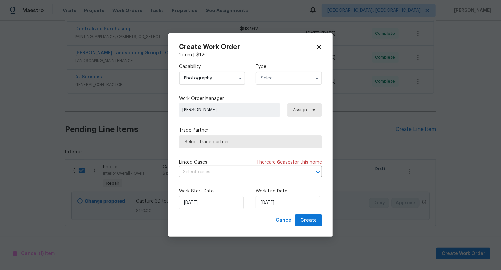
click at [287, 76] on input "text" at bounding box center [289, 78] width 66 height 13
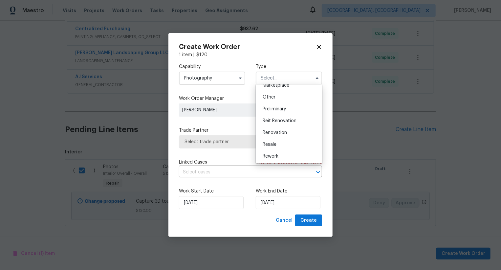
scroll to position [123, 0]
click at [284, 100] on div "Other" at bounding box center [288, 99] width 63 height 12
type input "Other"
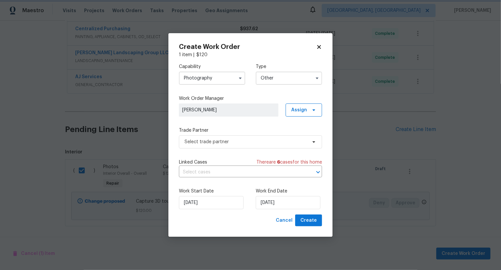
scroll to position [0, 0]
click at [265, 140] on span "Select trade partner" at bounding box center [246, 142] width 122 height 7
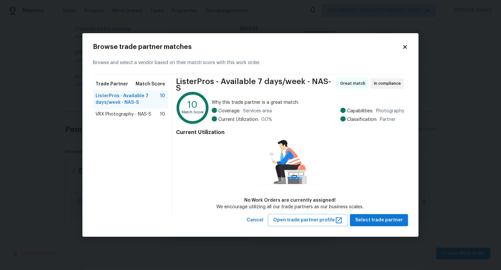
click at [151, 125] on div "Trade Partner Match Score ListerPros - Available 7 days/week - NAS-S 10 VRX Pho…" at bounding box center [132, 144] width 79 height 140
click at [153, 120] on div "VRX Photography - NAS-S 10" at bounding box center [130, 114] width 75 height 12
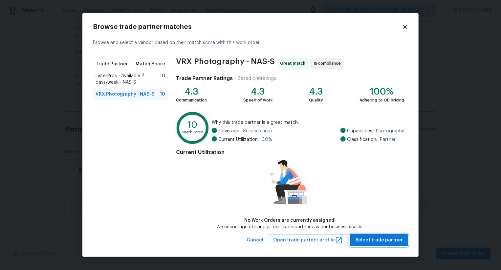
click at [375, 242] on span "Select trade partner" at bounding box center [379, 240] width 48 height 8
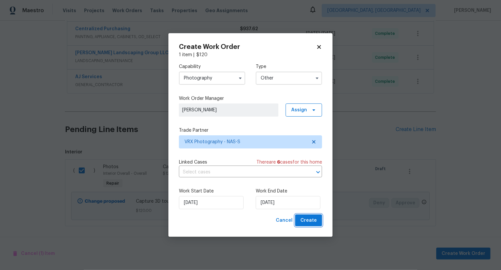
click at [314, 222] on span "Create" at bounding box center [308, 220] width 16 height 8
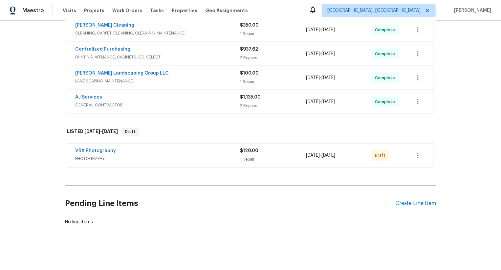
scroll to position [224, 0]
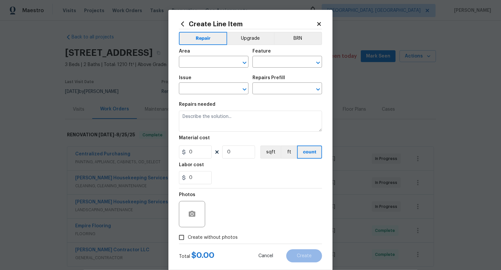
scroll to position [99, 0]
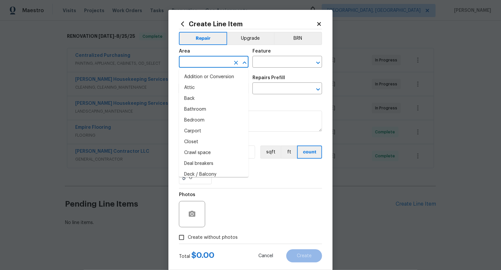
click at [197, 60] on input "text" at bounding box center [204, 62] width 51 height 10
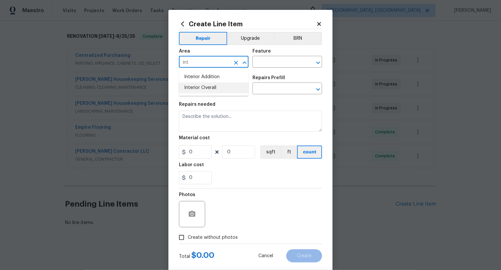
click at [207, 88] on li "Interior Overall" at bounding box center [214, 87] width 70 height 11
type input "Interior Overall"
click at [275, 65] on input "text" at bounding box center [278, 62] width 51 height 10
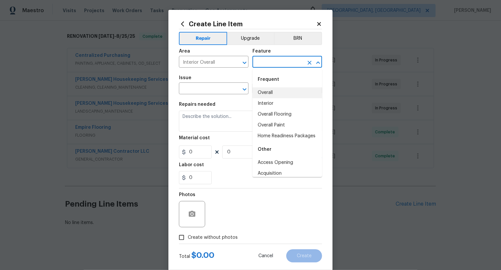
click at [274, 88] on li "Overall" at bounding box center [288, 92] width 70 height 11
type input "Overall"
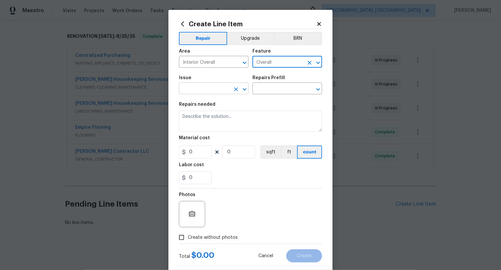
click at [231, 85] on div "​" at bounding box center [214, 89] width 70 height 10
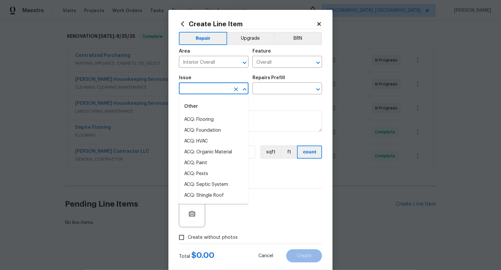
click at [226, 88] on input "text" at bounding box center [204, 89] width 51 height 10
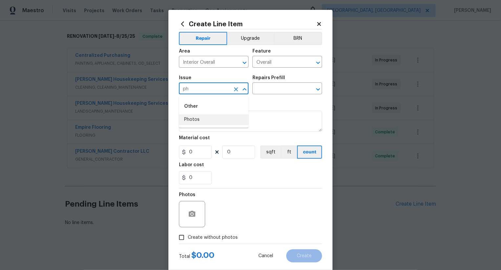
click at [224, 122] on li "Photos" at bounding box center [214, 119] width 70 height 11
type input "Photos"
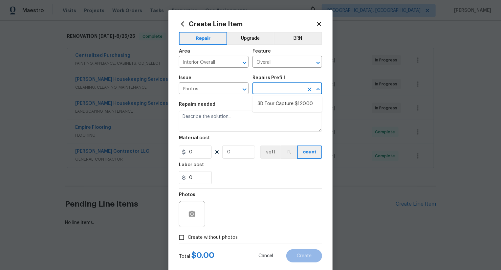
click at [279, 89] on input "text" at bounding box center [278, 89] width 51 height 10
click at [279, 108] on li "3D Tour Capture $120.00" at bounding box center [288, 104] width 70 height 11
type input "3D Tour Capture $120.00"
type input "1"
type input "120"
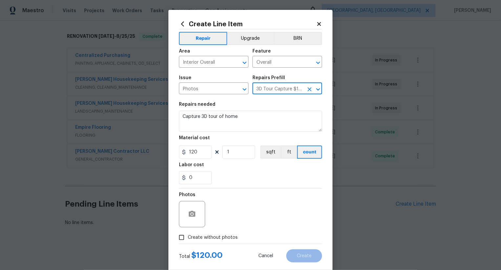
scroll to position [13, 0]
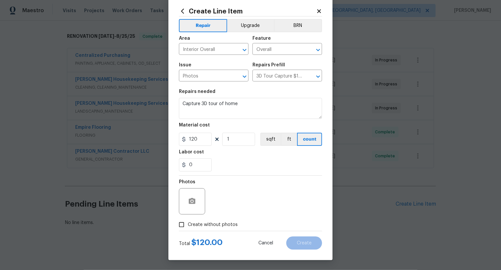
click at [225, 232] on div "Total $ 120.00 Cancel Create" at bounding box center [250, 240] width 143 height 18
click at [225, 220] on label "Create without photos" at bounding box center [206, 224] width 62 height 12
click at [188, 220] on input "Create without photos" at bounding box center [181, 224] width 12 height 12
checkbox input "true"
click at [271, 193] on textarea at bounding box center [266, 201] width 112 height 26
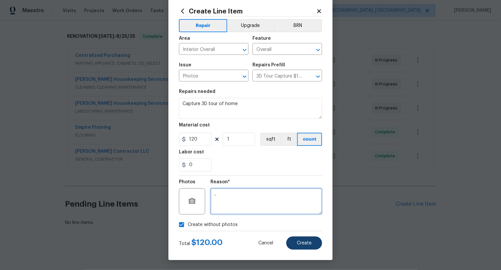
type textarea ".."
click at [310, 246] on button "Create" at bounding box center [304, 242] width 36 height 13
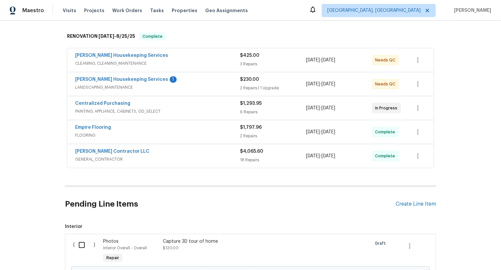
scroll to position [173, 0]
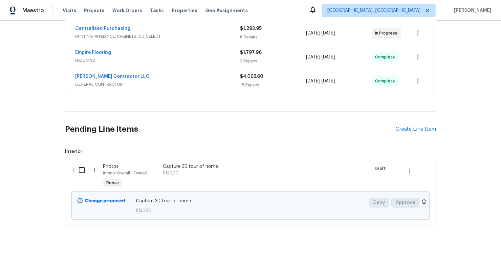
click at [77, 174] on input "checkbox" at bounding box center [84, 170] width 19 height 14
checkbox input "true"
click at [469, 252] on span "Create Work Order" at bounding box center [464, 254] width 44 height 8
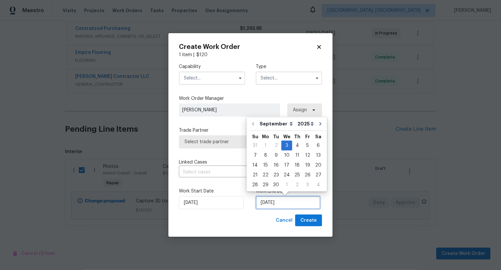
click at [280, 204] on input "[DATE]" at bounding box center [288, 202] width 65 height 13
click at [297, 145] on div "4" at bounding box center [297, 145] width 10 height 9
type input "04/09/2025"
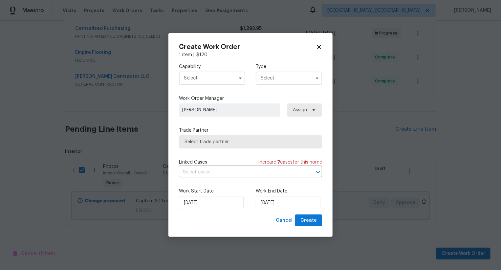
click at [219, 84] on input "text" at bounding box center [212, 78] width 66 height 13
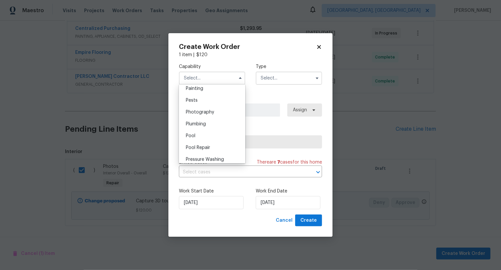
scroll to position [549, 0]
click at [222, 119] on div "Photography" at bounding box center [212, 118] width 63 height 12
type input "Photography"
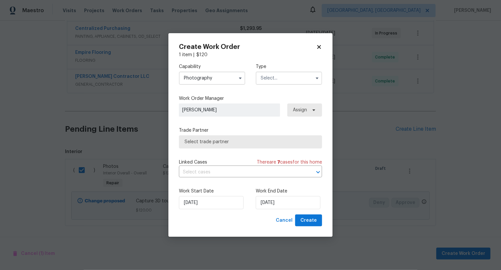
click at [292, 77] on input "text" at bounding box center [289, 78] width 66 height 13
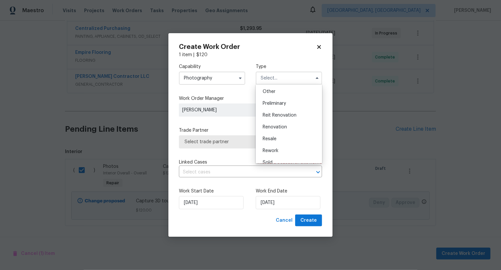
scroll to position [129, 0]
click at [290, 98] on div "Other" at bounding box center [288, 93] width 63 height 12
type input "Other"
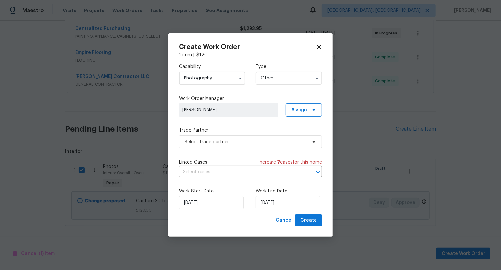
scroll to position [0, 0]
click at [267, 141] on span "Select trade partner" at bounding box center [246, 142] width 122 height 7
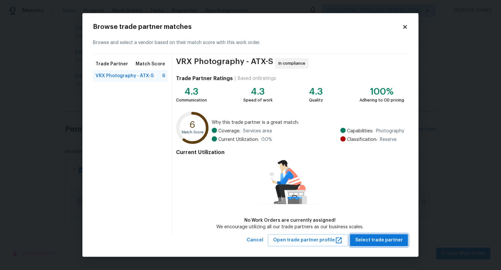
click at [379, 241] on span "Select trade partner" at bounding box center [379, 240] width 48 height 8
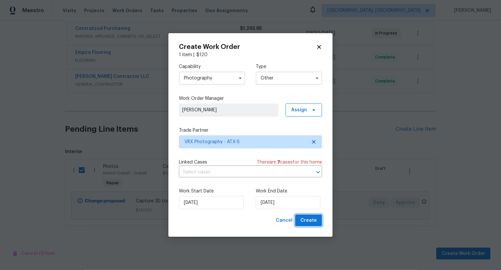
click at [312, 218] on span "Create" at bounding box center [308, 220] width 16 height 8
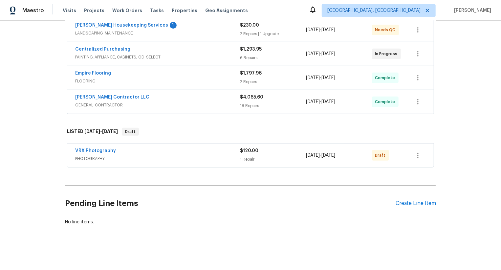
scroll to position [152, 0]
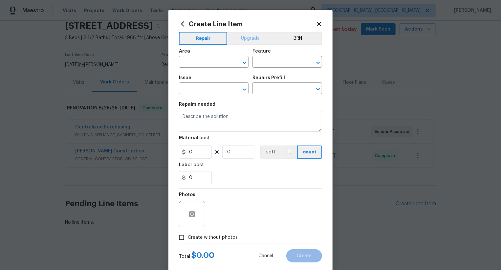
scroll to position [13, 0]
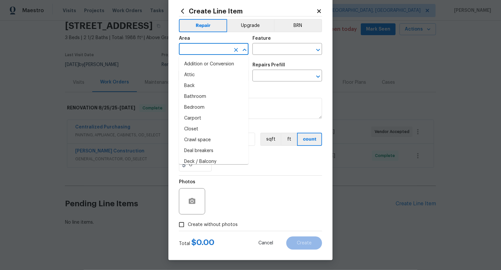
click at [212, 50] on input "text" at bounding box center [204, 50] width 51 height 10
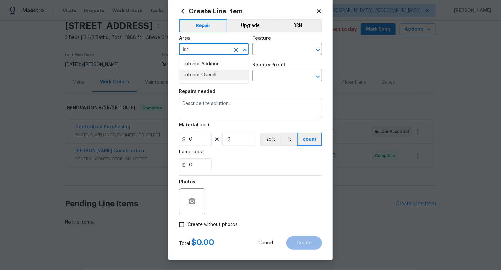
click at [221, 78] on li "Interior Overall" at bounding box center [214, 75] width 70 height 11
type input "Interior Overall"
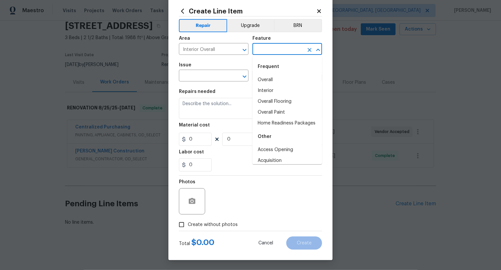
click at [275, 53] on input "text" at bounding box center [278, 50] width 51 height 10
click at [275, 85] on li "Interior" at bounding box center [288, 90] width 70 height 11
type input "Interior"
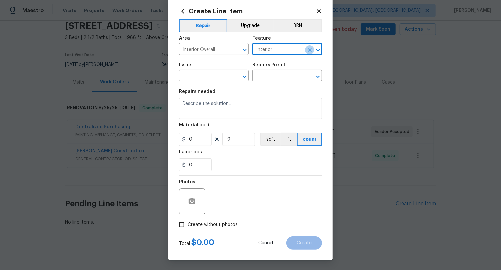
click at [312, 52] on icon "Clear" at bounding box center [309, 50] width 7 height 7
click at [311, 52] on icon "Clear" at bounding box center [309, 50] width 7 height 7
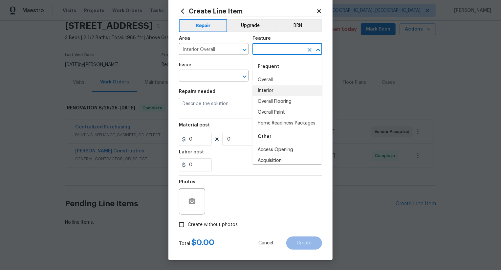
click at [292, 52] on input "text" at bounding box center [278, 50] width 51 height 10
click at [289, 71] on div "Frequent" at bounding box center [288, 67] width 70 height 16
click at [289, 81] on li "Overall" at bounding box center [288, 80] width 70 height 11
type input "Overall"
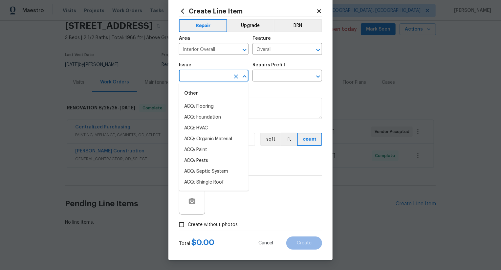
click at [215, 76] on input "text" at bounding box center [204, 76] width 51 height 10
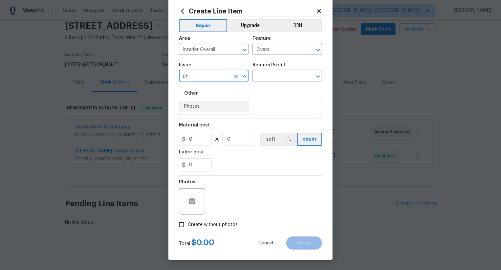
click at [214, 105] on li "Photos" at bounding box center [214, 106] width 70 height 11
type input "Photos"
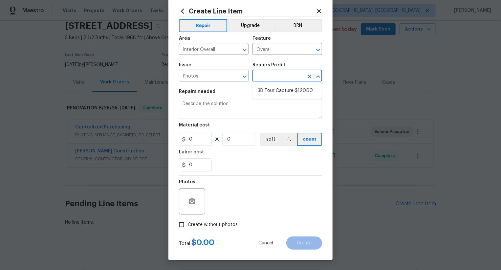
click at [281, 75] on input "text" at bounding box center [278, 76] width 51 height 10
click at [282, 95] on li "3D Tour Capture $120.00" at bounding box center [288, 90] width 70 height 11
type input "3D Tour Capture $120.00"
type input "1"
type input "120"
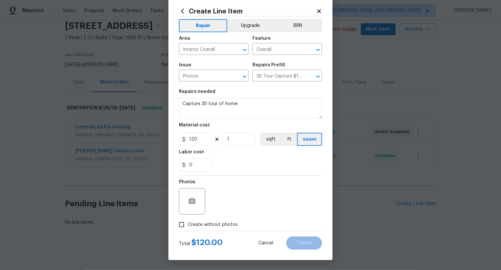
click at [217, 226] on span "Create without photos" at bounding box center [213, 224] width 50 height 7
click at [188, 226] on input "Create without photos" at bounding box center [181, 224] width 12 height 12
checkbox input "true"
click at [256, 205] on textarea at bounding box center [266, 201] width 112 height 26
type textarea ".."
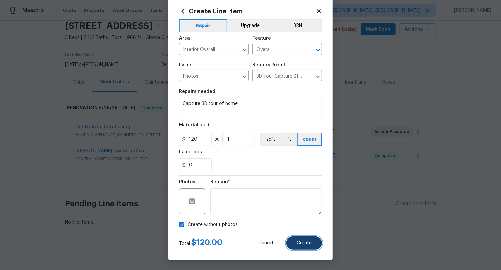
click at [303, 242] on span "Create" at bounding box center [304, 243] width 15 height 5
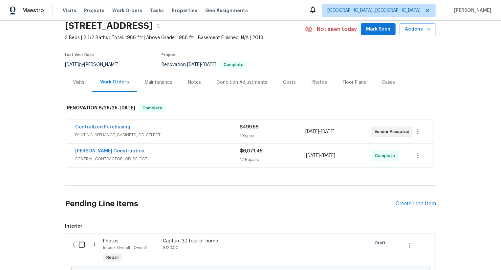
scroll to position [102, 0]
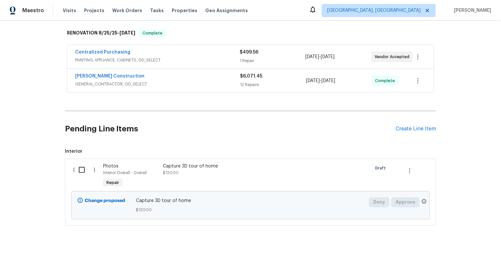
click at [83, 169] on input "checkbox" at bounding box center [84, 170] width 19 height 14
checkbox input "true"
click at [455, 250] on span "Create Work Order" at bounding box center [464, 254] width 44 height 8
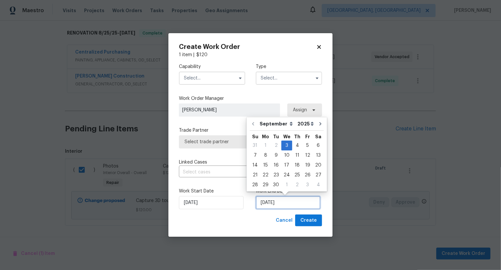
click at [277, 203] on input "03/09/2025" at bounding box center [288, 202] width 65 height 13
click at [295, 146] on div "4" at bounding box center [297, 145] width 10 height 9
type input "04/09/2025"
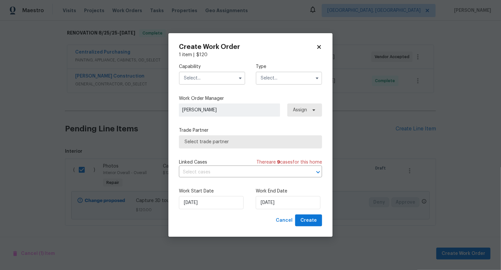
click at [217, 78] on input "text" at bounding box center [212, 78] width 66 height 13
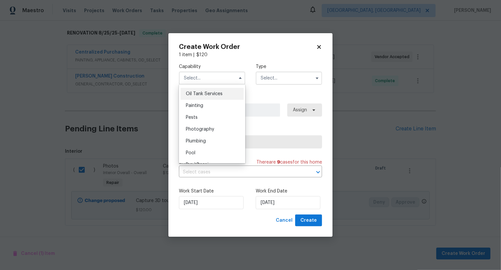
scroll to position [557, 0]
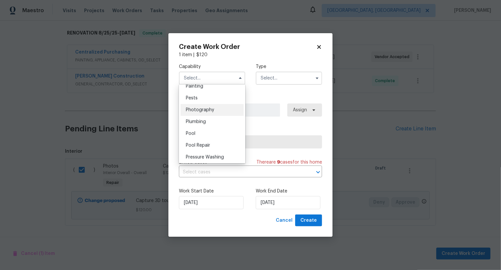
click at [222, 106] on div "Photography" at bounding box center [212, 110] width 63 height 12
type input "Photography"
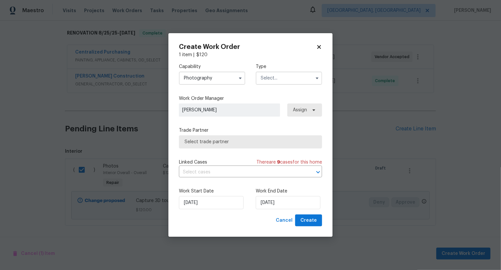
click at [276, 77] on input "text" at bounding box center [289, 78] width 66 height 13
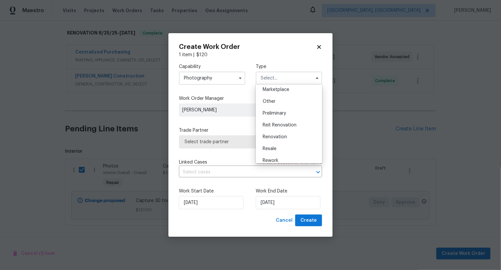
scroll to position [120, 0]
click at [276, 104] on div "Other" at bounding box center [288, 102] width 63 height 12
type input "Other"
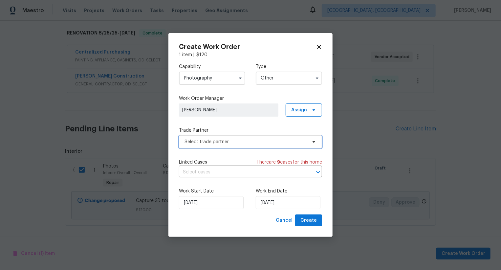
click at [239, 140] on span "Select trade partner" at bounding box center [246, 142] width 122 height 7
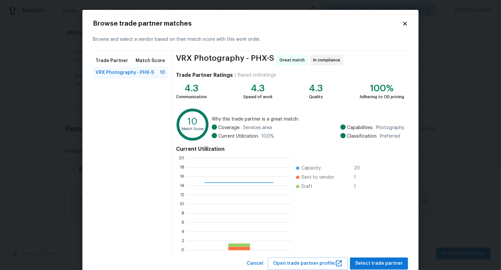
scroll to position [20, 0]
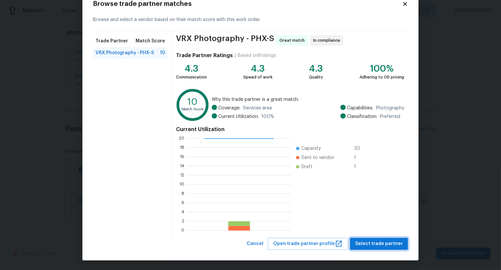
click at [380, 246] on span "Select trade partner" at bounding box center [379, 244] width 48 height 8
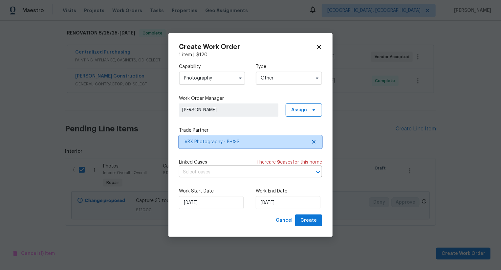
scroll to position [0, 0]
click at [318, 224] on button "Create" at bounding box center [308, 220] width 27 height 12
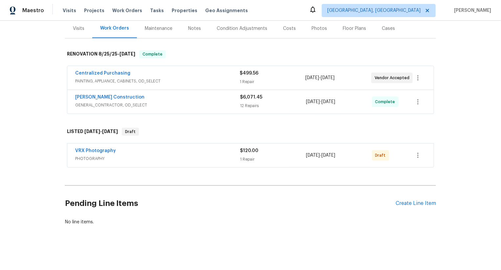
scroll to position [80, 0]
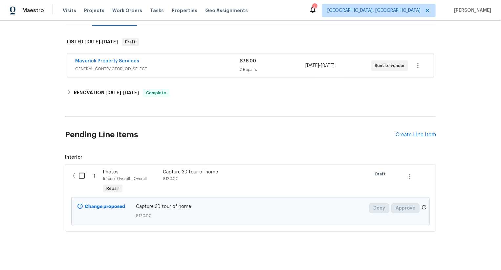
scroll to position [99, 0]
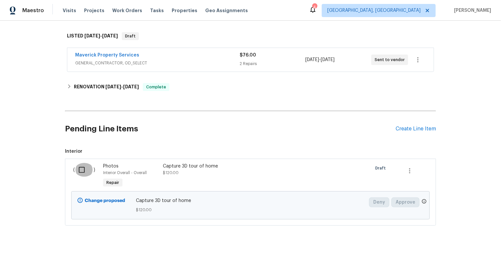
click at [85, 170] on input "checkbox" at bounding box center [84, 170] width 19 height 14
click at [446, 251] on span "Create Work Order" at bounding box center [464, 254] width 44 height 8
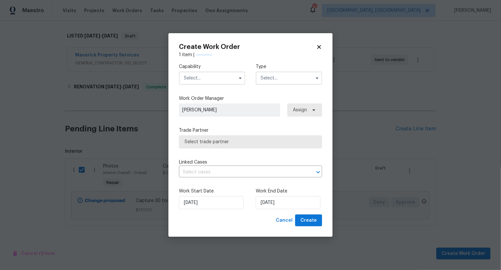
checkbox input "false"
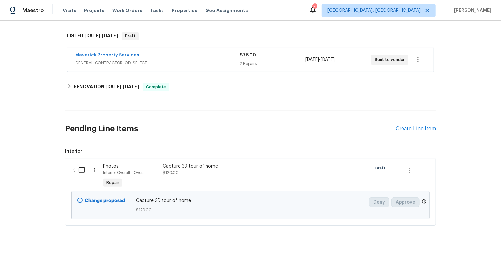
click at [196, 66] on div "Maverick Property Services GENERAL_CONTRACTOR, OD_SELECT" at bounding box center [157, 60] width 165 height 16
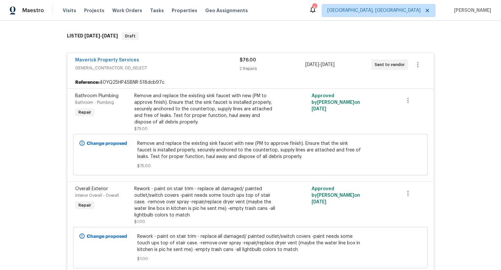
click at [196, 66] on span "GENERAL_CONTRACTOR, OD_SELECT" at bounding box center [157, 68] width 165 height 7
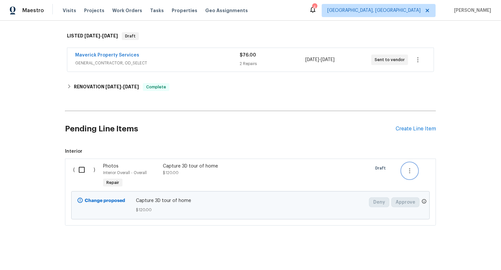
click at [411, 170] on icon "button" at bounding box center [410, 171] width 8 height 8
click at [411, 173] on li "Cancel" at bounding box center [414, 170] width 25 height 11
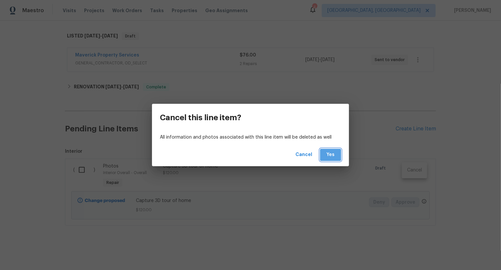
click at [335, 155] on span "Yes" at bounding box center [330, 155] width 11 height 8
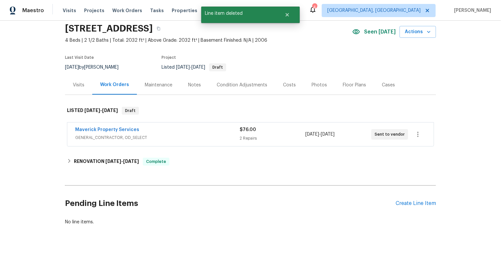
scroll to position [24, 0]
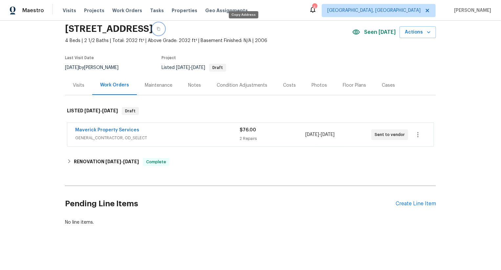
click at [161, 29] on icon "button" at bounding box center [159, 29] width 4 height 4
click at [68, 129] on div "Maverick Property Services GENERAL_CONTRACTOR, OD_SELECT $76.00 2 Repairs [DATE…" at bounding box center [250, 135] width 366 height 24
copy link "Maverick Property Services"
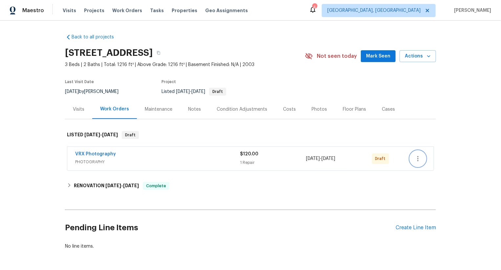
click at [416, 159] on icon "button" at bounding box center [418, 159] width 8 height 8
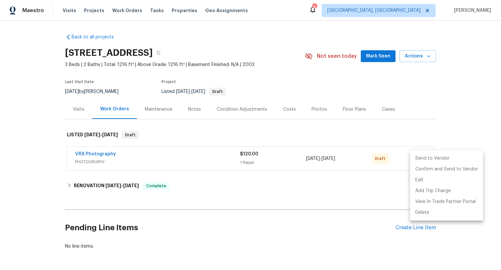
click at [416, 159] on li "Send to Vendor" at bounding box center [446, 158] width 73 height 11
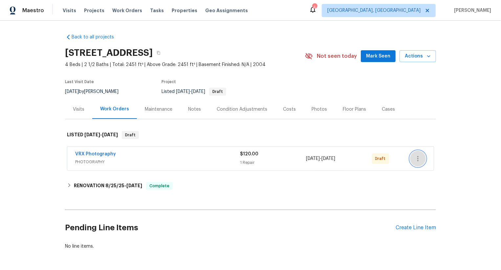
click at [416, 157] on icon "button" at bounding box center [418, 159] width 8 height 8
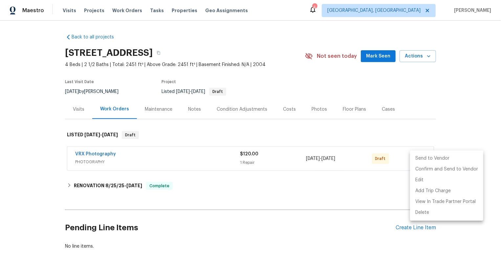
click at [416, 157] on li "Send to Vendor" at bounding box center [446, 158] width 73 height 11
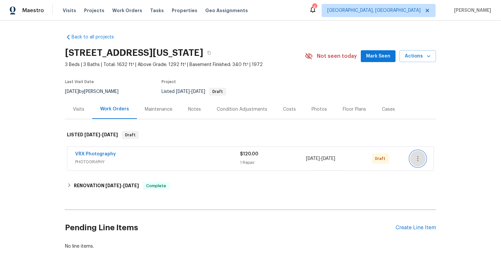
click at [418, 157] on icon "button" at bounding box center [417, 158] width 1 height 5
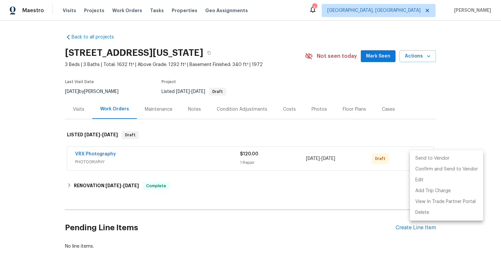
click at [418, 157] on li "Send to Vendor" at bounding box center [446, 158] width 73 height 11
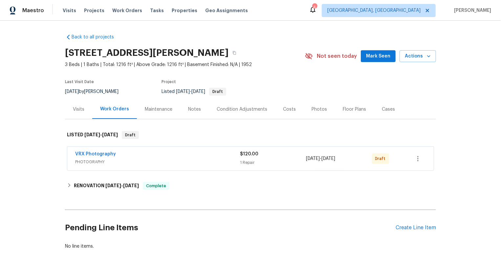
scroll to position [24, 0]
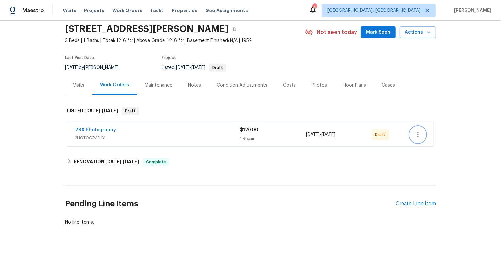
click at [416, 133] on icon "button" at bounding box center [418, 135] width 8 height 8
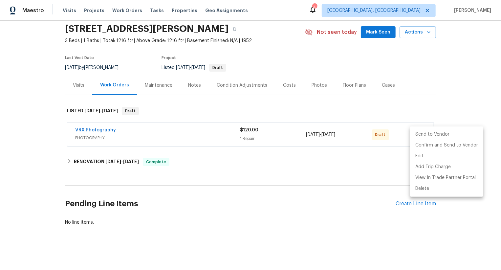
click at [416, 133] on li "Send to Vendor" at bounding box center [446, 134] width 73 height 11
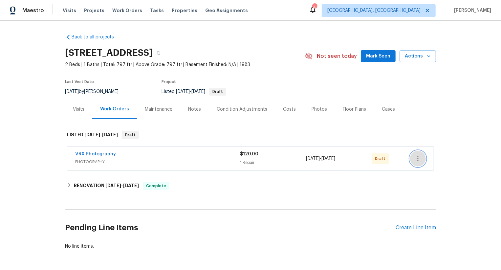
click at [420, 157] on icon "button" at bounding box center [418, 159] width 8 height 8
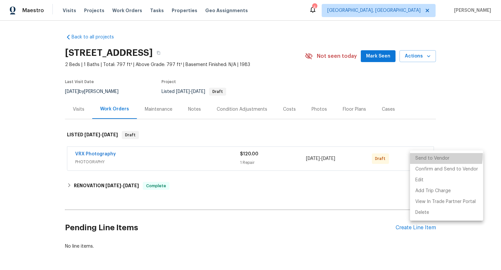
click at [420, 157] on li "Send to Vendor" at bounding box center [446, 158] width 73 height 11
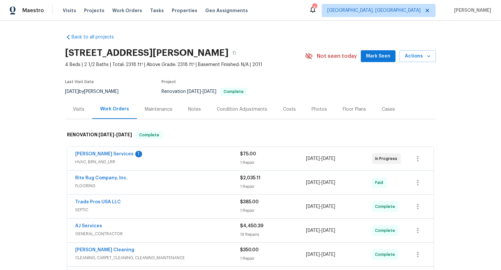
scroll to position [224, 0]
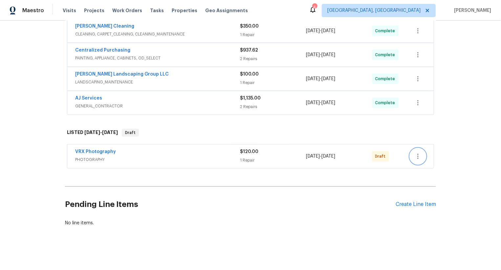
click at [416, 156] on icon "button" at bounding box center [418, 156] width 8 height 8
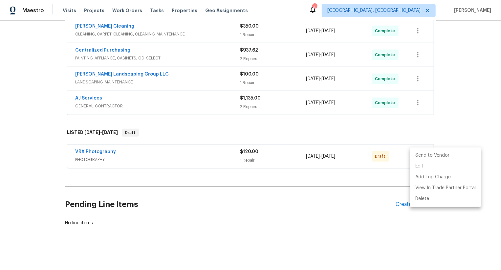
click at [416, 156] on li "Send to Vendor" at bounding box center [445, 155] width 71 height 11
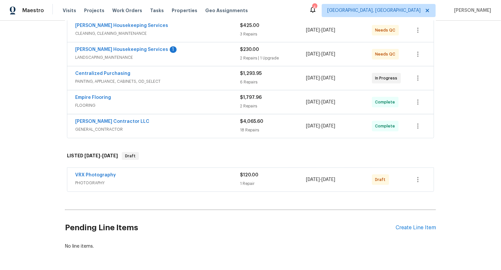
scroll to position [152, 0]
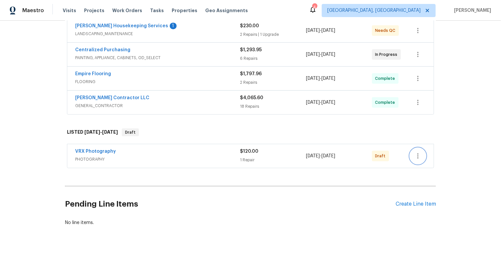
click at [419, 158] on icon "button" at bounding box center [418, 156] width 8 height 8
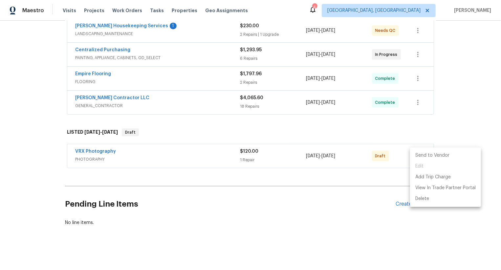
click at [419, 158] on li "Send to Vendor" at bounding box center [445, 155] width 71 height 11
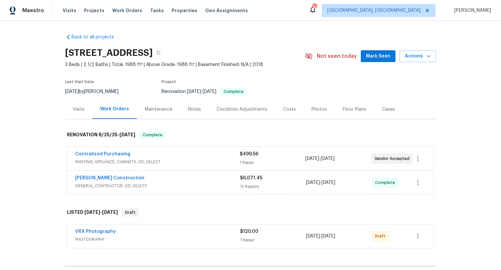
scroll to position [80, 0]
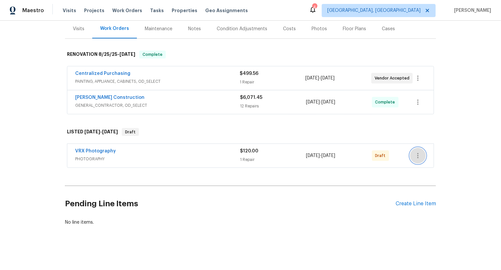
click at [416, 157] on icon "button" at bounding box center [418, 156] width 8 height 8
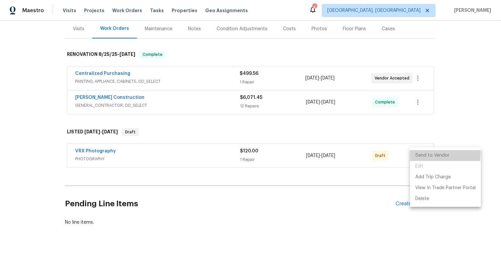
click at [416, 157] on li "Send to Vendor" at bounding box center [445, 155] width 71 height 11
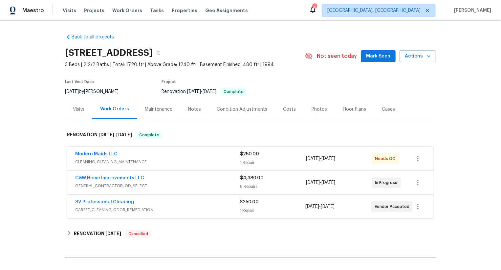
click at [73, 178] on div "C&W Home Improvements LLC GENERAL_CONTRACTOR, OD_SELECT $4,380.00 8 Repairs [DA…" at bounding box center [250, 183] width 366 height 24
click at [73, 178] on div "C&W Home Improvements LLC GENERAL_CONTRACTOR, OD_SELECT $4,380.00 8 Repairs 8/2…" at bounding box center [250, 183] width 366 height 24
copy link "C&W Home Improvements LLC"
click at [70, 154] on div "Modern Maids LLC CLEANING, CLEANING_MAINTENANCE $250.00 1 Repair 8/30/2025 - 9/…" at bounding box center [250, 159] width 366 height 24
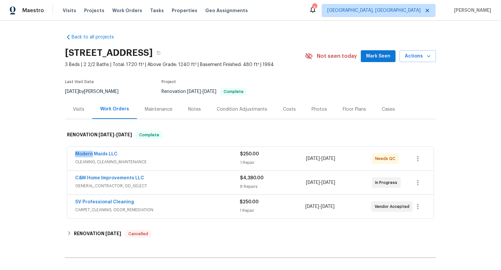
click at [70, 154] on div "Modern Maids LLC CLEANING, CLEANING_MAINTENANCE $250.00 1 Repair 8/30/2025 - 9/…" at bounding box center [250, 159] width 366 height 24
copy link "Modern Maids LLC"
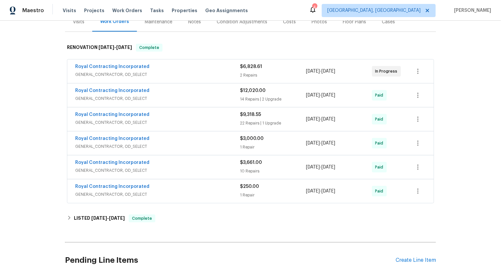
scroll to position [143, 0]
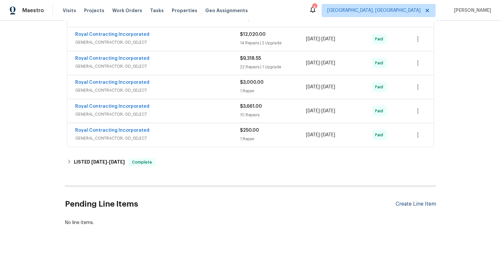
click at [417, 201] on div "Create Line Item" at bounding box center [416, 204] width 40 height 6
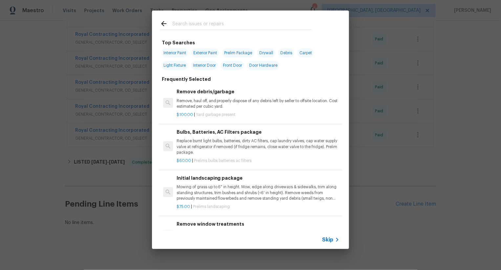
click at [332, 238] on span "Skip" at bounding box center [327, 239] width 11 height 7
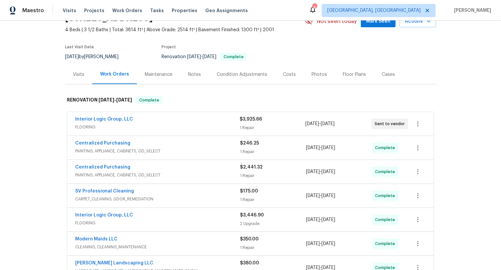
scroll to position [77, 0]
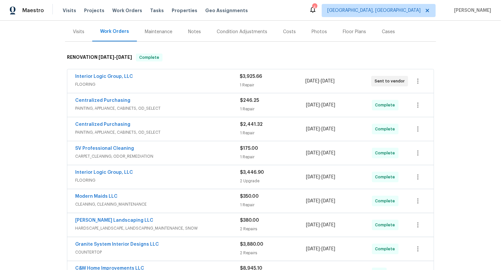
click at [115, 78] on span "Interior Logic Group, LLC" at bounding box center [104, 76] width 58 height 7
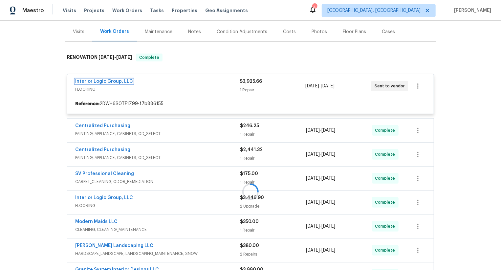
click at [115, 78] on div "Interior Logic Group, LLC FLOORING $3,925.66 1 Repair [DATE] - [DATE] Sent to v…" at bounding box center [250, 94] width 367 height 40
click at [115, 80] on div at bounding box center [250, 191] width 371 height 289
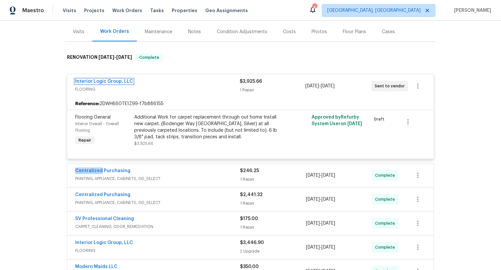
click at [115, 80] on link "Interior Logic Group, LLC" at bounding box center [104, 81] width 58 height 5
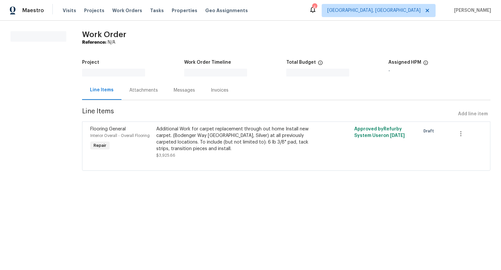
click at [115, 80] on div "Line Items" at bounding box center [101, 89] width 39 height 19
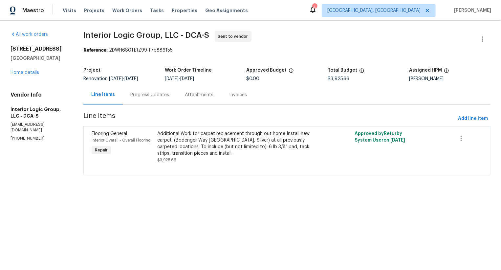
click at [155, 90] on div "Progress Updates" at bounding box center [150, 94] width 55 height 19
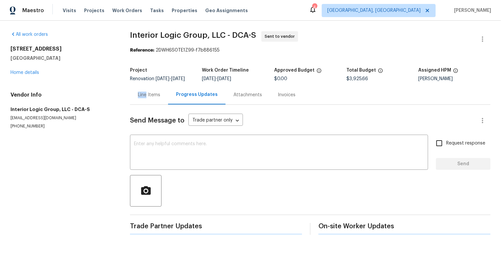
click at [155, 90] on div "Line Items" at bounding box center [149, 94] width 38 height 19
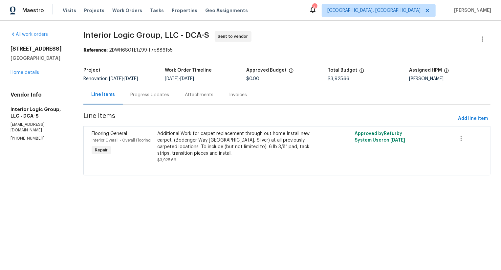
click at [155, 91] on div "Progress Updates" at bounding box center [150, 94] width 55 height 19
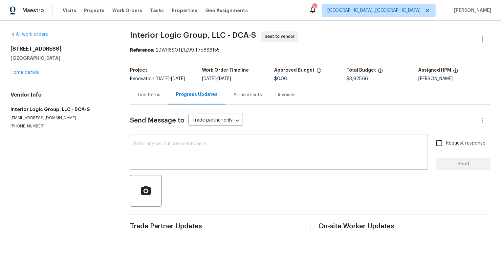
click at [30, 70] on div "9702 Spinnaker St Cheltenham, MD 20623 Home details" at bounding box center [63, 61] width 104 height 30
click at [31, 72] on link "Home details" at bounding box center [25, 72] width 29 height 5
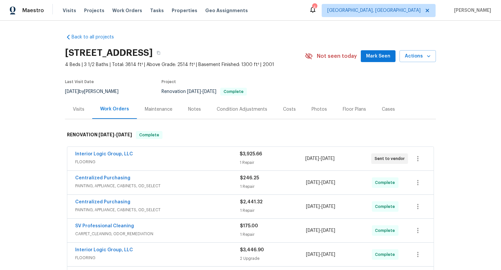
click at [70, 154] on div "Interior Logic Group, LLC FLOORING $3,925.66 1 Repair 8/29/2025 - 8/30/2025 Sen…" at bounding box center [250, 159] width 366 height 24
copy link "Interior Logic Group, LLC"
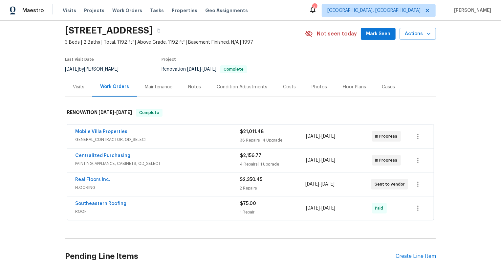
scroll to position [58, 0]
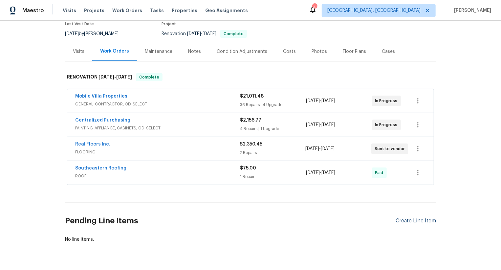
click at [423, 218] on div "Create Line Item" at bounding box center [416, 221] width 40 height 6
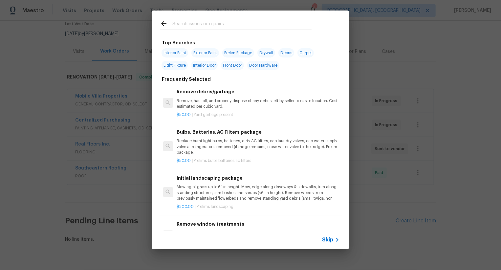
click at [328, 239] on span "Skip" at bounding box center [327, 239] width 11 height 7
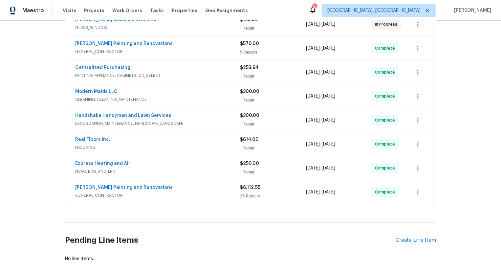
scroll to position [194, 0]
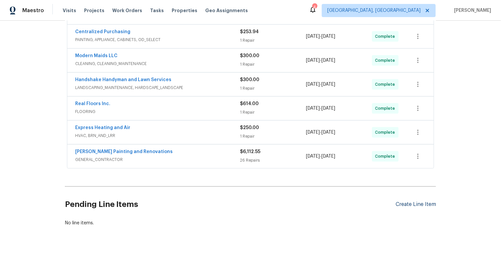
click at [418, 204] on div "Create Line Item" at bounding box center [416, 204] width 40 height 6
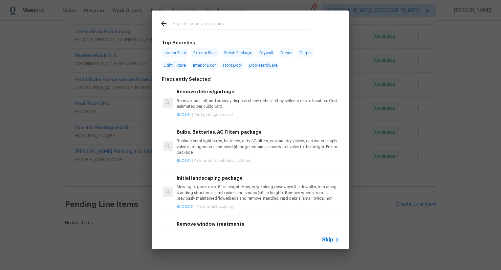
click at [330, 236] on span "Skip" at bounding box center [327, 239] width 11 height 7
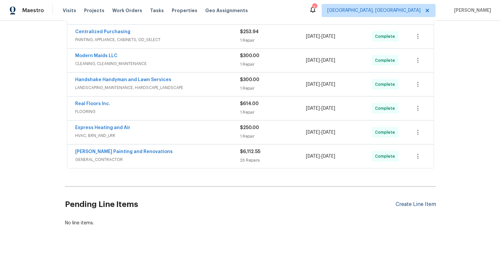
click at [412, 203] on div "Create Line Item" at bounding box center [416, 204] width 40 height 6
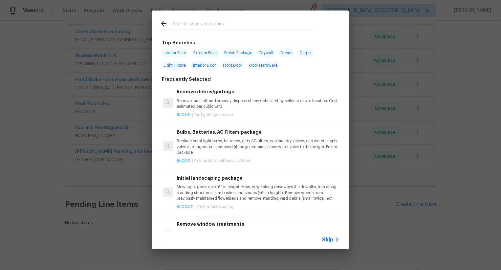
click at [326, 239] on span "Skip" at bounding box center [327, 239] width 11 height 7
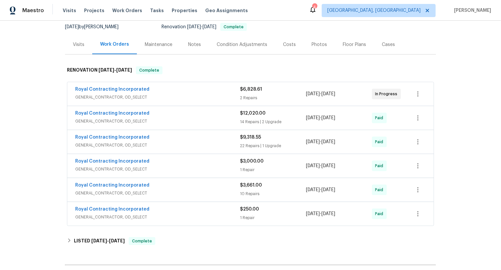
scroll to position [143, 0]
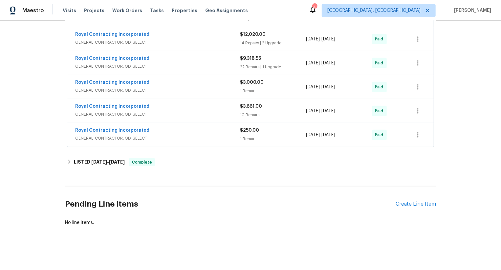
drag, startPoint x: 428, startPoint y: 219, endPoint x: 428, endPoint y: 209, distance: 10.8
click at [428, 219] on div "No line items." at bounding box center [250, 222] width 371 height 7
click at [428, 207] on div "Pending Line Items Create Line Item" at bounding box center [250, 204] width 371 height 31
click at [421, 204] on div "Create Line Item" at bounding box center [416, 204] width 40 height 6
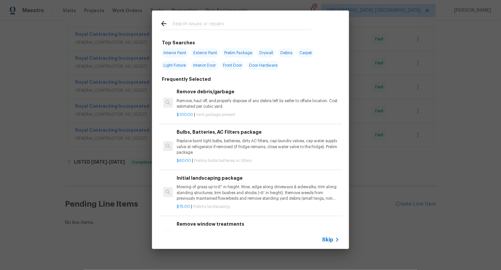
click at [328, 238] on span "Skip" at bounding box center [327, 239] width 11 height 7
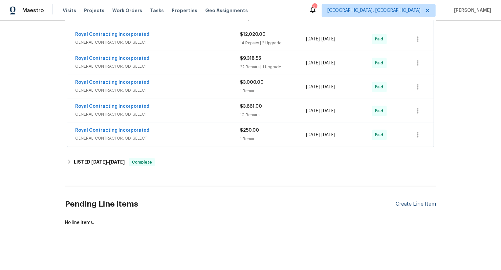
click at [412, 202] on div "Create Line Item" at bounding box center [416, 204] width 40 height 6
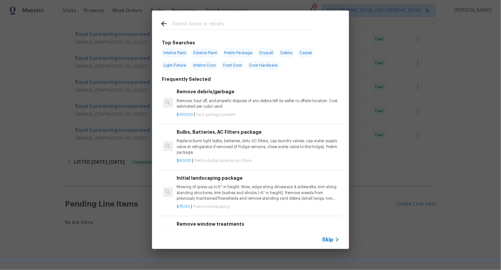
scroll to position [83, 0]
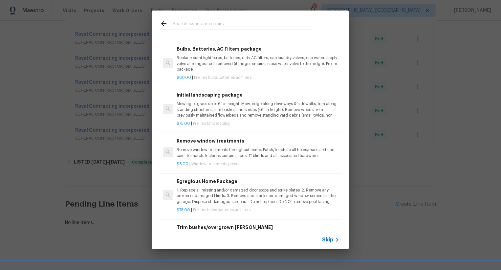
click at [328, 237] on span "Skip" at bounding box center [327, 239] width 11 height 7
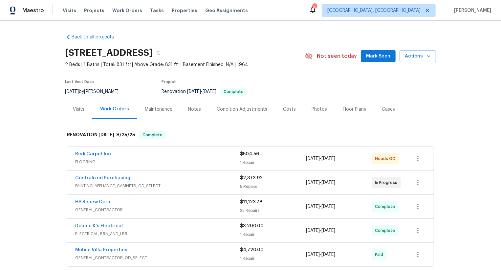
scroll to position [99, 0]
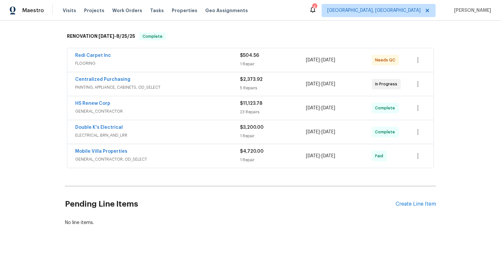
click at [417, 210] on div "Pending Line Items Create Line Item" at bounding box center [250, 204] width 371 height 31
click at [418, 207] on div "Pending Line Items Create Line Item" at bounding box center [250, 204] width 371 height 31
click at [418, 203] on div "Create Line Item" at bounding box center [416, 204] width 40 height 6
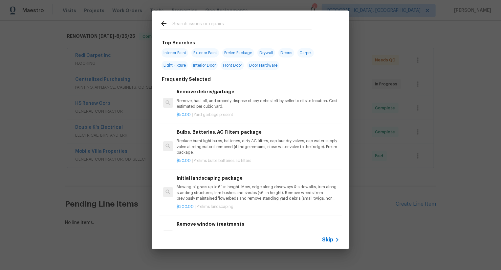
click at [330, 239] on span "Skip" at bounding box center [327, 239] width 11 height 7
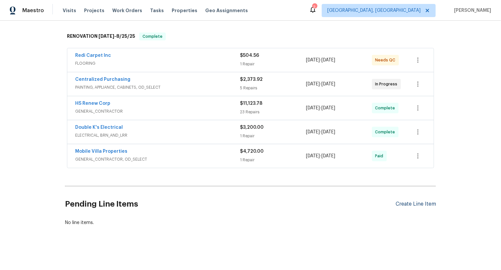
click at [418, 203] on div "Create Line Item" at bounding box center [416, 204] width 40 height 6
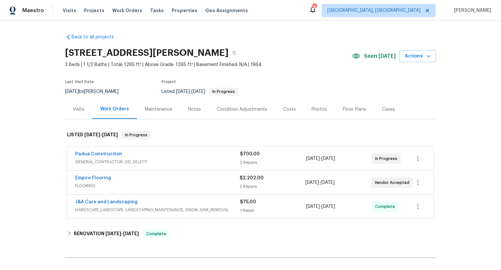
click at [71, 177] on div "Empire Flooring FLOORING $2,202.00 2 Repairs 9/8/2025 - 9/12/2025 Vendor Accept…" at bounding box center [250, 183] width 366 height 24
copy link "Empire Flooring"
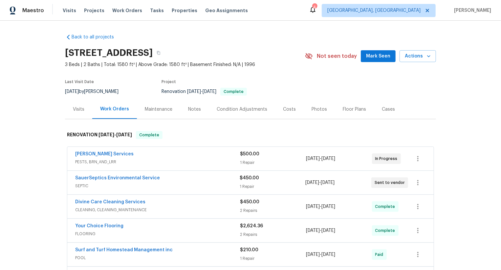
click at [70, 179] on div "SauerSeptics Environmental Service SEPTIC $450.00 1 Repair 8/22/2025 - 8/26/202…" at bounding box center [250, 183] width 366 height 24
copy link "SauerSeptics Environmental Service"
click at [68, 149] on div "Massey Services PESTS, BRN_AND_LRR $500.00 1 Repair 8/6/2025 - 8/8/2025 In Prog…" at bounding box center [250, 159] width 366 height 24
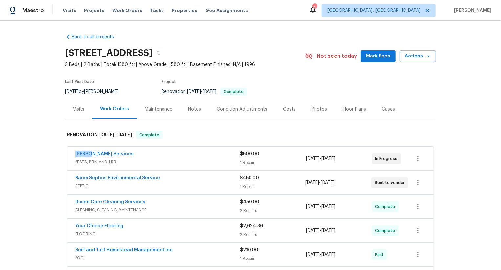
click at [68, 149] on div "Massey Services PESTS, BRN_AND_LRR $500.00 1 Repair 8/6/2025 - 8/8/2025 In Prog…" at bounding box center [250, 159] width 366 height 24
copy link "Massey"
click at [68, 149] on div "Massey Services PESTS, BRN_AND_LRR $500.00 1 Repair 8/6/2025 - 8/8/2025 In Prog…" at bounding box center [250, 159] width 366 height 24
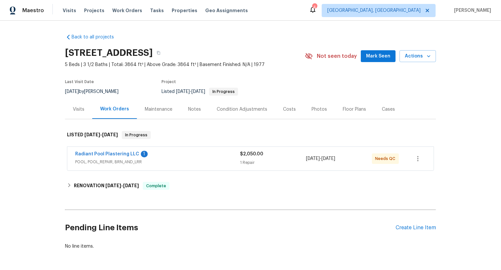
scroll to position [24, 0]
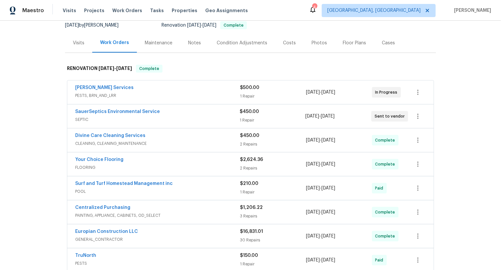
scroll to position [194, 0]
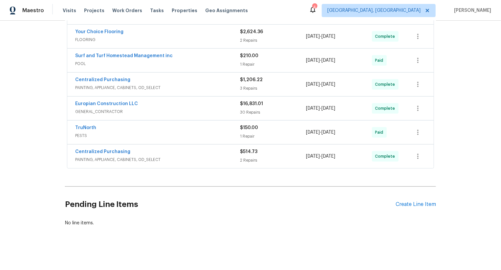
click at [401, 198] on div "Pending Line Items Create Line Item" at bounding box center [250, 204] width 371 height 31
click at [412, 201] on div "Create Line Item" at bounding box center [416, 204] width 40 height 6
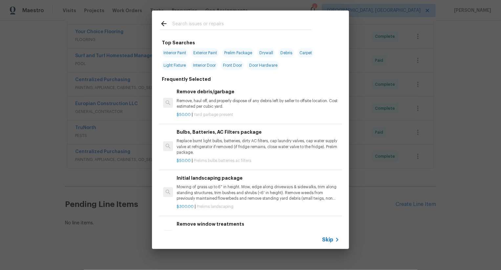
click at [327, 240] on span "Skip" at bounding box center [327, 239] width 11 height 7
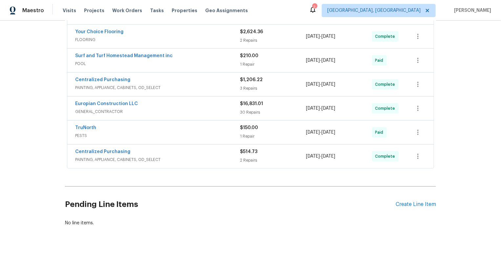
click at [416, 207] on div "Pending Line Items Create Line Item" at bounding box center [250, 204] width 371 height 31
click at [418, 204] on div "Create Line Item" at bounding box center [416, 204] width 40 height 6
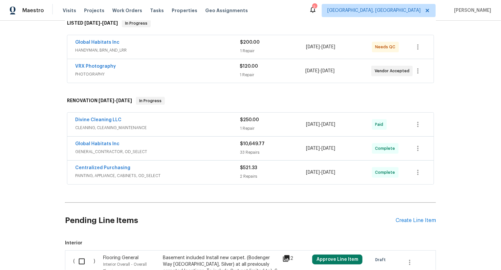
scroll to position [108, 0]
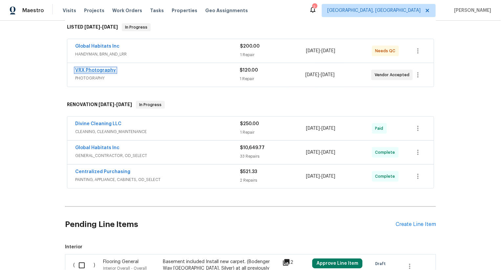
click at [106, 71] on link "VRX Photography" at bounding box center [95, 70] width 41 height 5
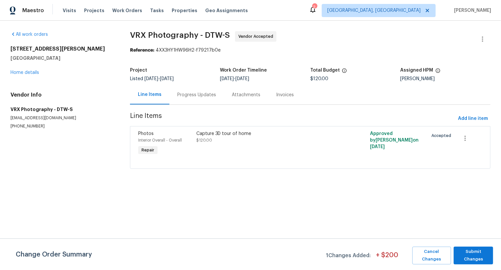
click at [185, 100] on div "Progress Updates" at bounding box center [196, 94] width 55 height 19
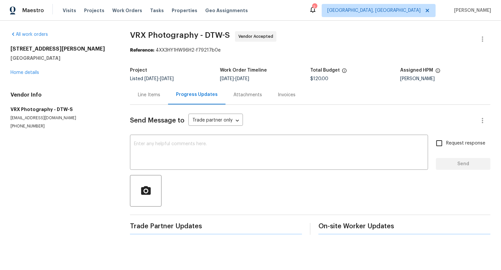
click at [185, 100] on div "Progress Updates" at bounding box center [196, 94] width 57 height 19
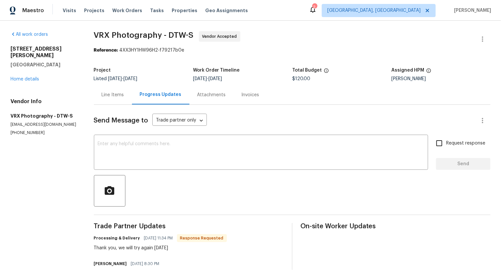
click at [122, 94] on div "Line Items" at bounding box center [113, 95] width 22 height 7
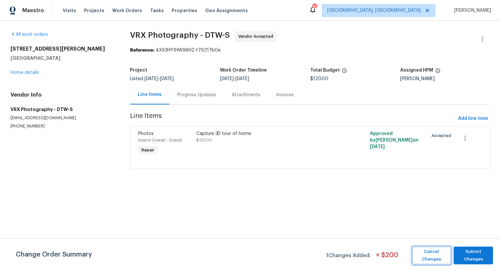
click at [421, 255] on span "Cancel Changes" at bounding box center [432, 255] width 32 height 15
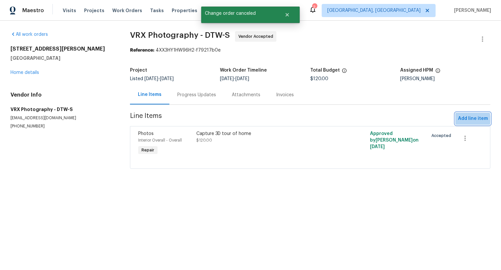
click at [470, 120] on span "Add line item" at bounding box center [473, 119] width 30 height 8
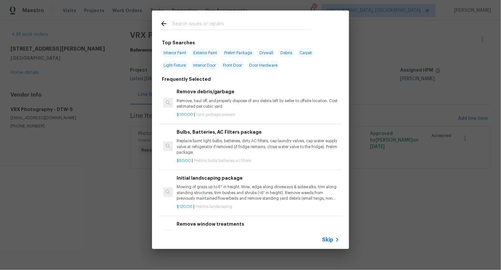
click at [327, 236] on div "Skip" at bounding box center [331, 240] width 19 height 8
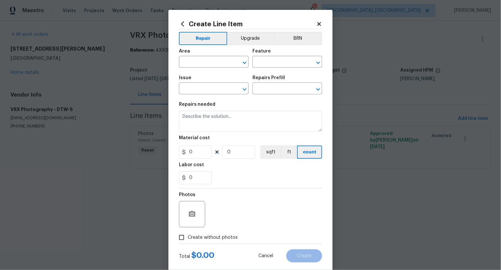
click at [223, 53] on div "Area" at bounding box center [214, 53] width 70 height 9
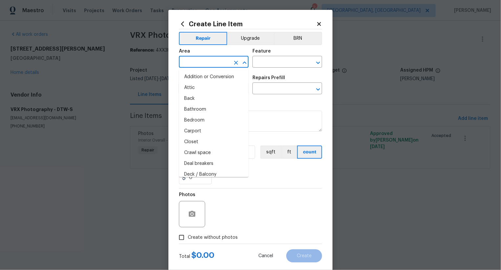
click at [211, 64] on input "text" at bounding box center [204, 62] width 51 height 10
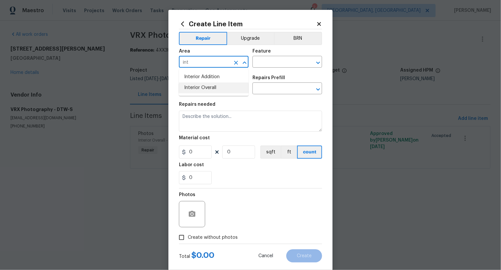
click at [210, 88] on li "Interior Overall" at bounding box center [214, 87] width 70 height 11
type input "Interior Overall"
click at [282, 66] on input "text" at bounding box center [278, 62] width 51 height 10
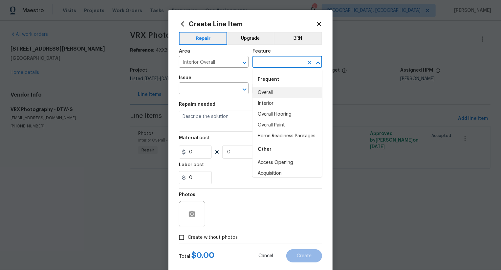
click at [273, 90] on li "Overall" at bounding box center [288, 92] width 70 height 11
type input "Overall"
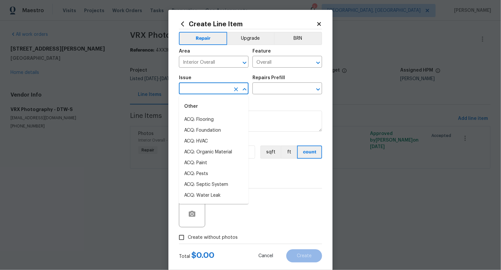
click at [216, 88] on input "text" at bounding box center [204, 89] width 51 height 10
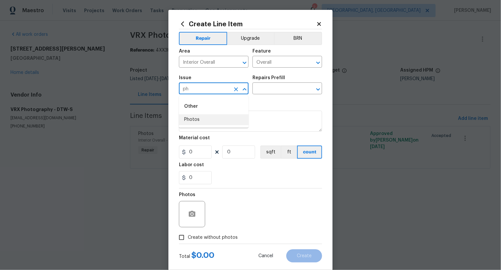
click at [212, 118] on li "Photos" at bounding box center [214, 119] width 70 height 11
type input "Photos"
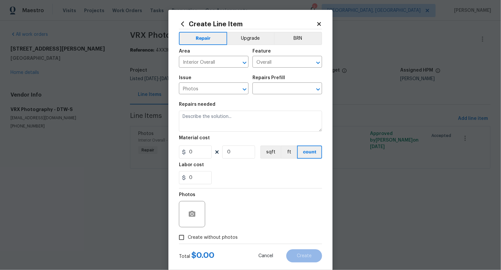
click at [279, 98] on div "Issue Photos ​ Repairs Prefill ​" at bounding box center [250, 85] width 143 height 27
click at [287, 86] on input "text" at bounding box center [278, 89] width 51 height 10
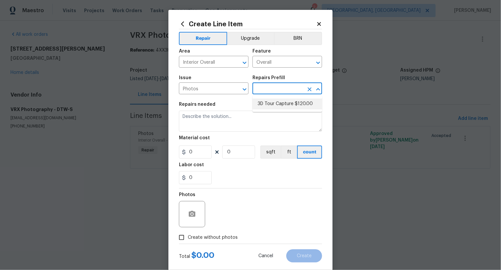
click at [287, 104] on li "3D Tour Capture $120.00" at bounding box center [288, 104] width 70 height 11
type input "3D Tour Capture $120.00"
type textarea "Capture 3D tour of home"
type input "120"
type input "1"
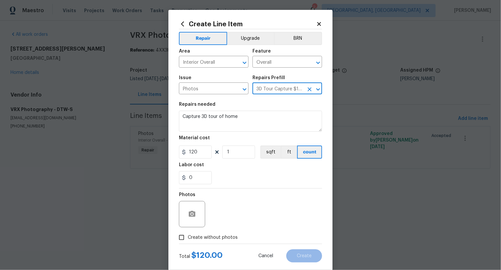
click at [206, 141] on div "Material cost" at bounding box center [250, 140] width 143 height 9
click at [206, 150] on input "120" at bounding box center [195, 151] width 33 height 13
type input "50"
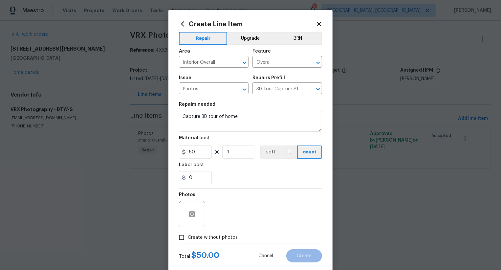
click at [228, 238] on span "Create without photos" at bounding box center [213, 237] width 50 height 7
click at [188, 238] on input "Create without photos" at bounding box center [181, 237] width 12 height 12
checkbox input "true"
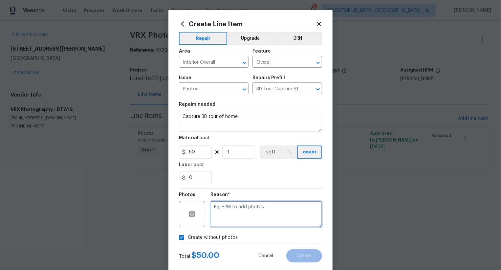
click at [256, 219] on textarea at bounding box center [266, 214] width 112 height 26
type textarea "//"
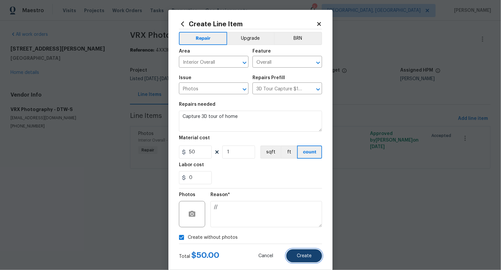
click at [308, 260] on button "Create" at bounding box center [304, 255] width 36 height 13
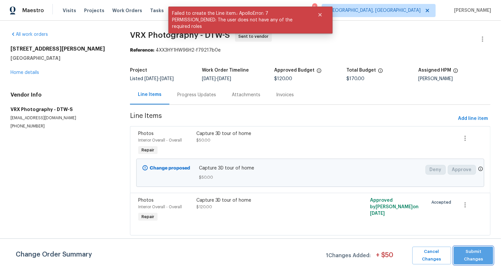
click at [467, 260] on span "Submit Changes" at bounding box center [473, 255] width 33 height 15
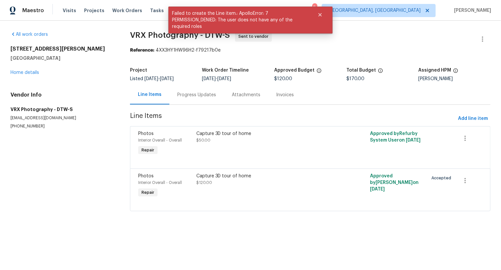
click at [197, 94] on div "Progress Updates" at bounding box center [196, 95] width 39 height 7
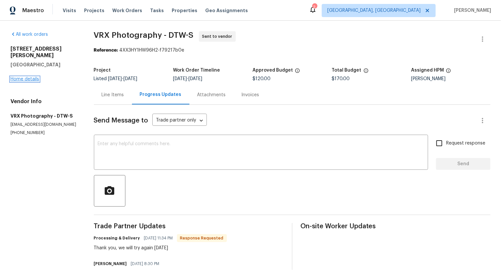
click at [31, 77] on link "Home details" at bounding box center [25, 79] width 29 height 5
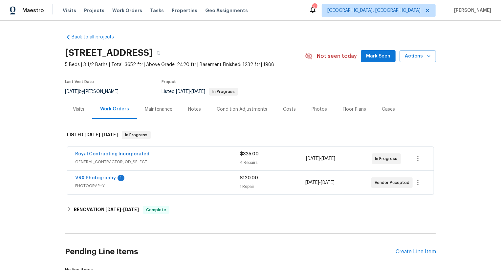
click at [101, 180] on span "VRX Photography" at bounding box center [95, 178] width 41 height 7
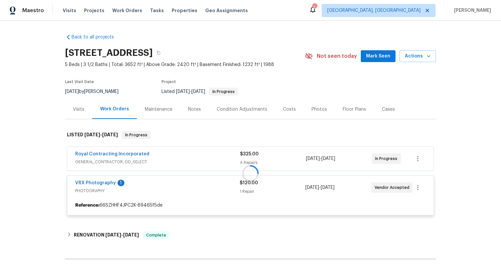
click at [103, 180] on div at bounding box center [250, 173] width 371 height 98
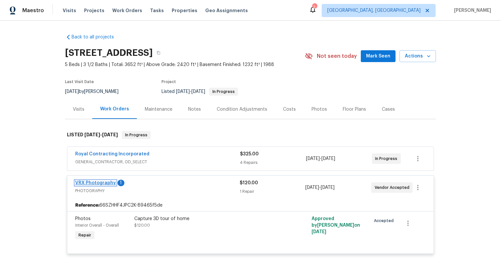
click at [103, 182] on link "VRX Photography" at bounding box center [95, 183] width 41 height 5
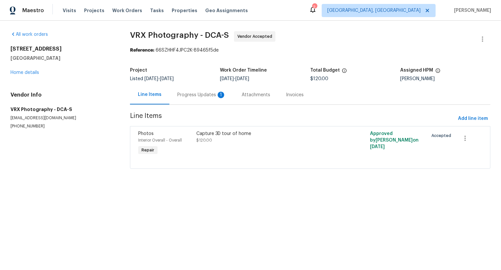
click at [194, 95] on div "Progress Updates 1" at bounding box center [201, 95] width 49 height 7
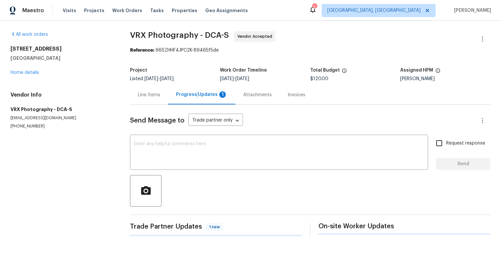
click at [194, 95] on div "Progress Updates 1" at bounding box center [202, 94] width 52 height 7
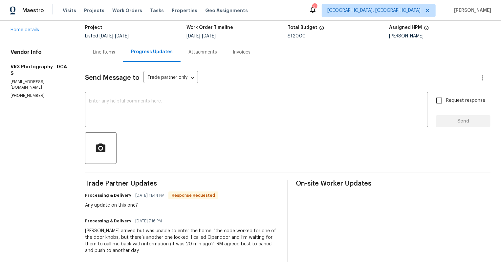
scroll to position [45, 0]
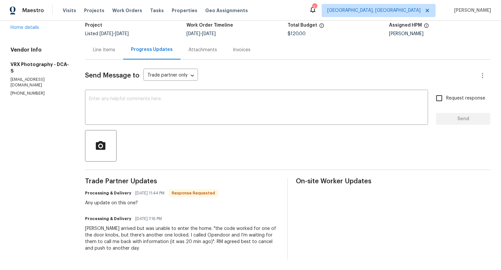
click at [209, 241] on div "[PERSON_NAME] arrived but was unable to enter the home. "the code worked for on…" at bounding box center [182, 238] width 195 height 26
click at [195, 112] on textarea at bounding box center [256, 108] width 335 height 23
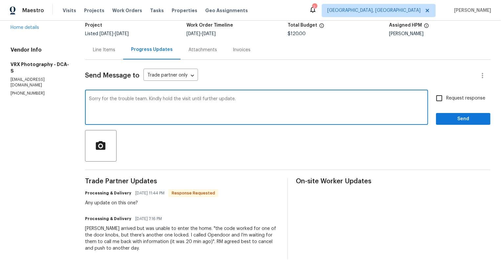
type textarea "Sorry for the trouble team. Kindly hold the visit until further update."
click at [449, 99] on span "Request response" at bounding box center [465, 98] width 39 height 7
click at [446, 99] on input "Request response" at bounding box center [439, 98] width 14 height 14
checkbox input "true"
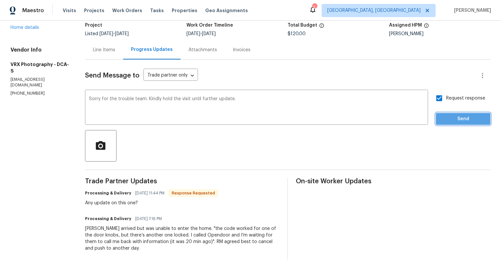
click at [450, 118] on span "Send" at bounding box center [463, 119] width 44 height 8
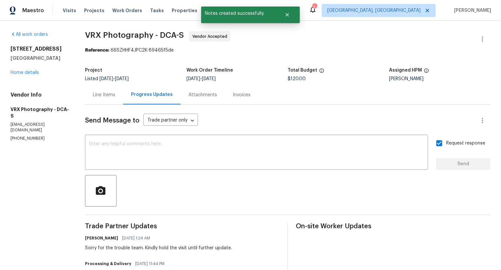
scroll to position [71, 0]
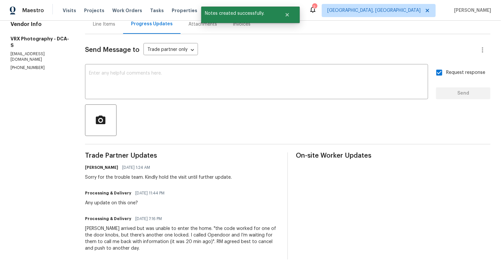
click at [154, 229] on div "[PERSON_NAME] arrived but was unable to enter the home. "the code worked for on…" at bounding box center [182, 238] width 195 height 26
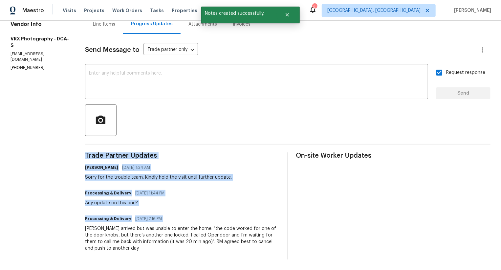
click at [154, 229] on div "[PERSON_NAME] arrived but was unable to enter the home. "the code worked for on…" at bounding box center [182, 238] width 195 height 26
copy div "Trade Partner Updates [PERSON_NAME] [DATE] 1:24 AM Sorry for the trouble team. …"
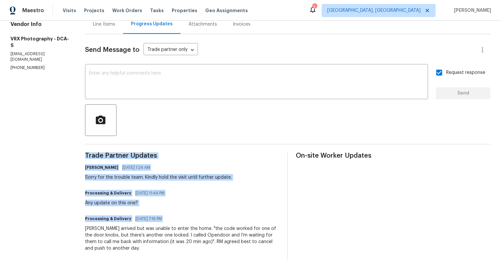
copy div "Trade Partner Updates [PERSON_NAME] [DATE] 1:24 AM Sorry for the trouble team. …"
